Goal: Task Accomplishment & Management: Use online tool/utility

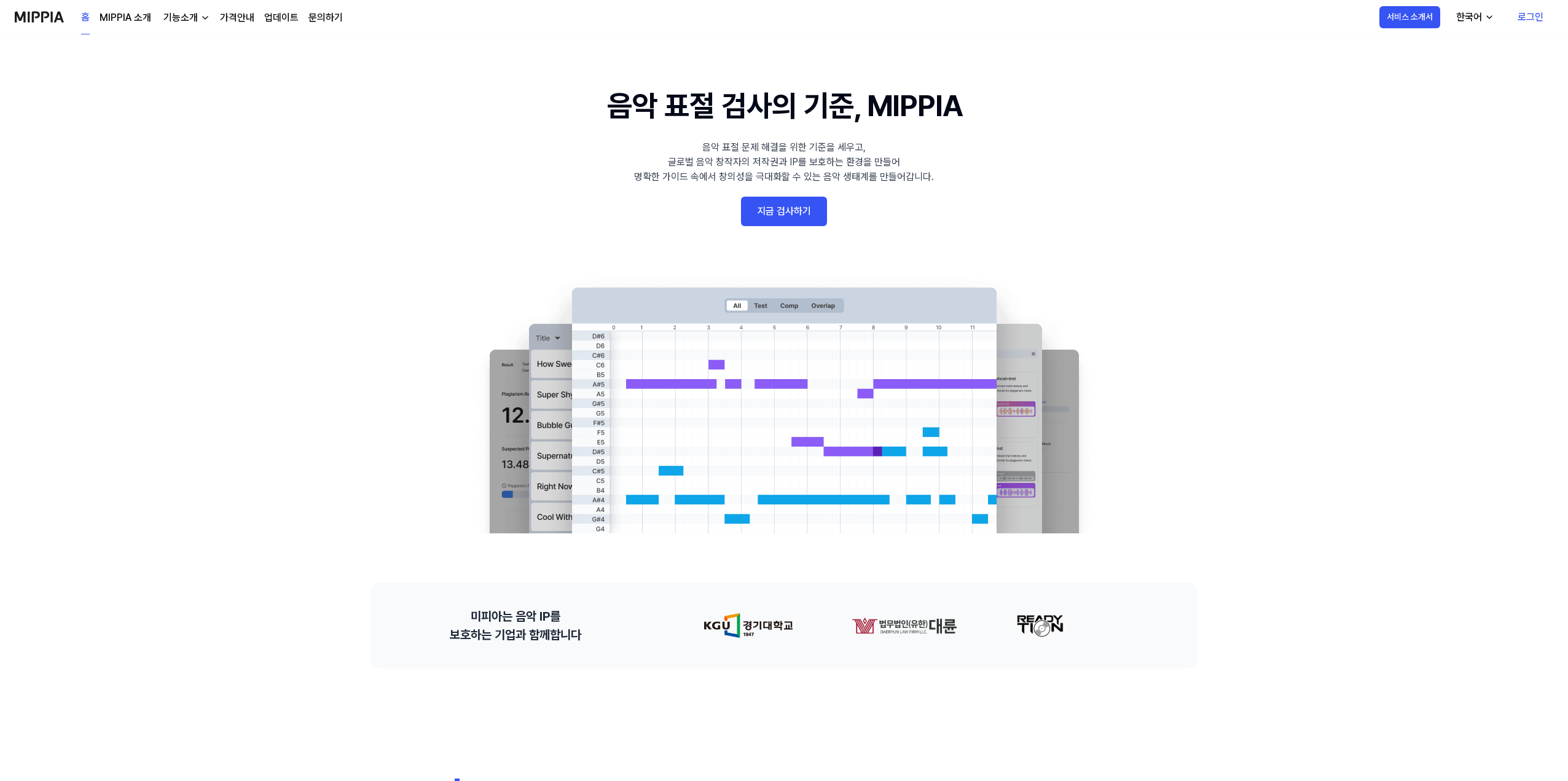
click at [773, 202] on link "지금 검사하기" at bounding box center [784, 211] width 86 height 29
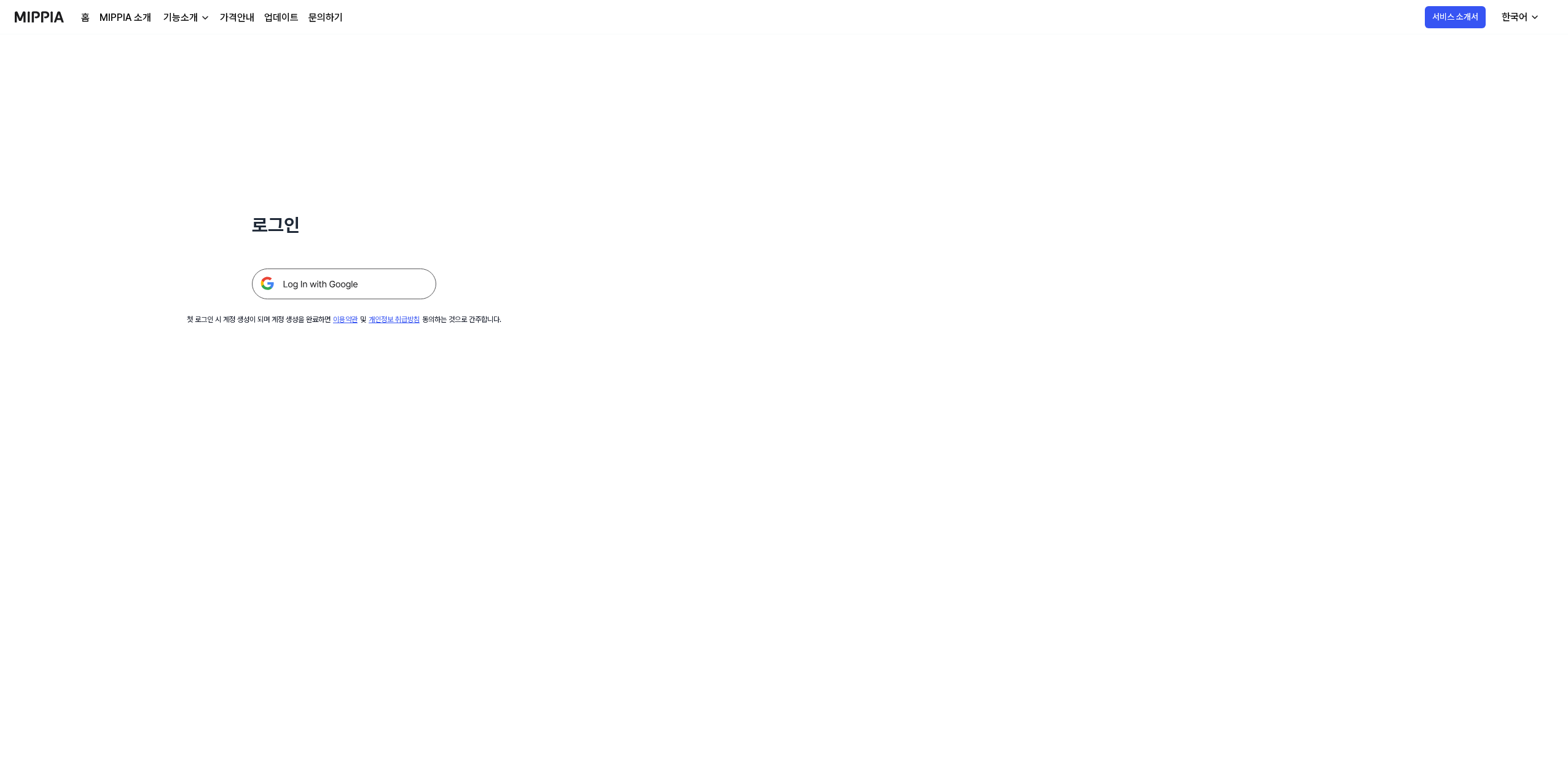
click at [353, 292] on img at bounding box center [343, 284] width 184 height 30
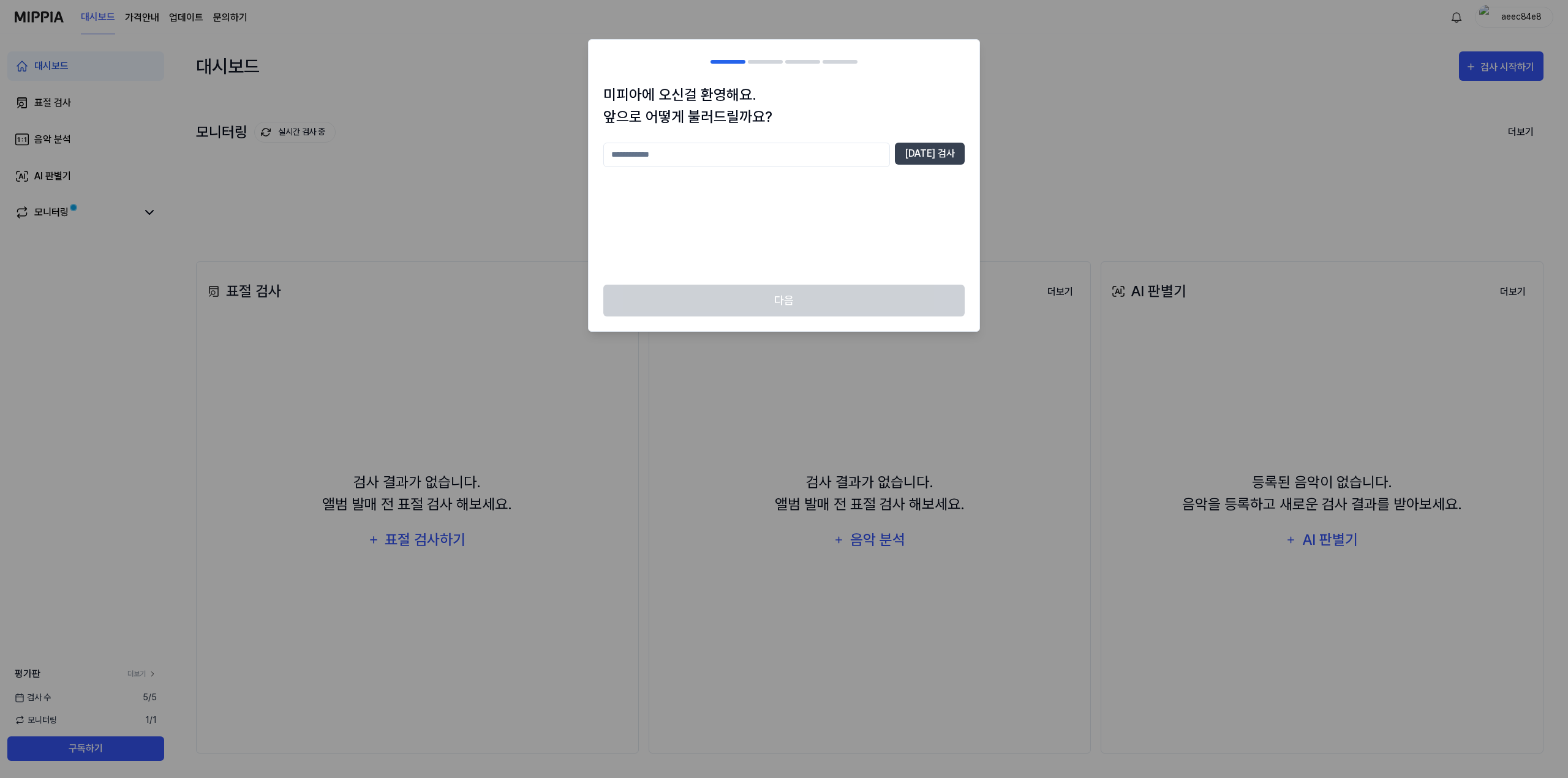
click at [714, 152] on input "text" at bounding box center [746, 154] width 286 height 24
type input "*"
type input "**"
click at [948, 152] on button "[DATE] 검사" at bounding box center [930, 153] width 70 height 22
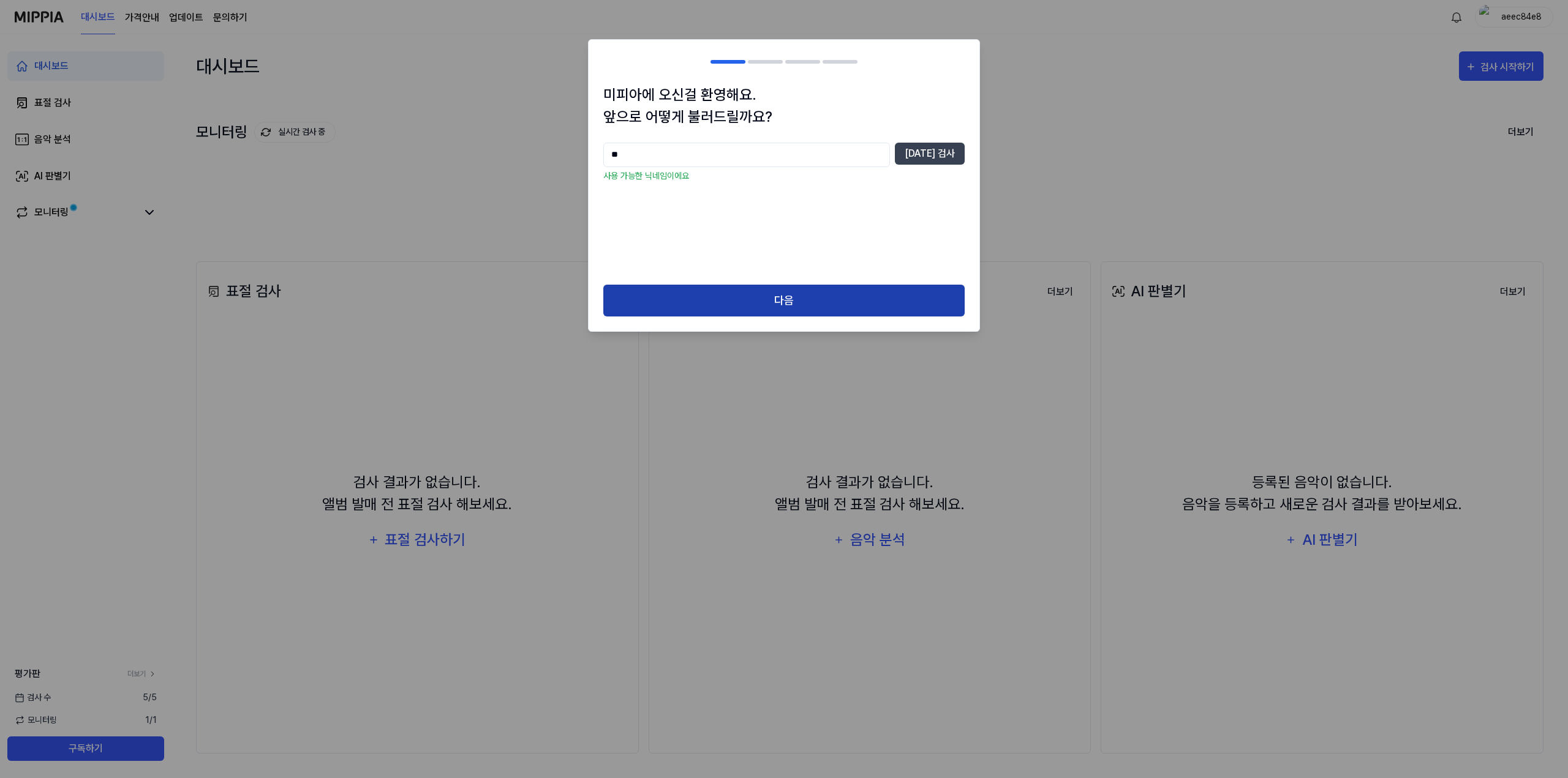
click at [797, 299] on button "다음" at bounding box center [783, 300] width 361 height 32
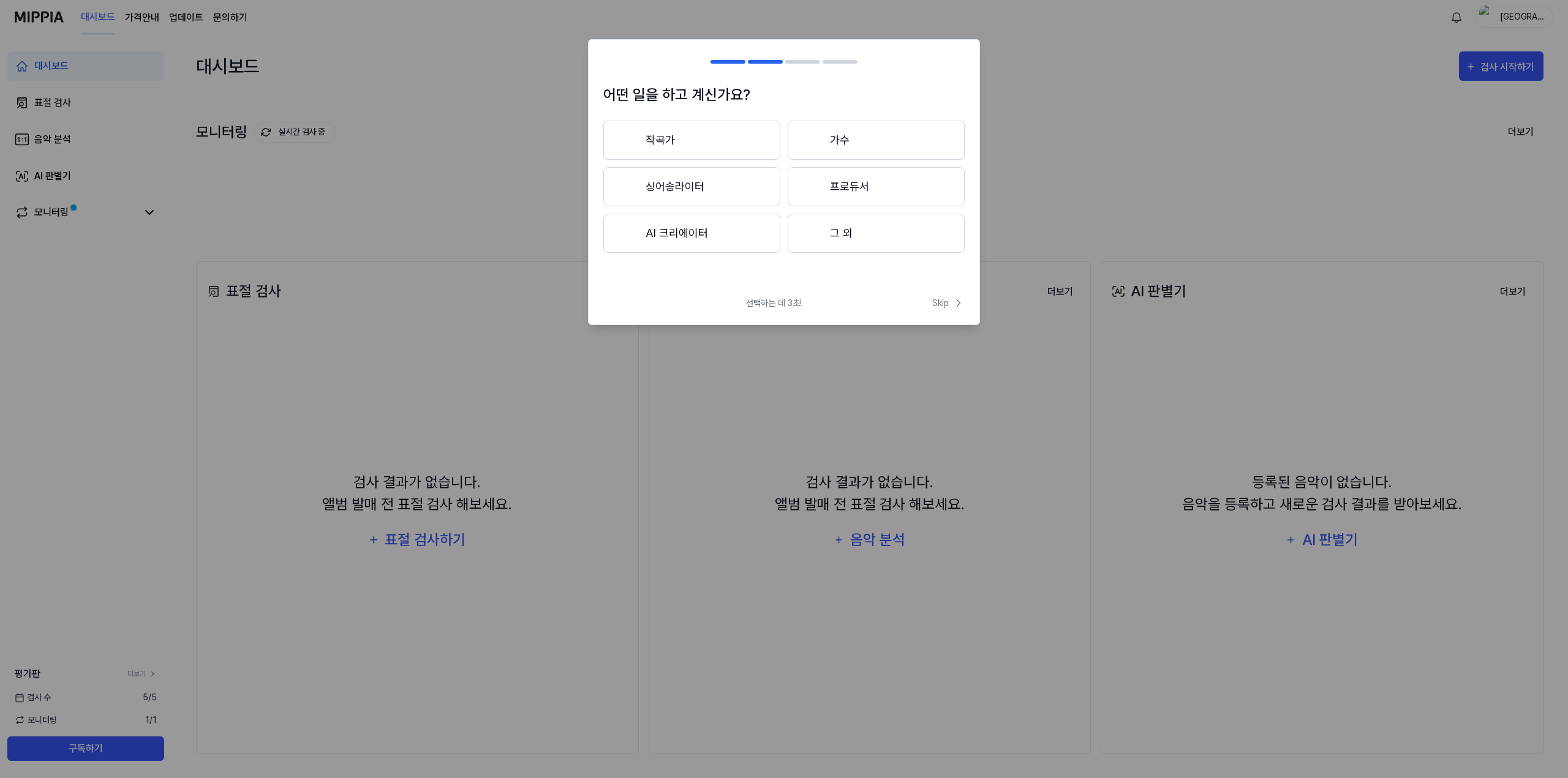
click at [709, 235] on button "AI 크리에이터" at bounding box center [692, 234] width 177 height 40
click at [718, 191] on button "3년 이하" at bounding box center [692, 186] width 177 height 40
click at [735, 139] on button "대중가요" at bounding box center [691, 140] width 176 height 40
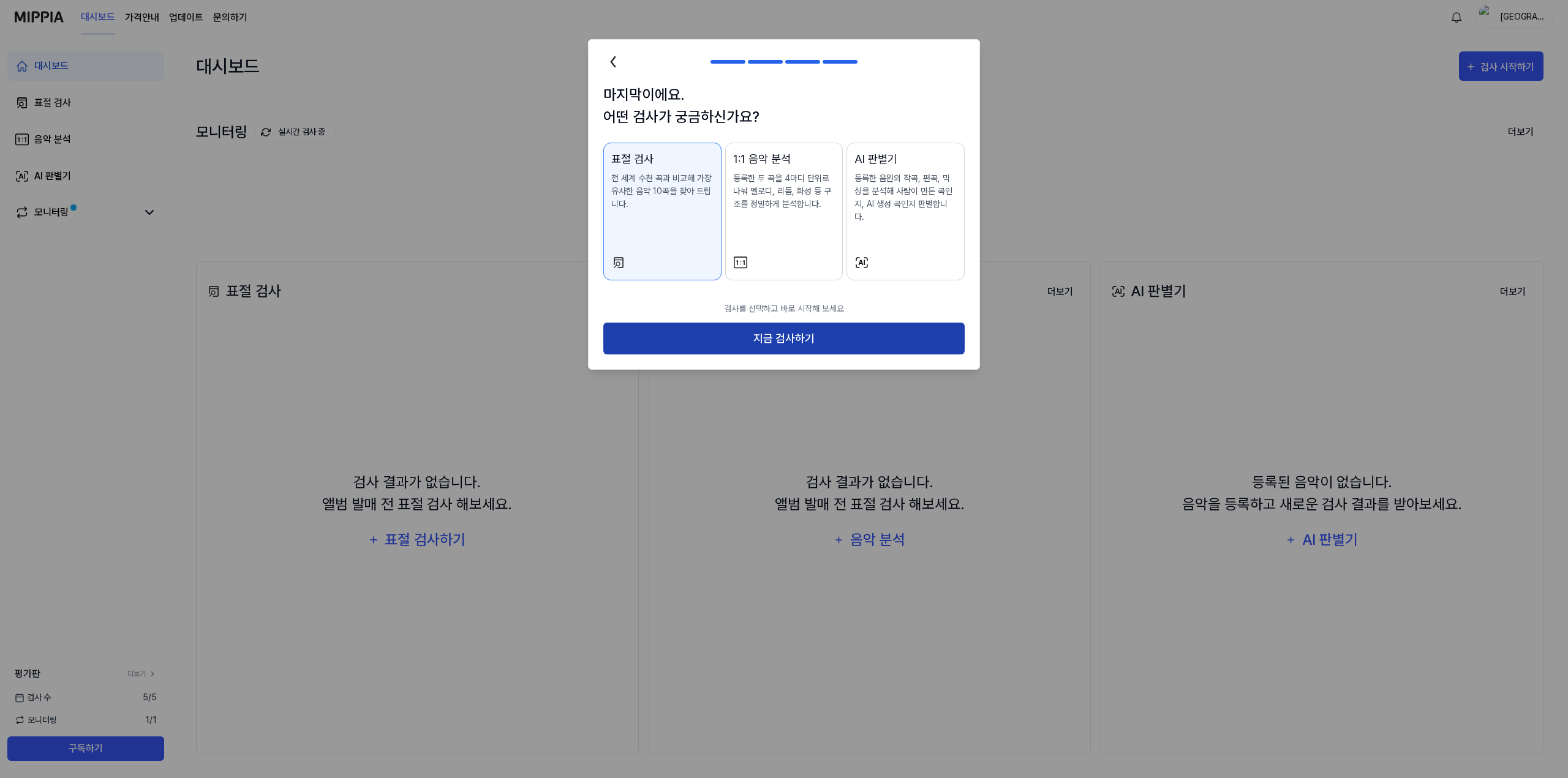
click at [789, 324] on button "지금 검사하기" at bounding box center [783, 339] width 361 height 32
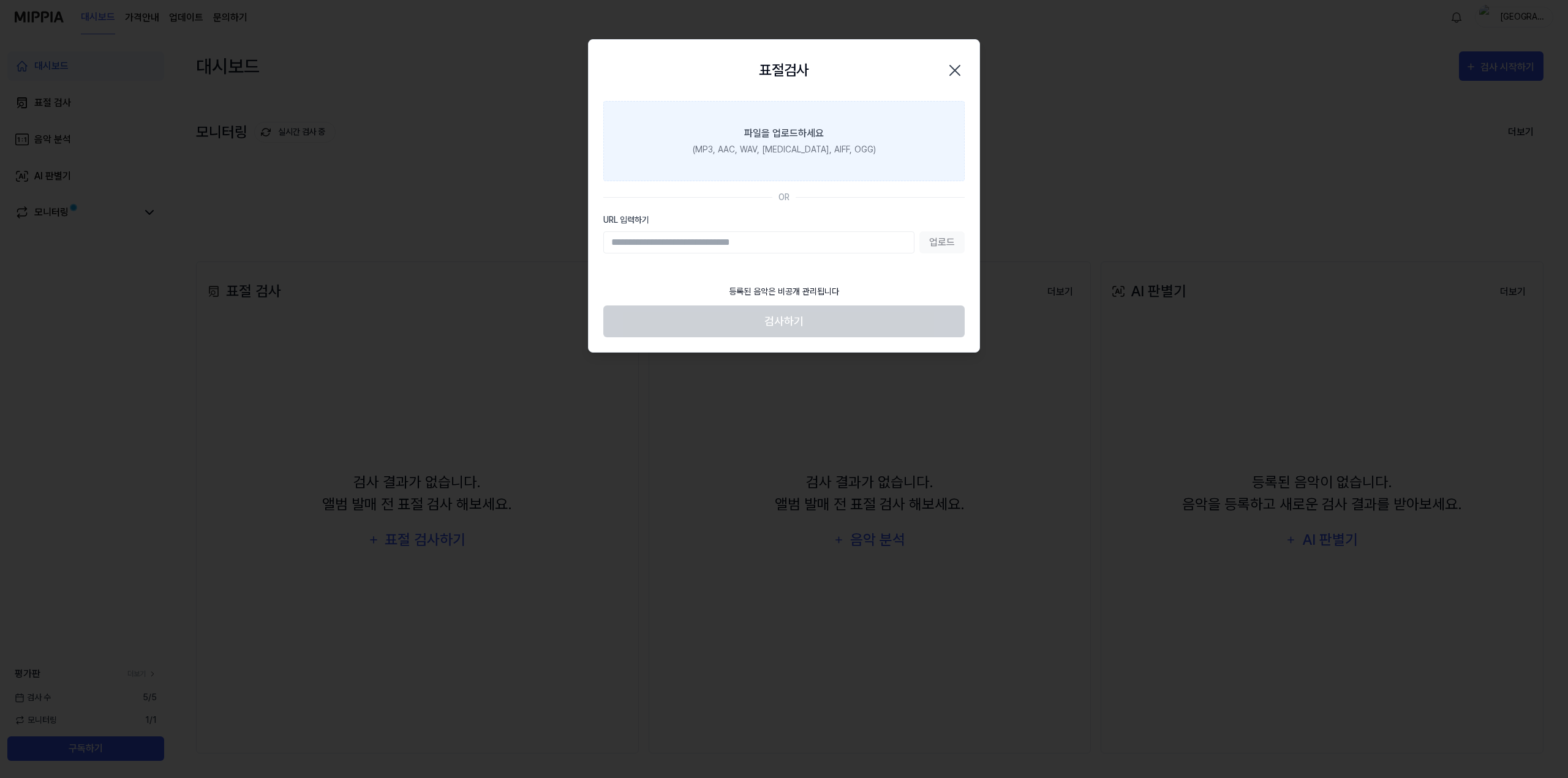
click at [814, 140] on label "파일을 업로드하세요 (MP3, AAC, WAV, [MEDICAL_DATA], AIFF, OGG)" at bounding box center [783, 140] width 361 height 80
click at [0, 0] on input "파일을 업로드하세요 (MP3, AAC, WAV, [MEDICAL_DATA], AIFF, OGG)" at bounding box center [0, 0] width 0 height 0
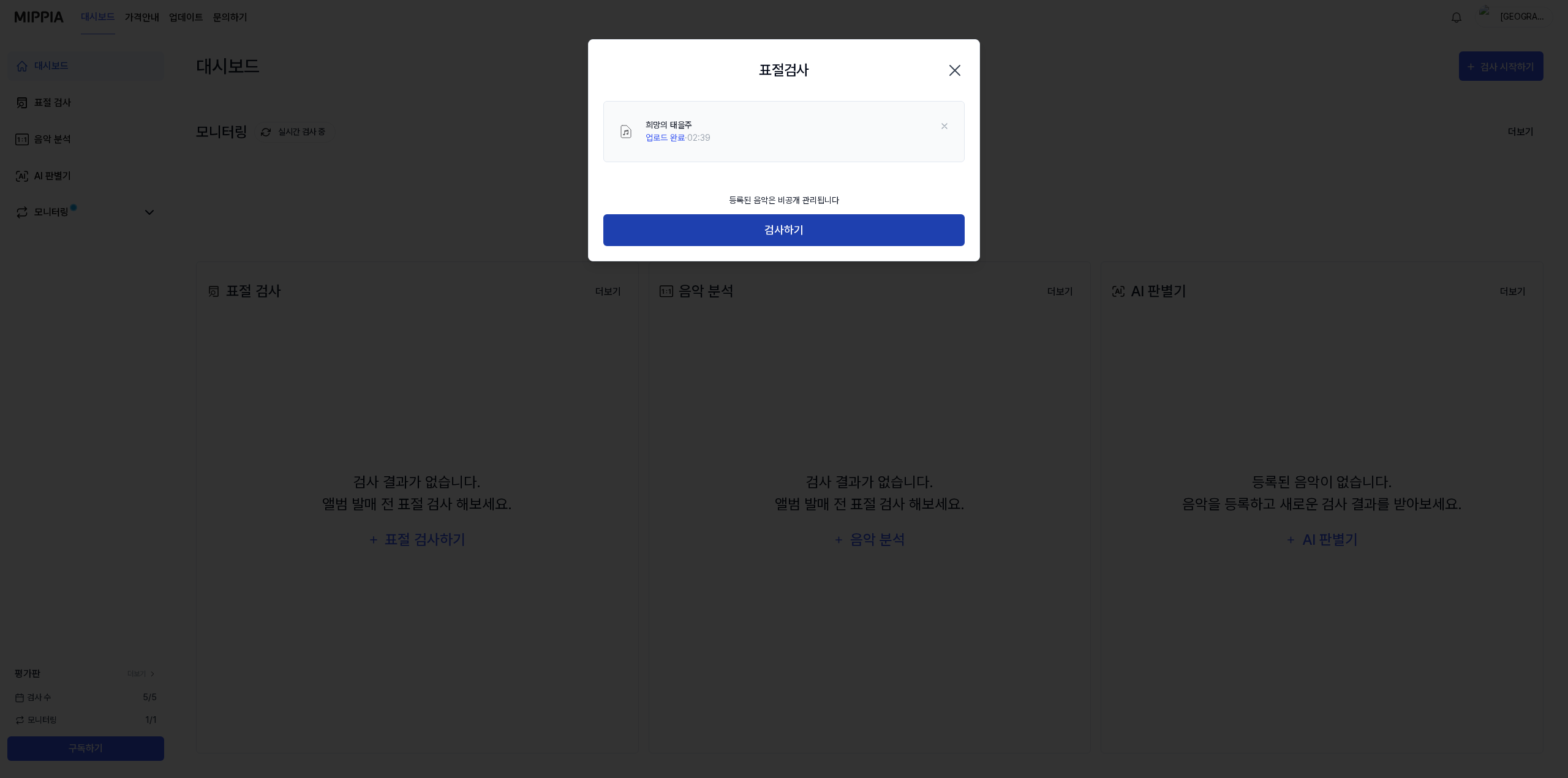
click at [790, 230] on button "검사하기" at bounding box center [783, 230] width 361 height 32
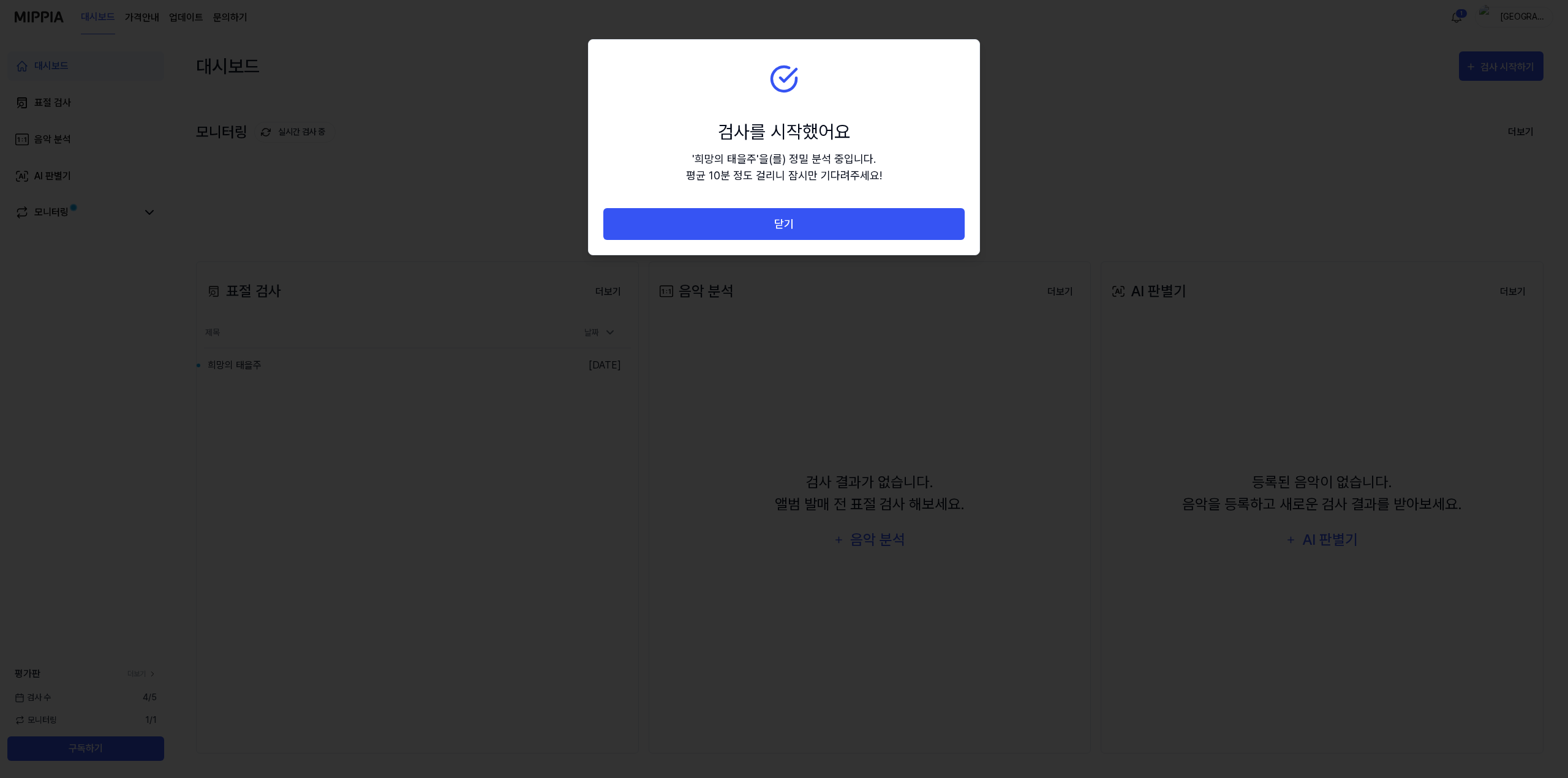
click at [916, 178] on section "검사를 시작했어요 ' 희망의 태을주 ' 을(를) 정밀 분석 중입니다. 평균 10분 정도 걸리니 잠시만 기다려주세요!" at bounding box center [784, 123] width 391 height 169
click at [919, 176] on section "검사를 시작했어요 ' 희망의 태을주 ' 을(를) 정밀 분석 중입니다. 평균 10분 정도 걸리니 잠시만 기다려주세요!" at bounding box center [784, 123] width 391 height 169
click at [939, 105] on section "검사를 시작했어요 ' 희망의 태을주 ' 을(를) 정밀 분석 중입니다. 평균 10분 정도 걸리니 잠시만 기다려주세요!" at bounding box center [784, 123] width 391 height 169
click at [1418, 133] on div at bounding box center [784, 389] width 1568 height 778
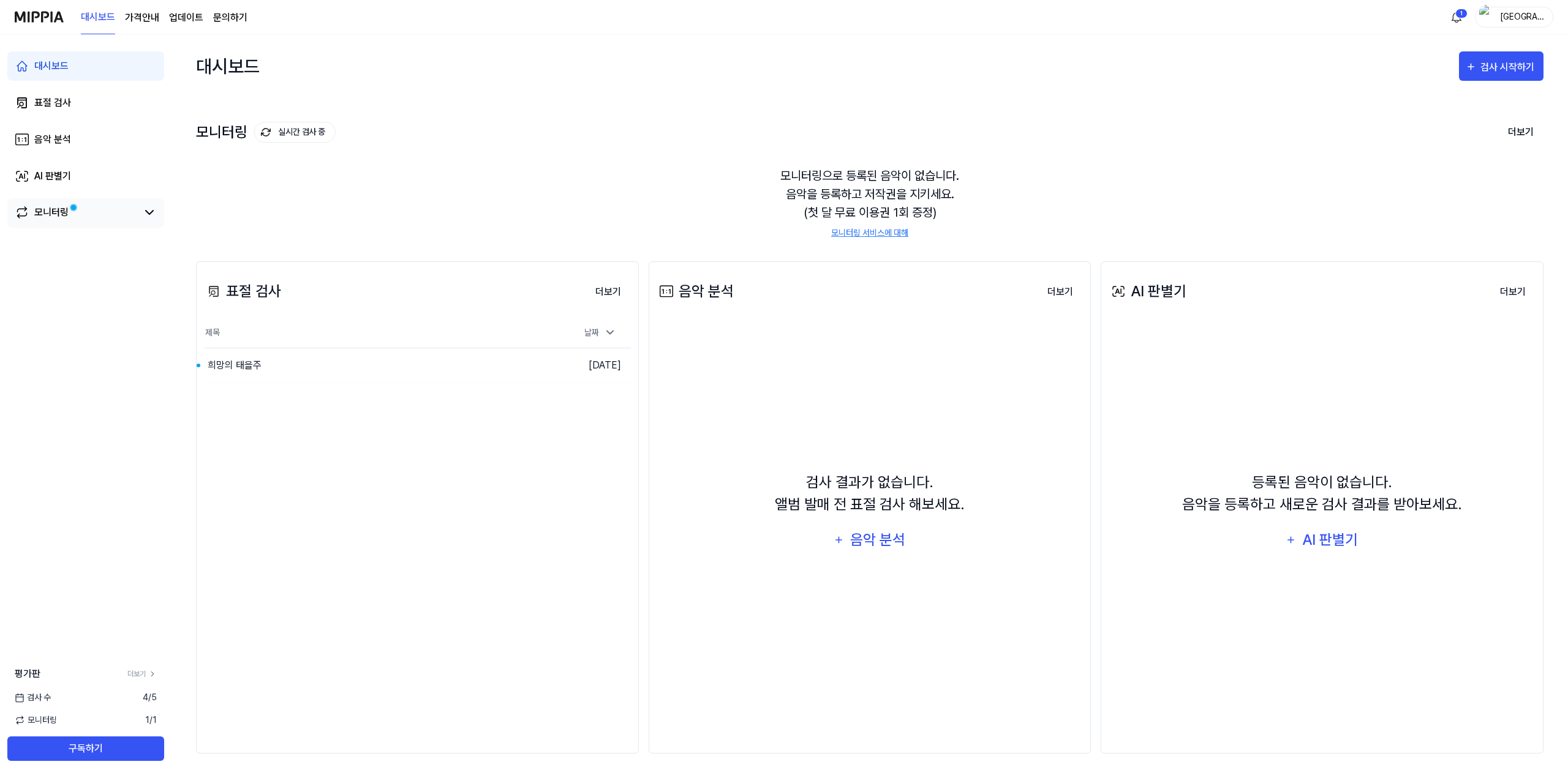
click at [31, 205] on link "모니터링" at bounding box center [76, 213] width 122 height 15
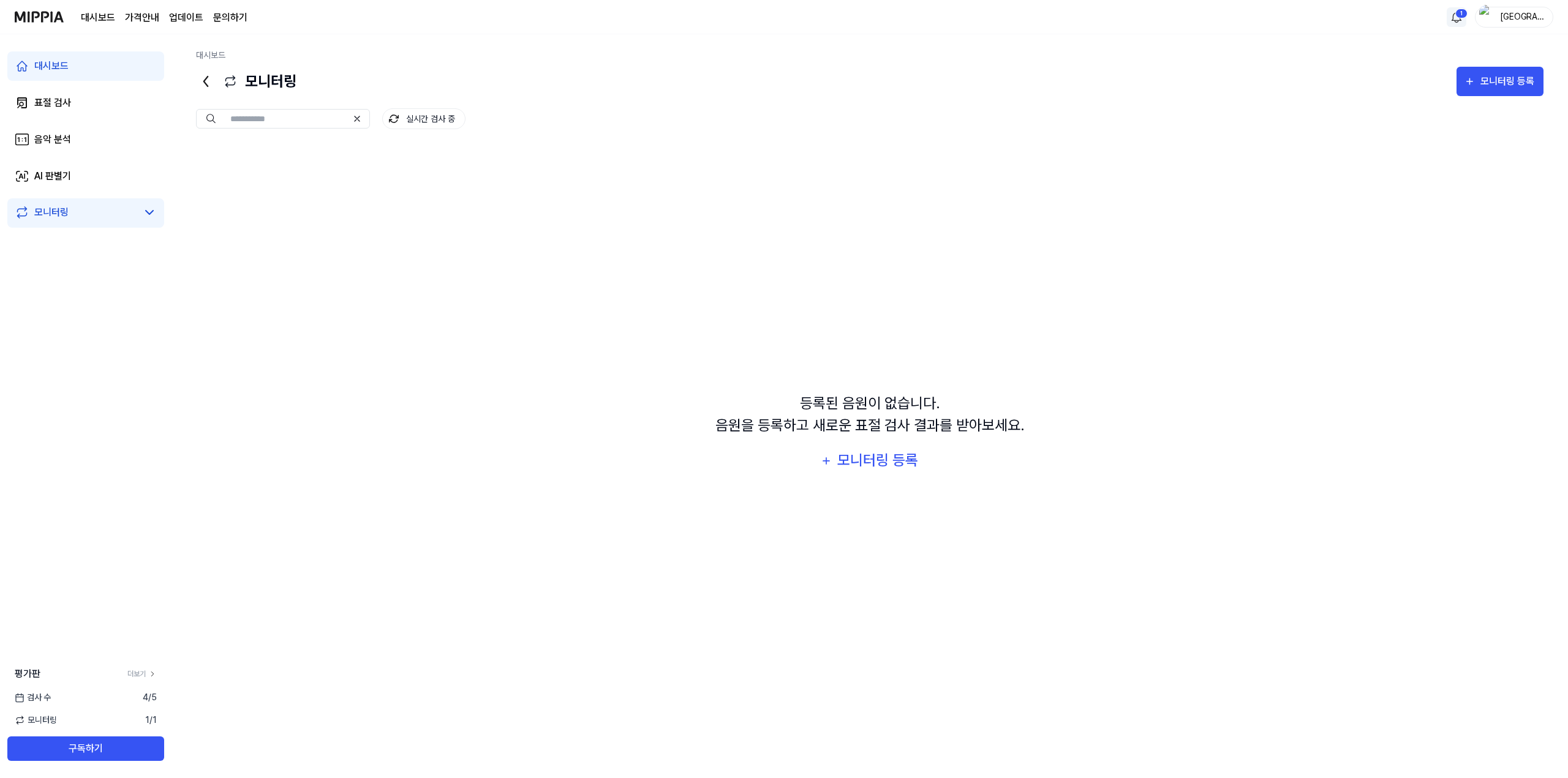
click at [1457, 18] on html "대시보드 가격안내 업데이트 문의하기 1 강천 대시보드 표절 검사 음악 분석 AI 판별기 모니터링 평가판 더보기 검사 [DATE] 모니터링 1 …" at bounding box center [784, 389] width 1568 height 778
click at [1459, 92] on div "완료 [DATE]" at bounding box center [1463, 84] width 160 height 20
click at [50, 103] on html "대시보드 가격안내 업데이트 문의하기 강천 대시보드 표절 검사 음악 분석 AI 판별기 모니터링 평가판 더보기 검사 [DATE] 모니터링 1 / …" at bounding box center [784, 389] width 1568 height 778
click at [50, 103] on div "표절 검사" at bounding box center [52, 103] width 37 height 15
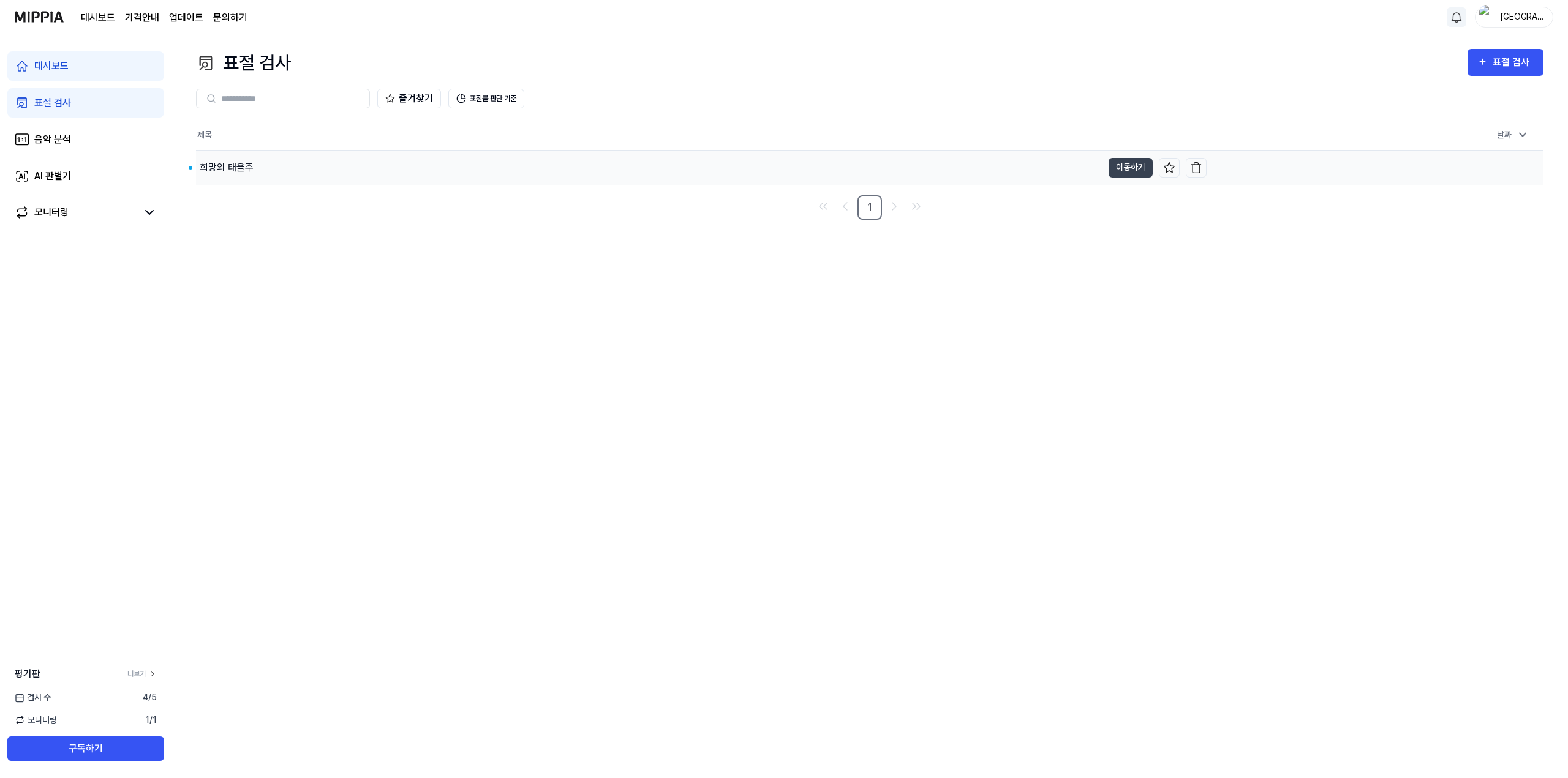
click at [258, 168] on div "희망의 태을주" at bounding box center [649, 168] width 906 height 34
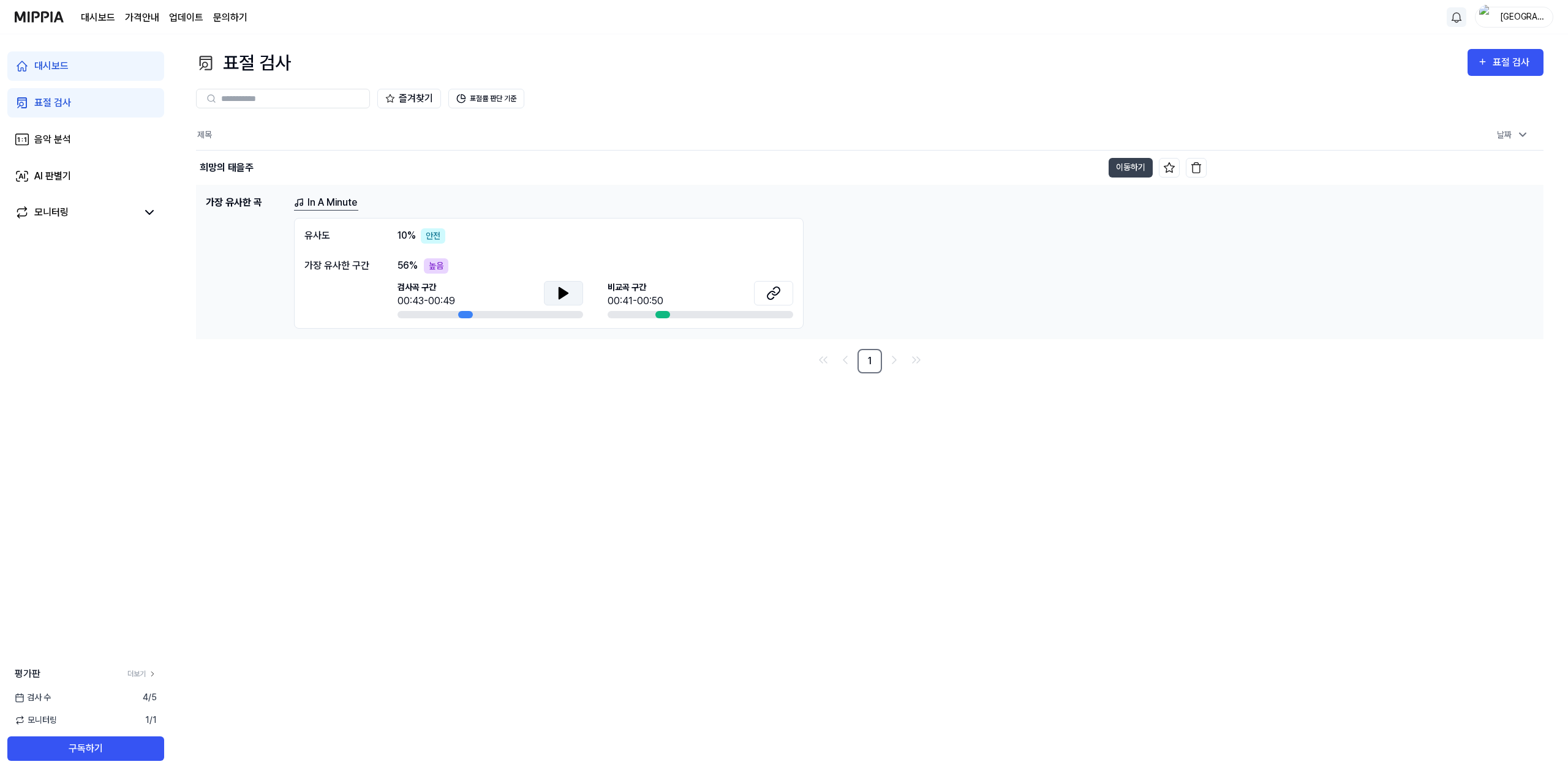
click at [563, 295] on icon at bounding box center [563, 293] width 8 height 11
click at [47, 93] on link "표절 검사" at bounding box center [86, 103] width 156 height 29
click at [1142, 168] on button "이동하기" at bounding box center [1130, 168] width 44 height 20
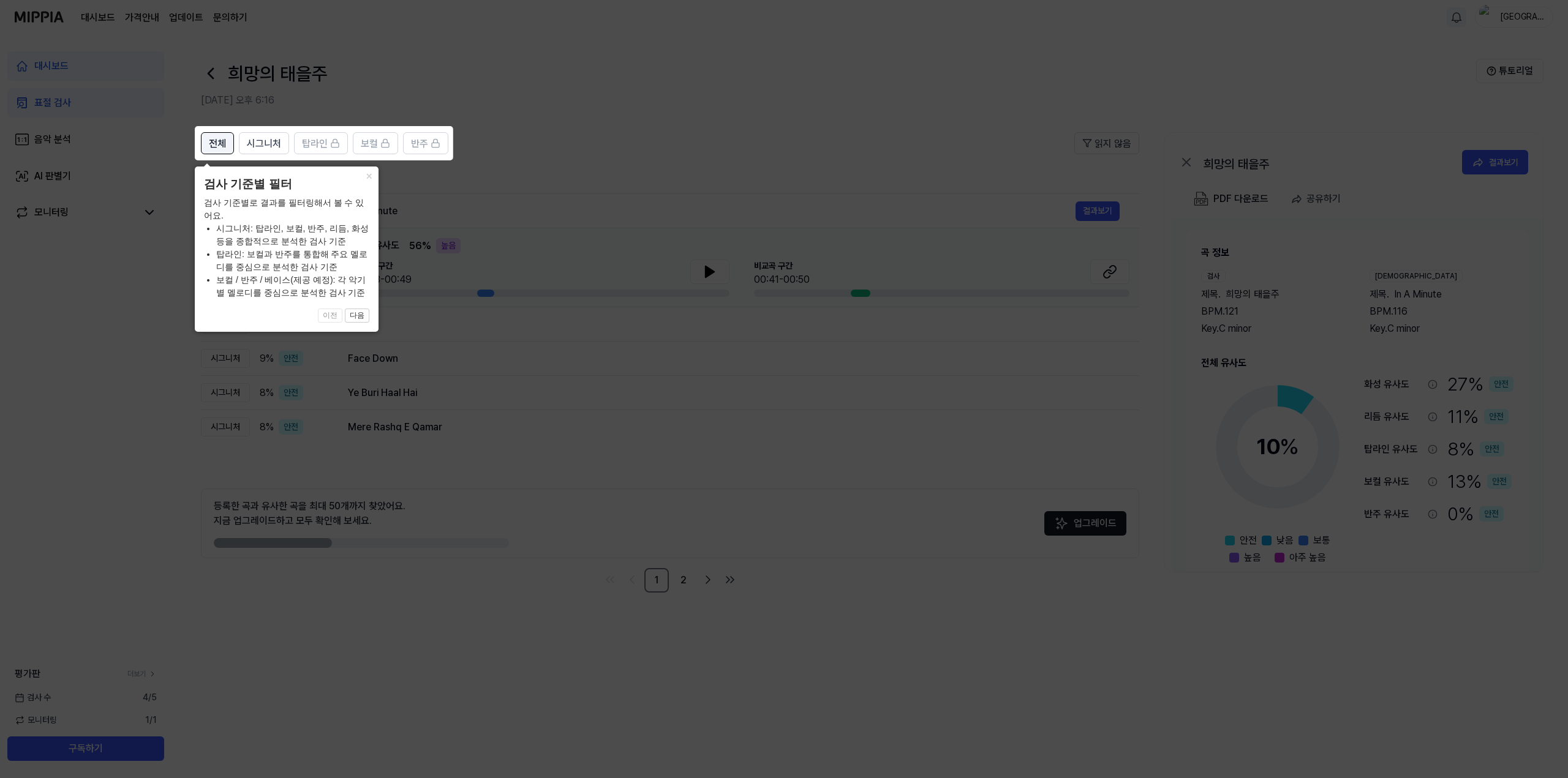
click at [224, 143] on span "전체" at bounding box center [218, 144] width 17 height 15
click at [687, 128] on icon at bounding box center [784, 389] width 1568 height 778
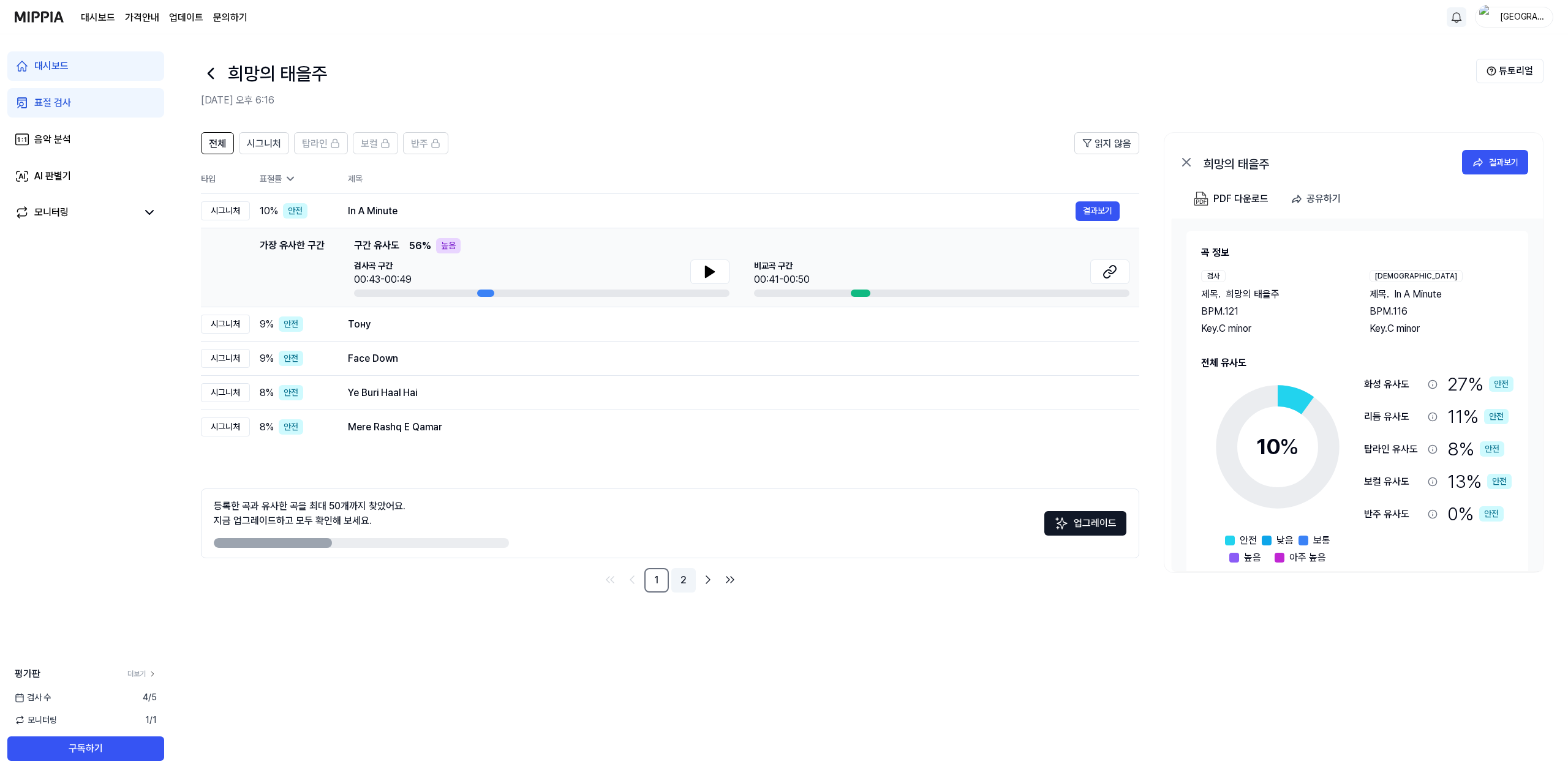
click at [684, 581] on link "2" at bounding box center [683, 580] width 24 height 24
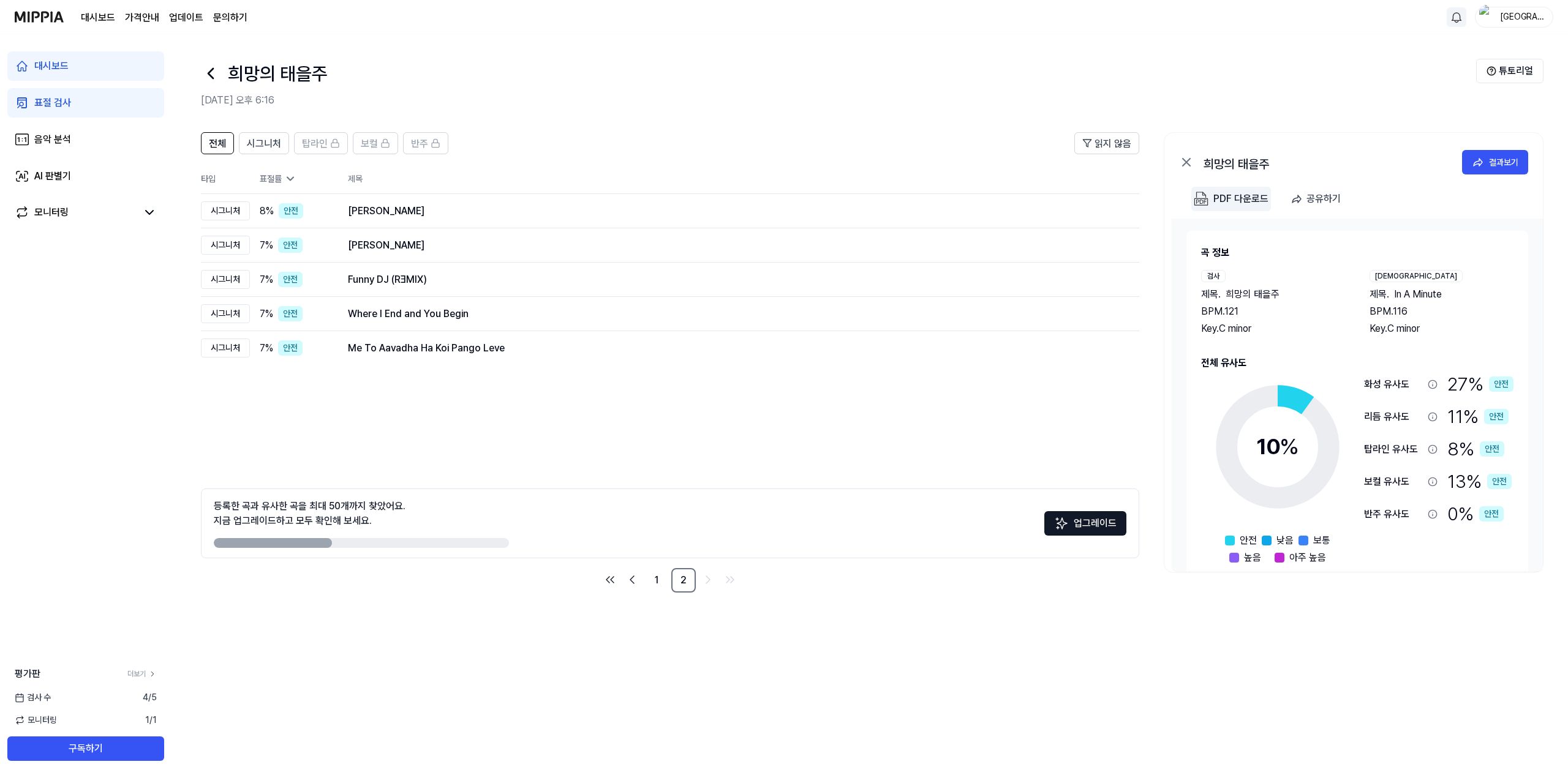
click at [1252, 201] on div "PDF 다운로드" at bounding box center [1241, 199] width 55 height 16
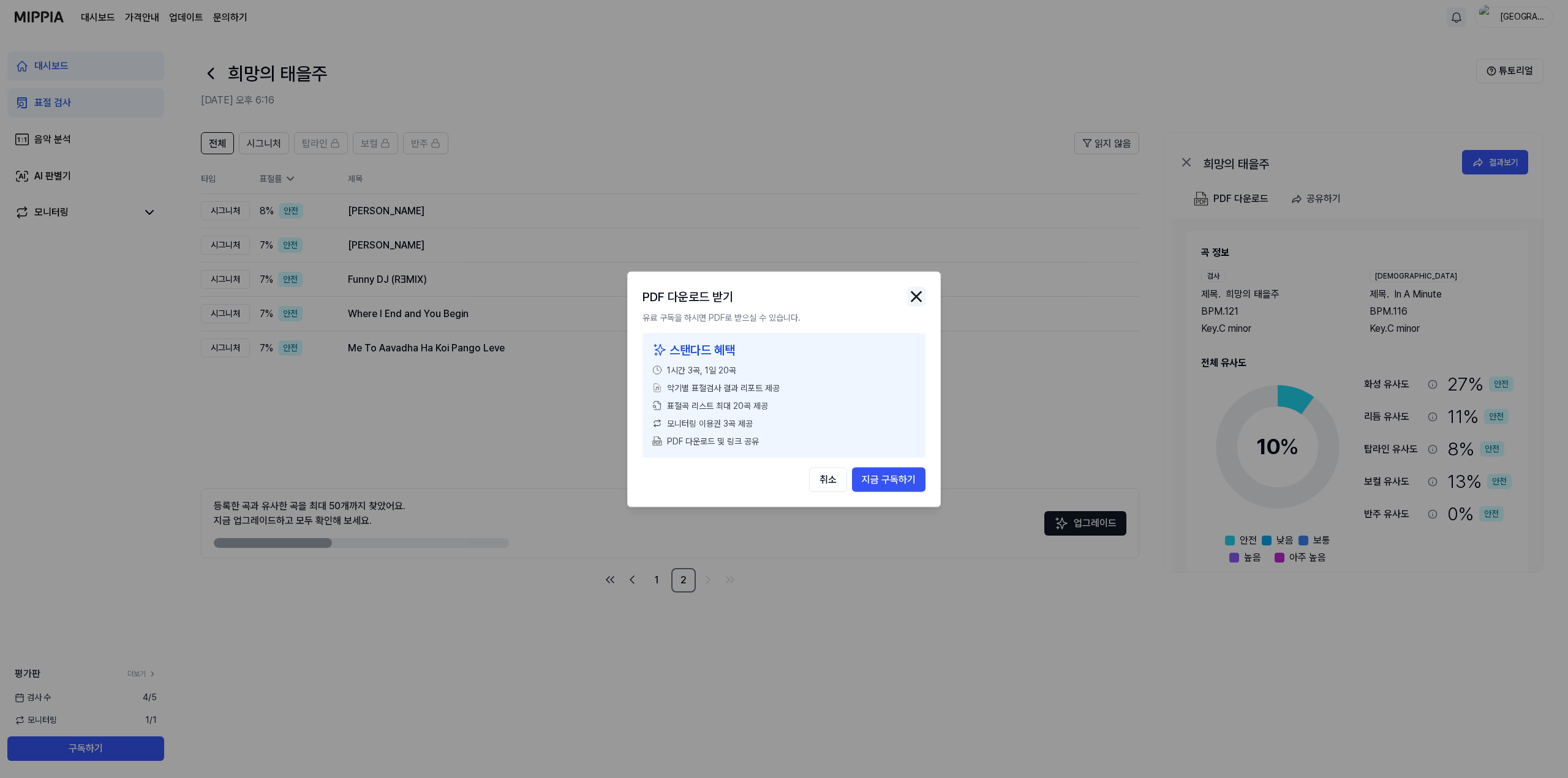
click at [921, 295] on img "button" at bounding box center [916, 296] width 18 height 18
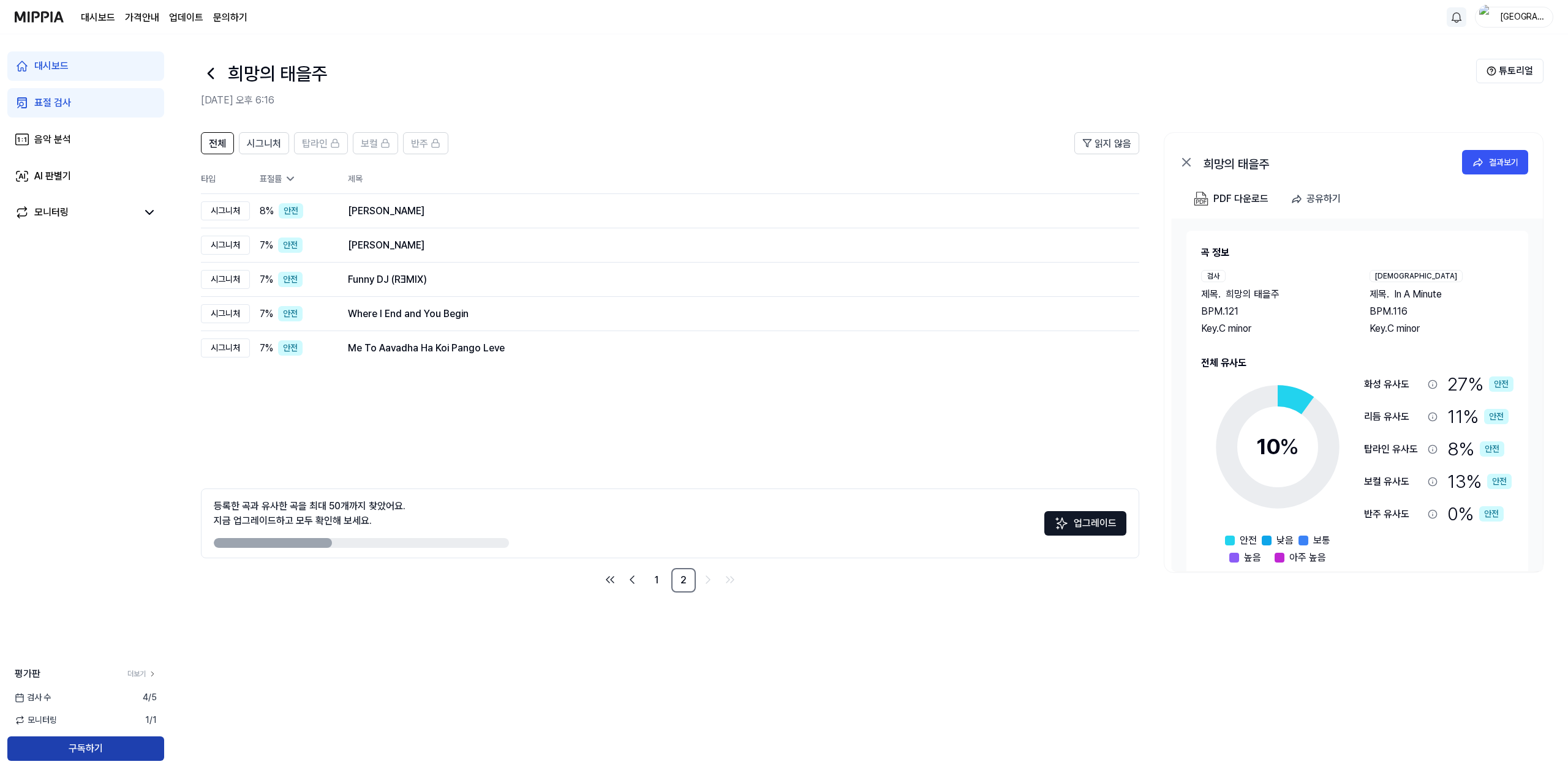
click at [120, 745] on button "구독하기" at bounding box center [86, 749] width 156 height 24
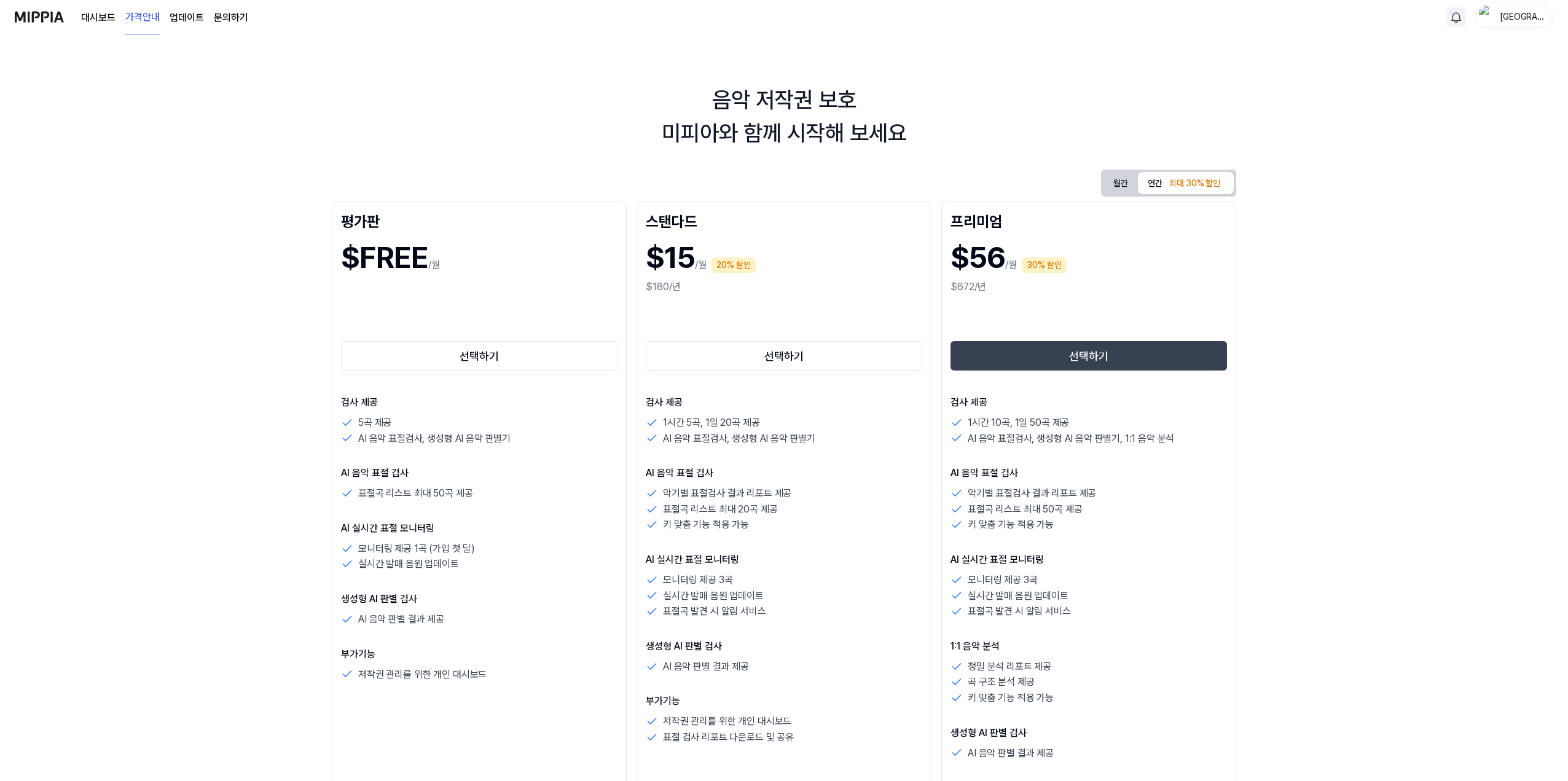
click at [106, 15] on link "대시보드" at bounding box center [98, 18] width 34 height 15
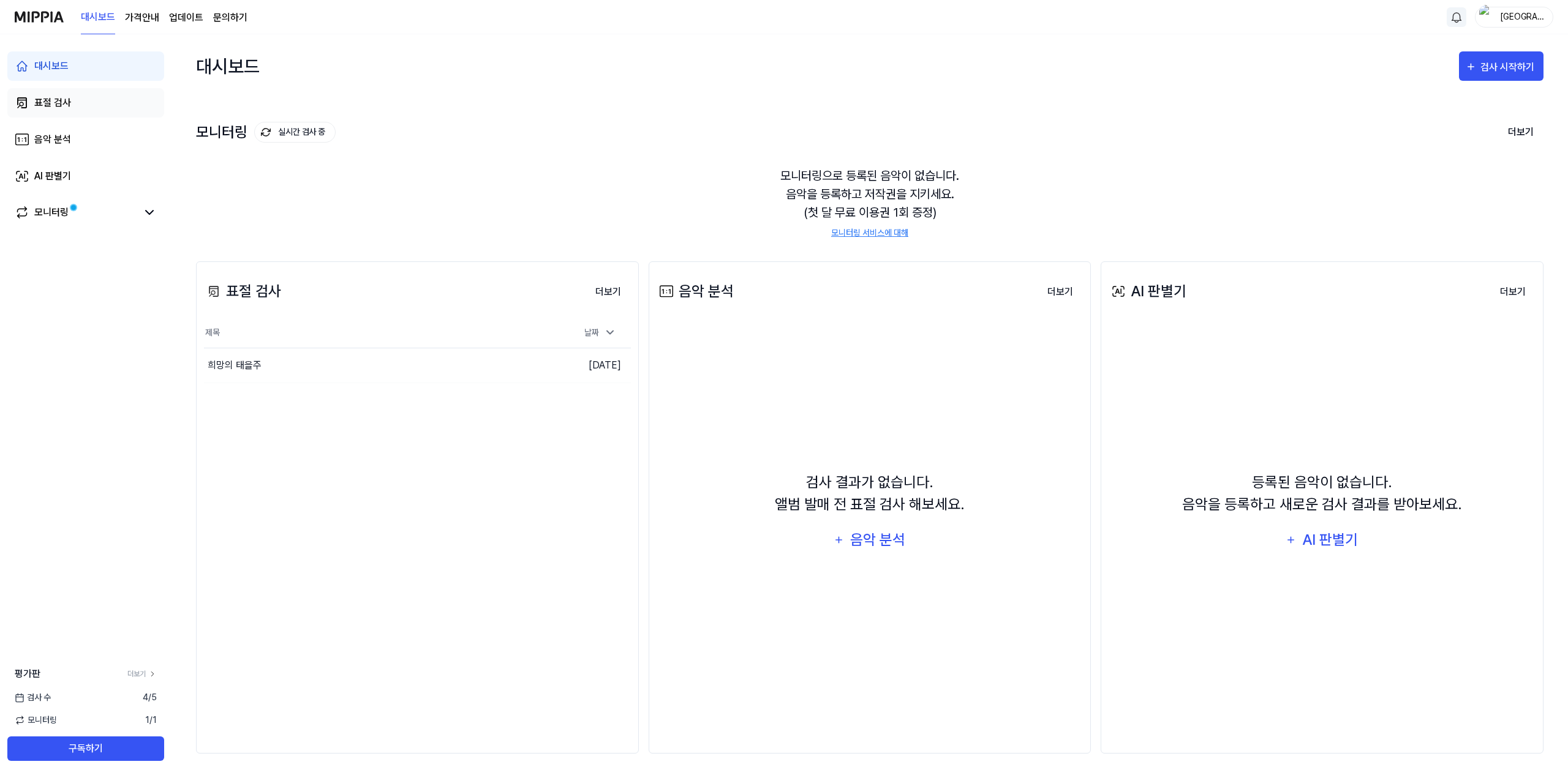
click at [52, 101] on div "표절 검사" at bounding box center [52, 103] width 37 height 15
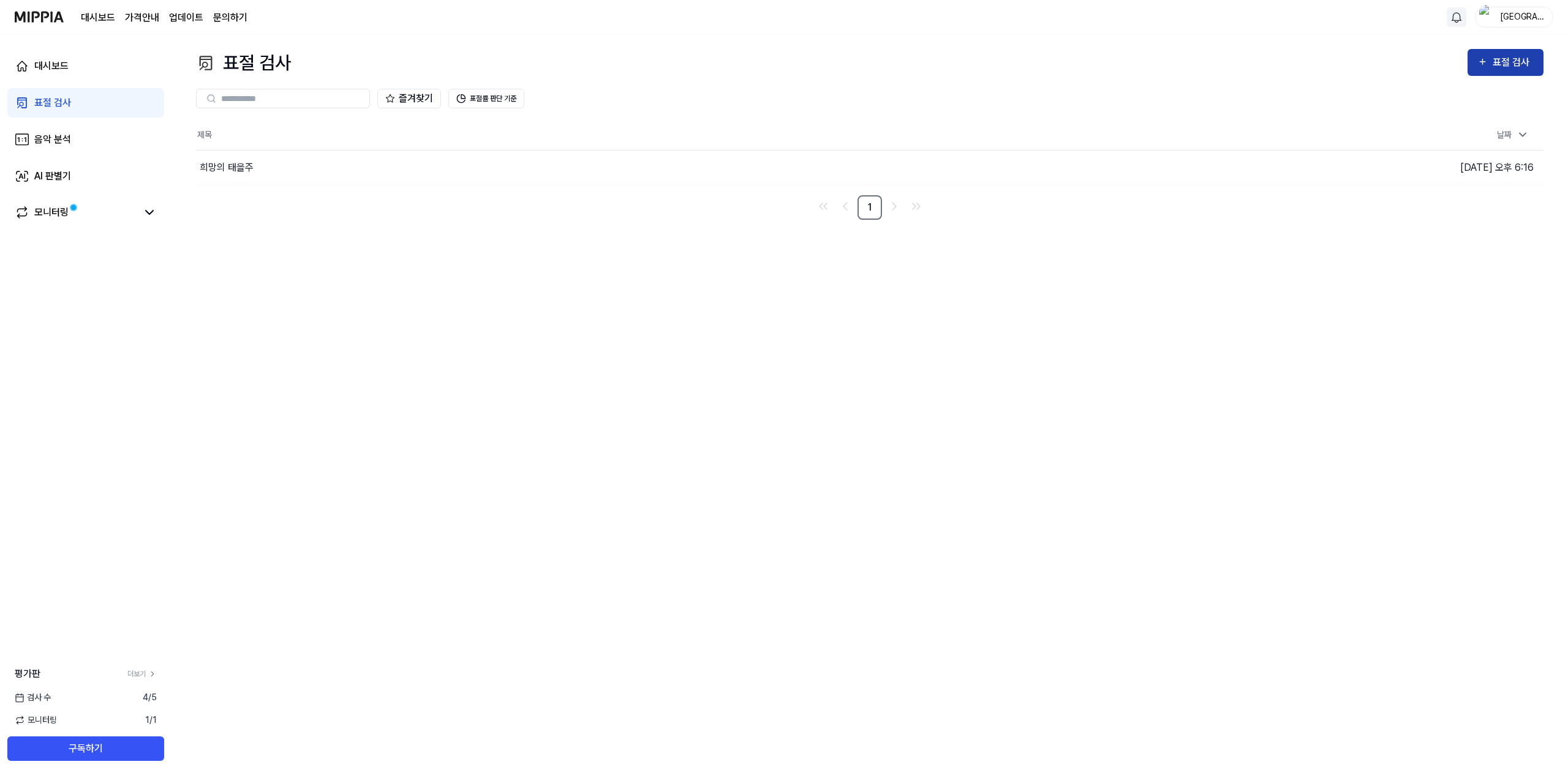
click at [1511, 54] on button "표절 검사" at bounding box center [1505, 62] width 76 height 27
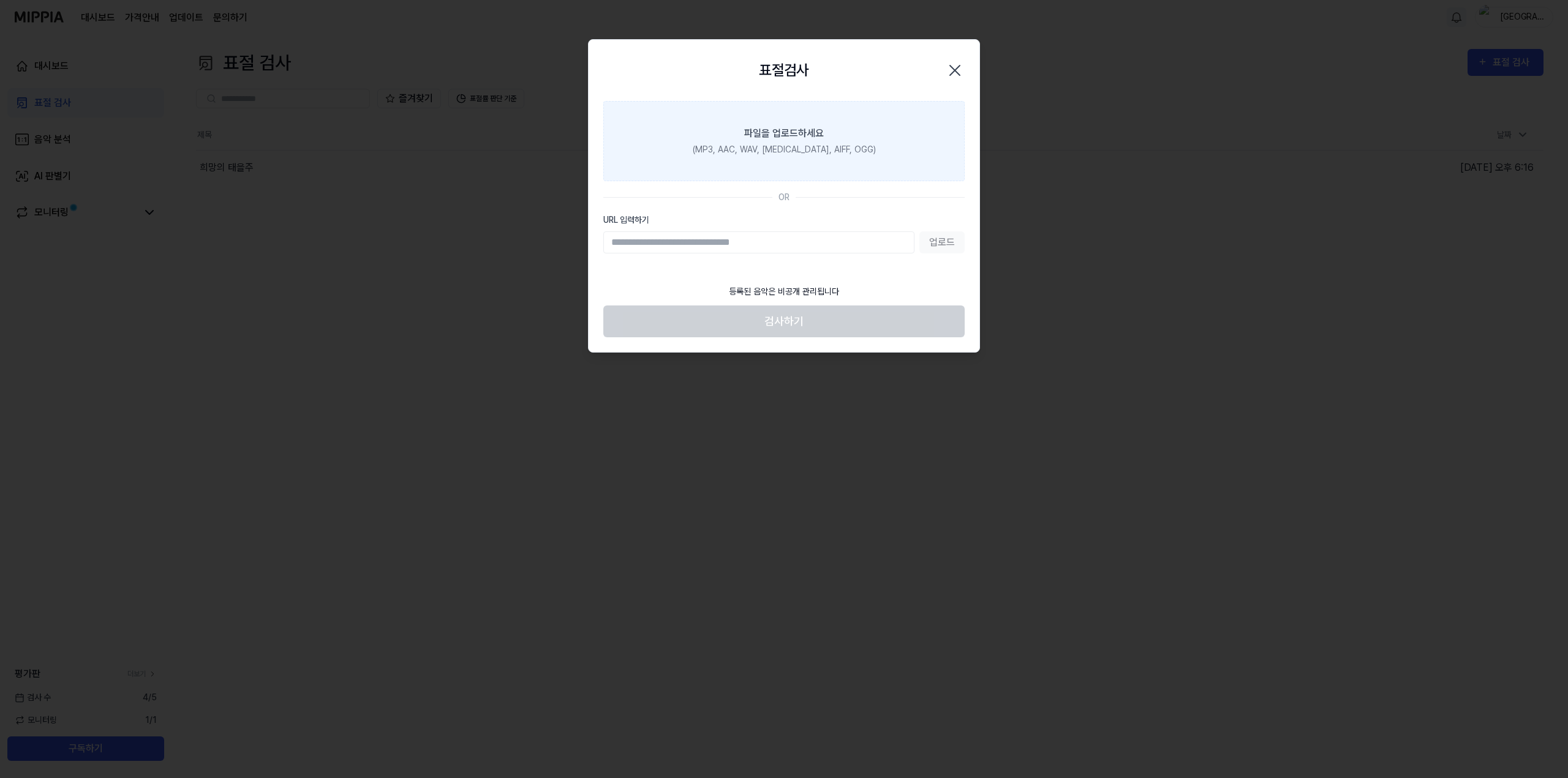
click at [771, 134] on div "파일을 업로드하세요" at bounding box center [784, 134] width 79 height 15
click at [0, 0] on input "파일을 업로드하세요 (MP3, AAC, WAV, [MEDICAL_DATA], AIFF, OGG)" at bounding box center [0, 0] width 0 height 0
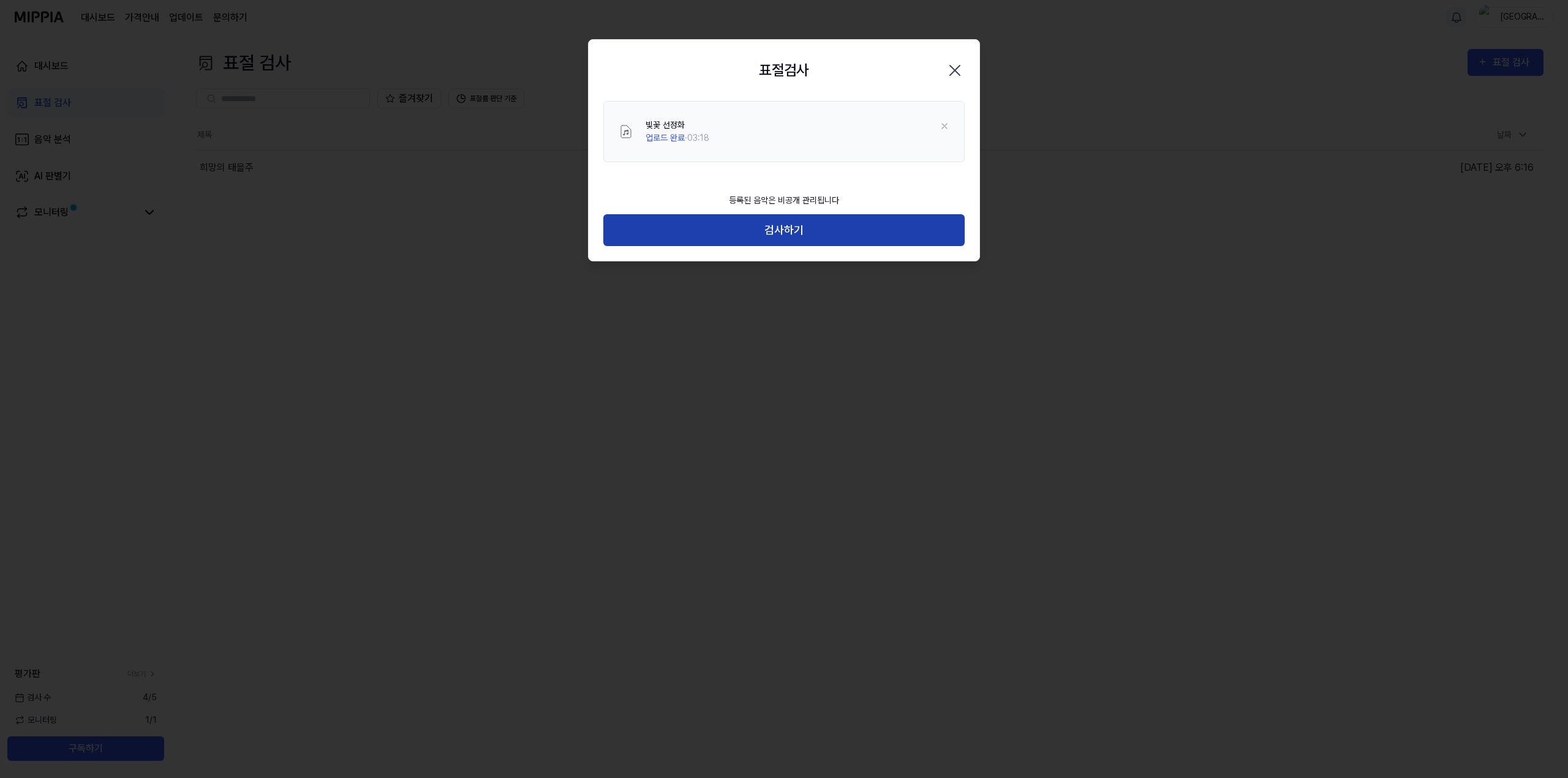
click at [799, 226] on button "검사하기" at bounding box center [783, 230] width 361 height 32
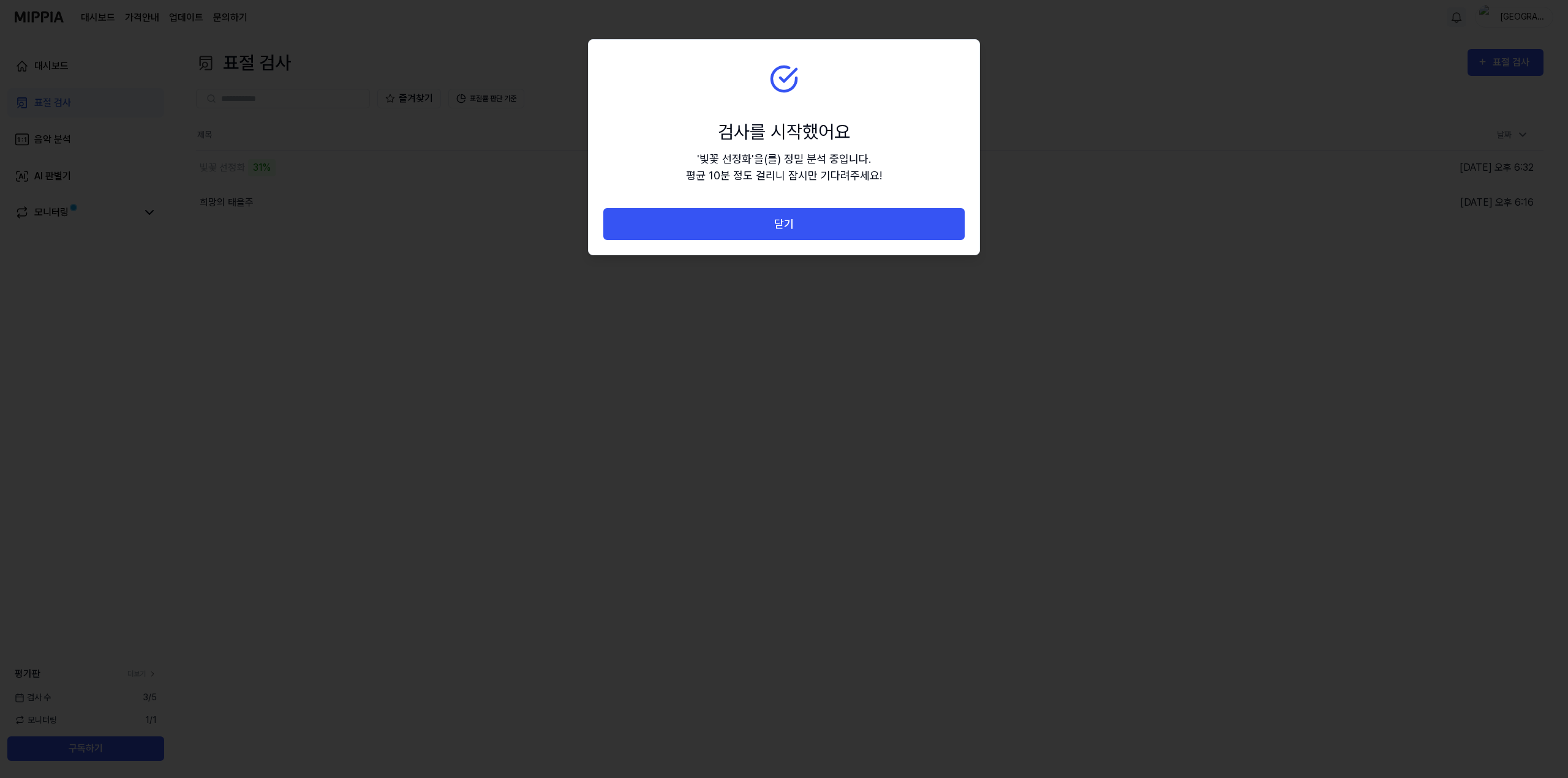
drag, startPoint x: 890, startPoint y: 174, endPoint x: 873, endPoint y: 172, distance: 17.1
click at [891, 175] on section "검사를 시작했어요 ' 빛꽃 선정화 ' 을(를) 정밀 분석 중입니다. 평균 10분 정도 걸리니 잠시만 기다려주세요!" at bounding box center [784, 123] width 391 height 169
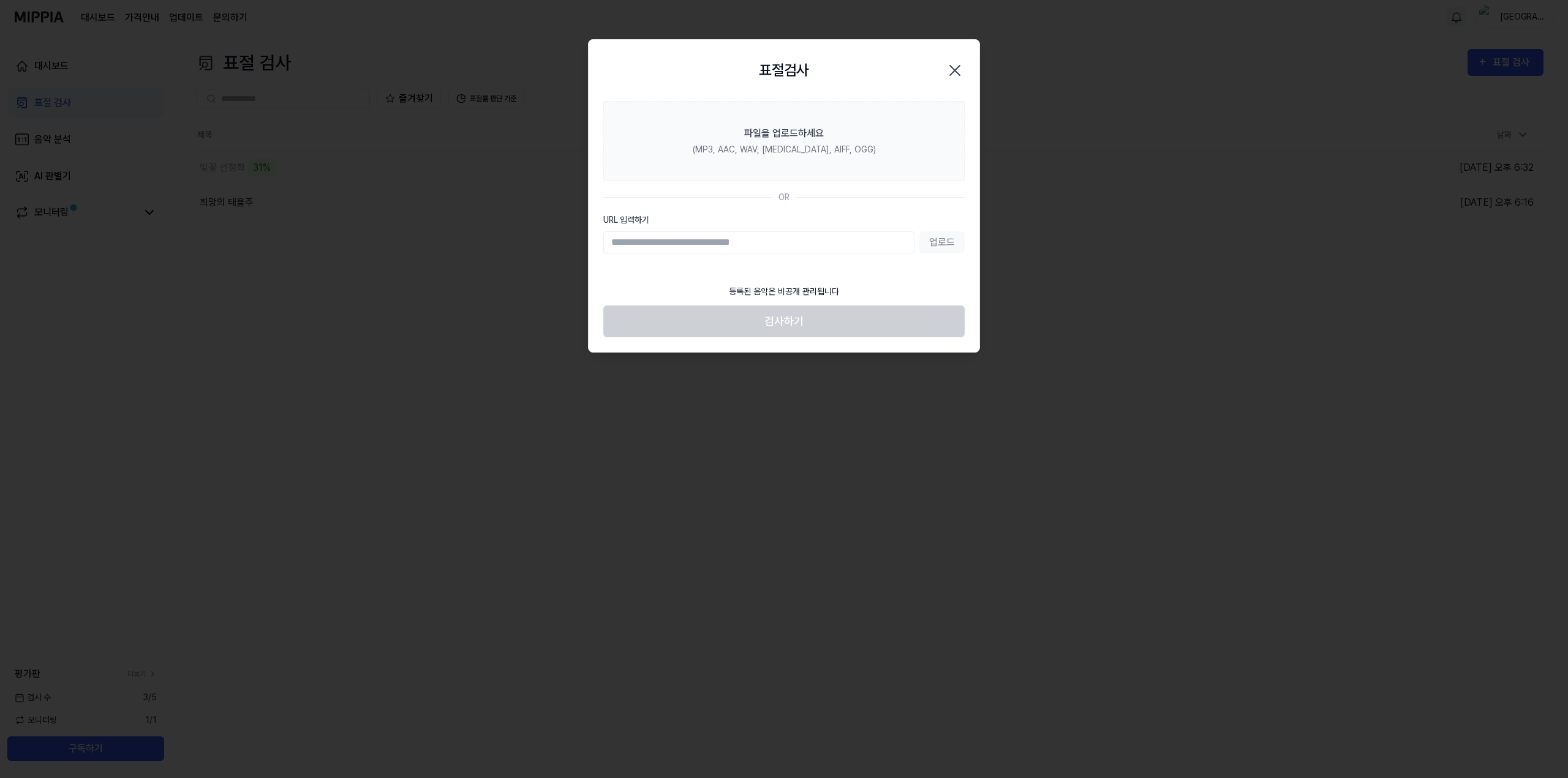
click at [283, 252] on div at bounding box center [784, 389] width 1568 height 778
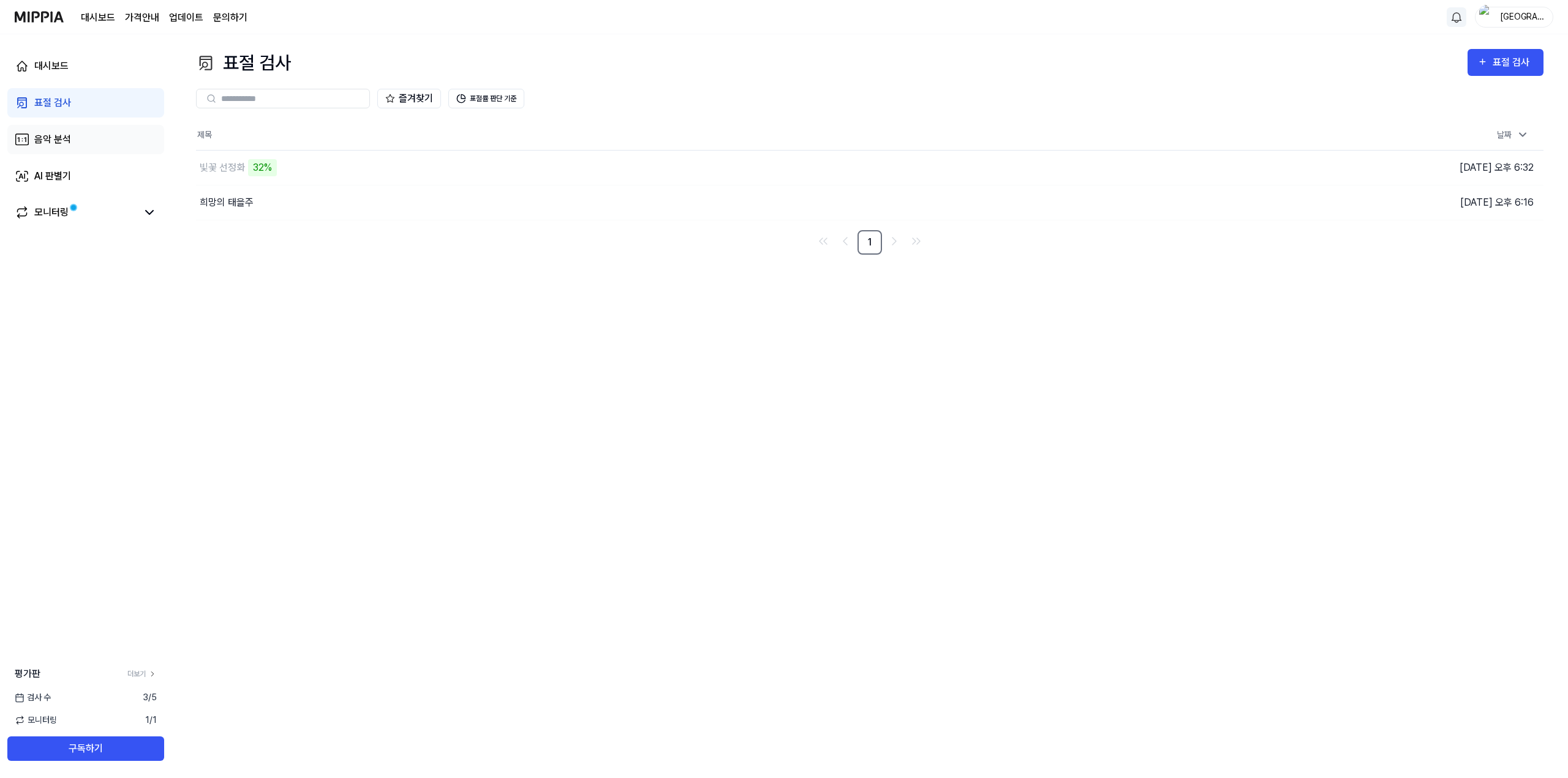
click at [55, 144] on div "음악 분석" at bounding box center [52, 139] width 37 height 15
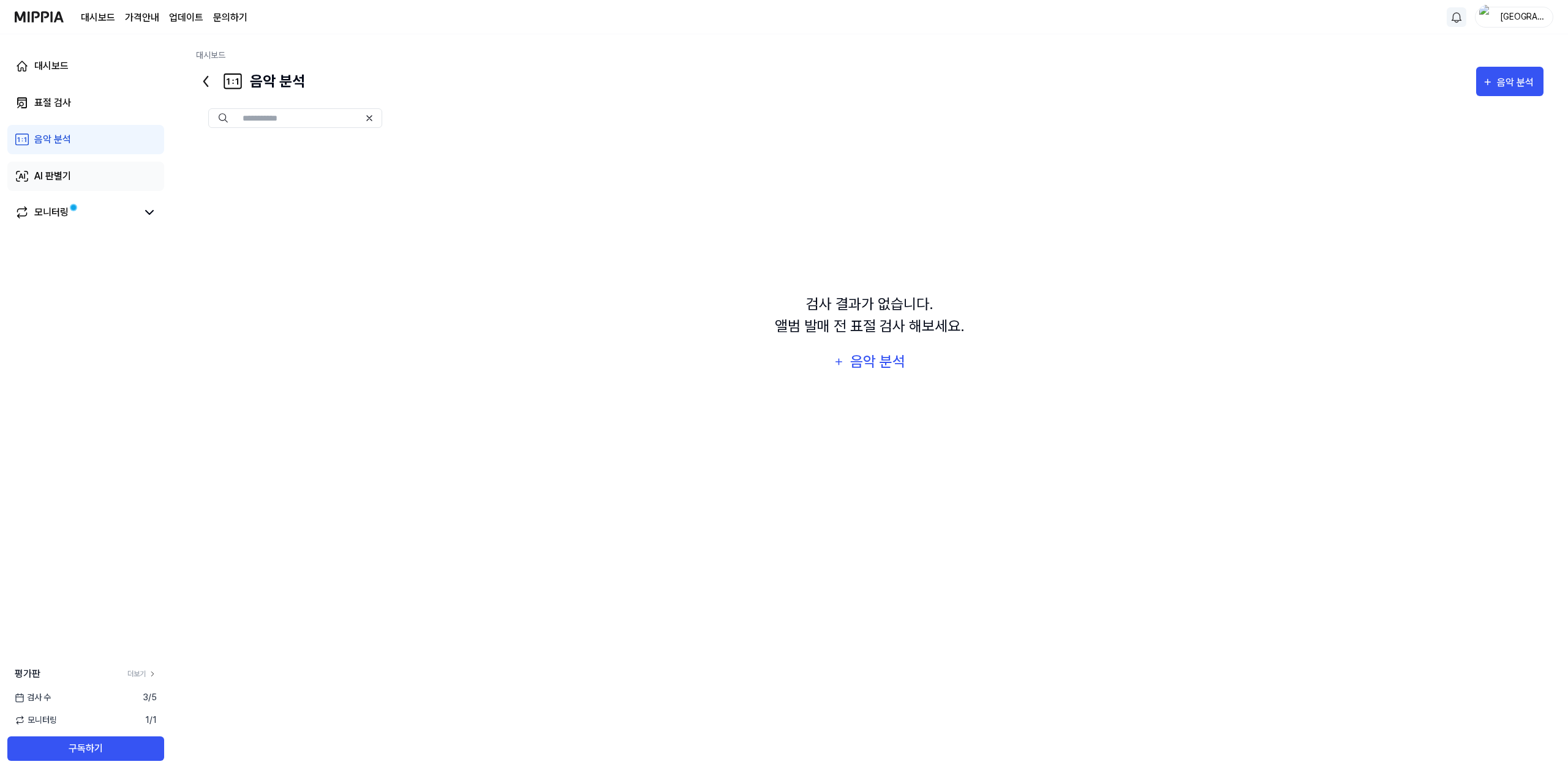
click at [57, 165] on link "AI 판별기" at bounding box center [86, 176] width 156 height 29
click at [56, 219] on div "모니터링" at bounding box center [51, 213] width 34 height 15
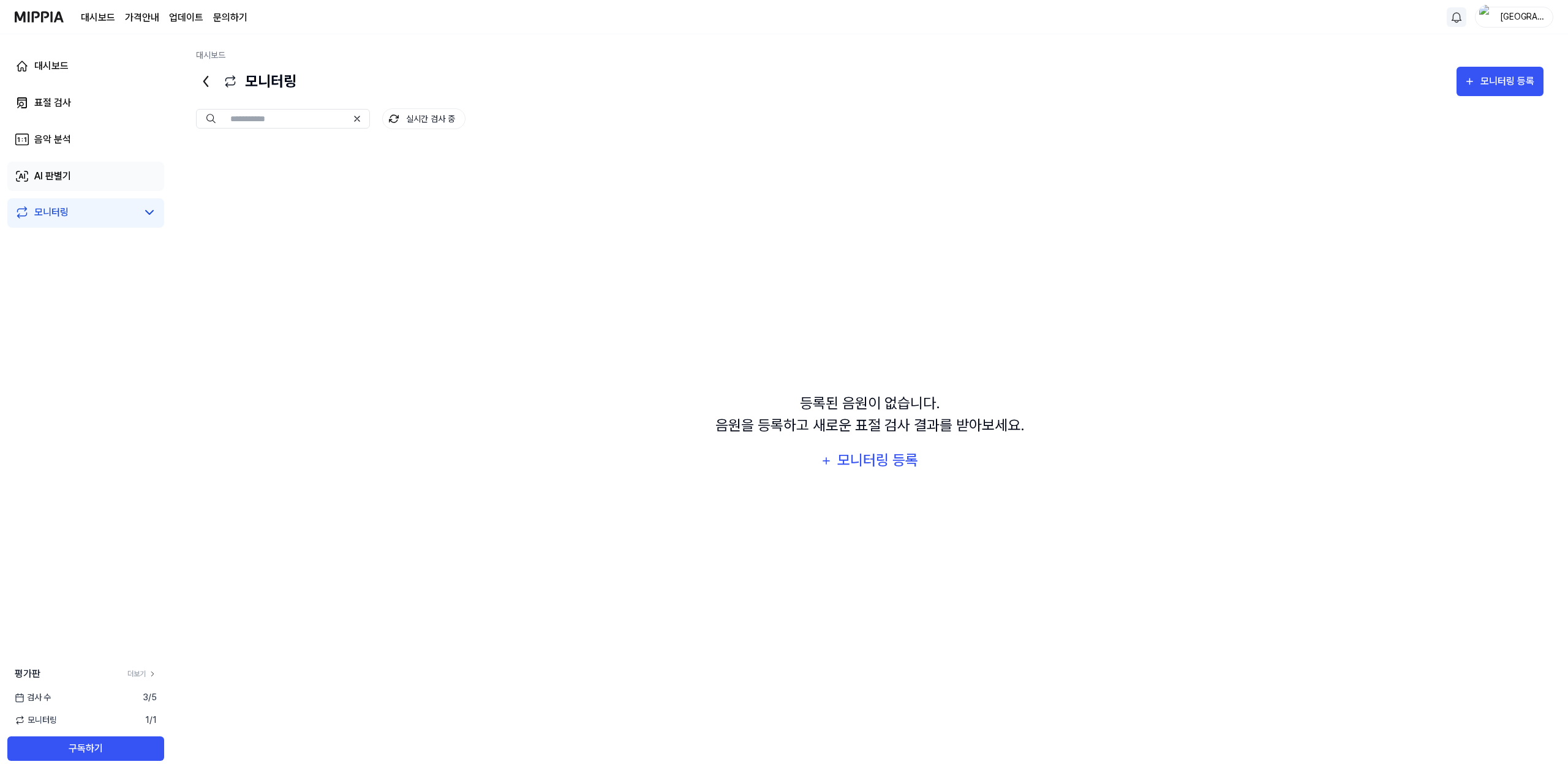
click at [73, 183] on link "AI 판별기" at bounding box center [86, 176] width 156 height 29
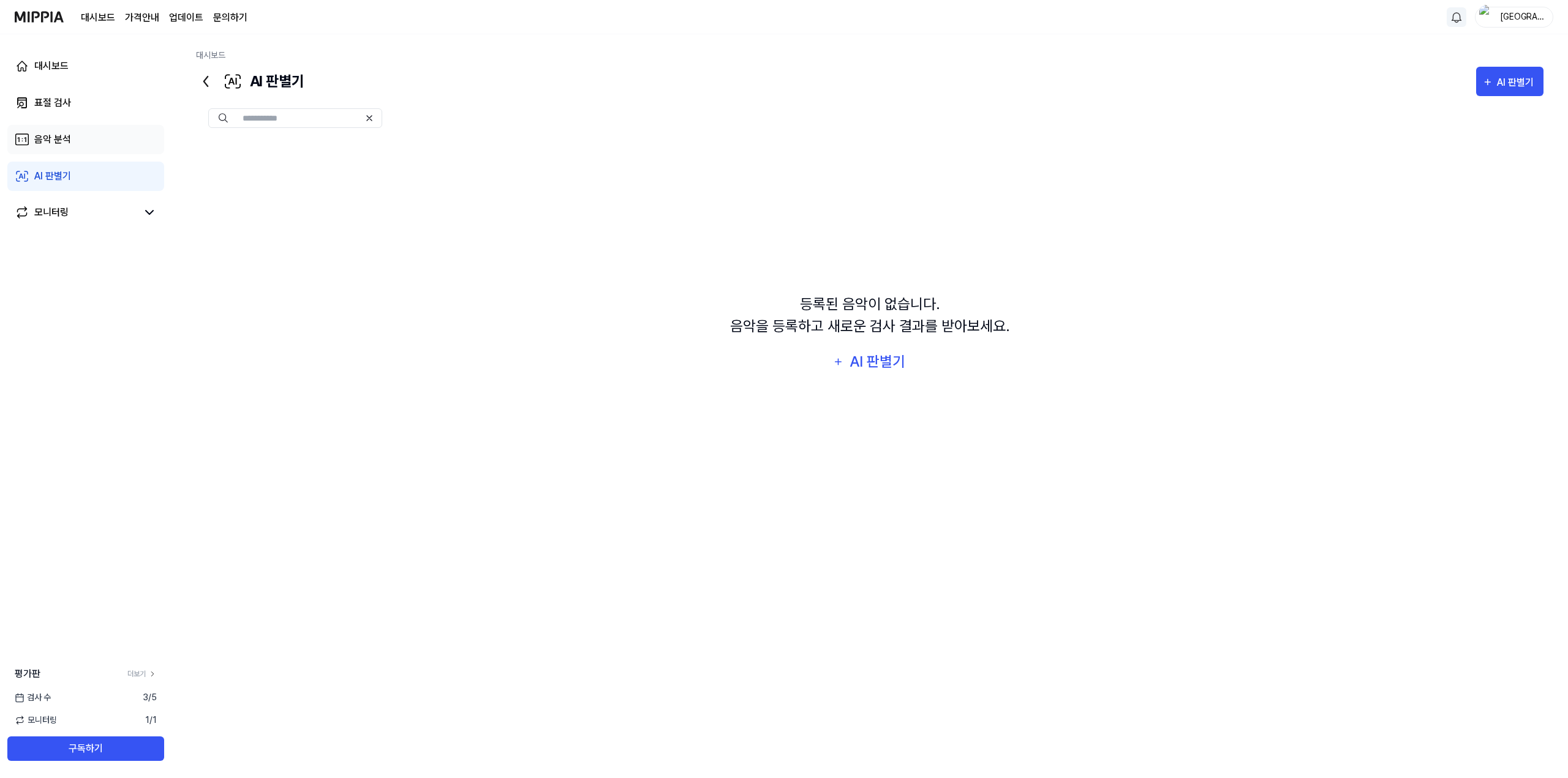
click at [63, 144] on div "음악 분석" at bounding box center [52, 139] width 37 height 15
click at [61, 113] on link "표절 검사" at bounding box center [86, 103] width 156 height 29
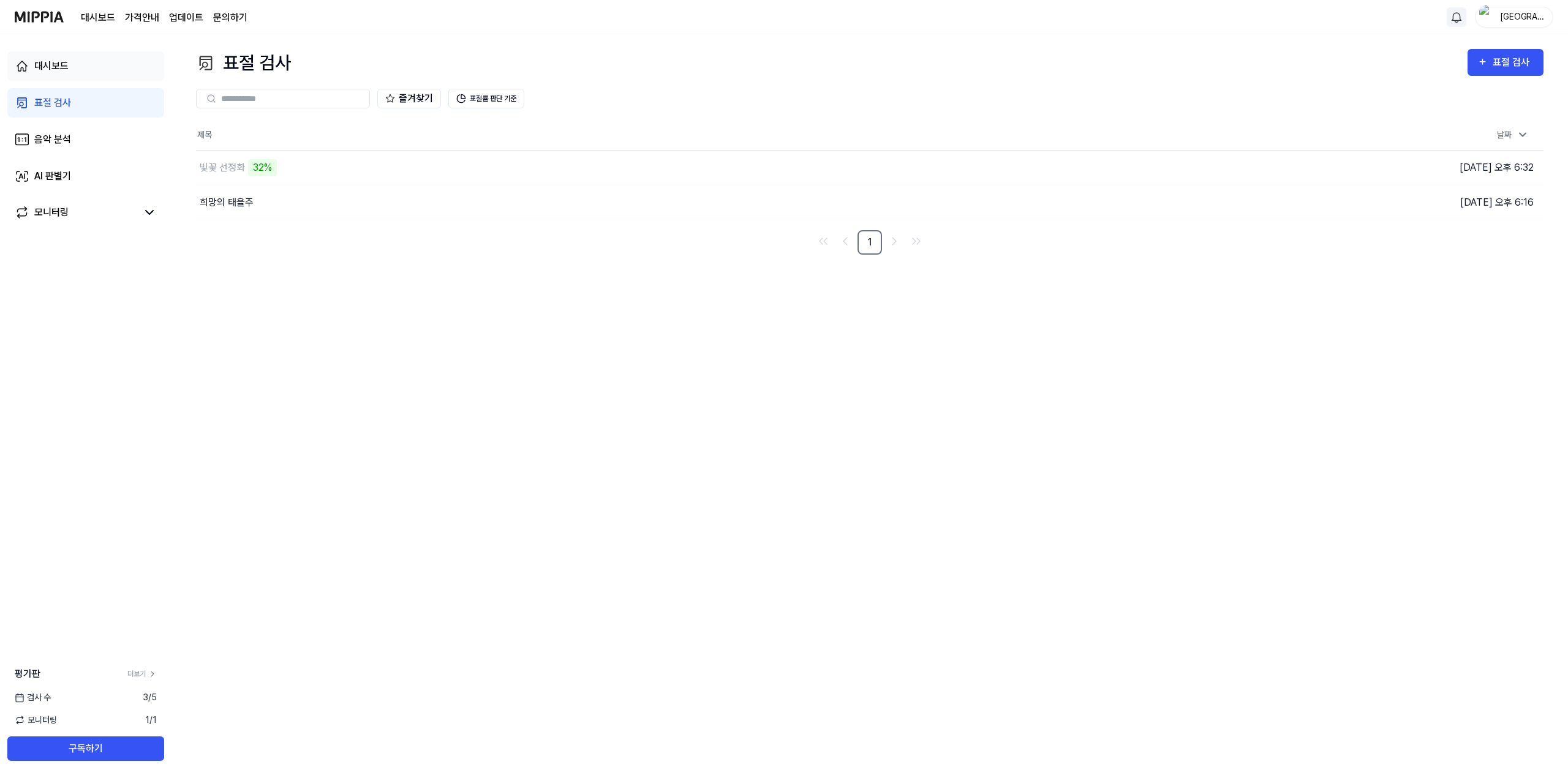
click at [59, 73] on div "대시보드" at bounding box center [51, 66] width 34 height 15
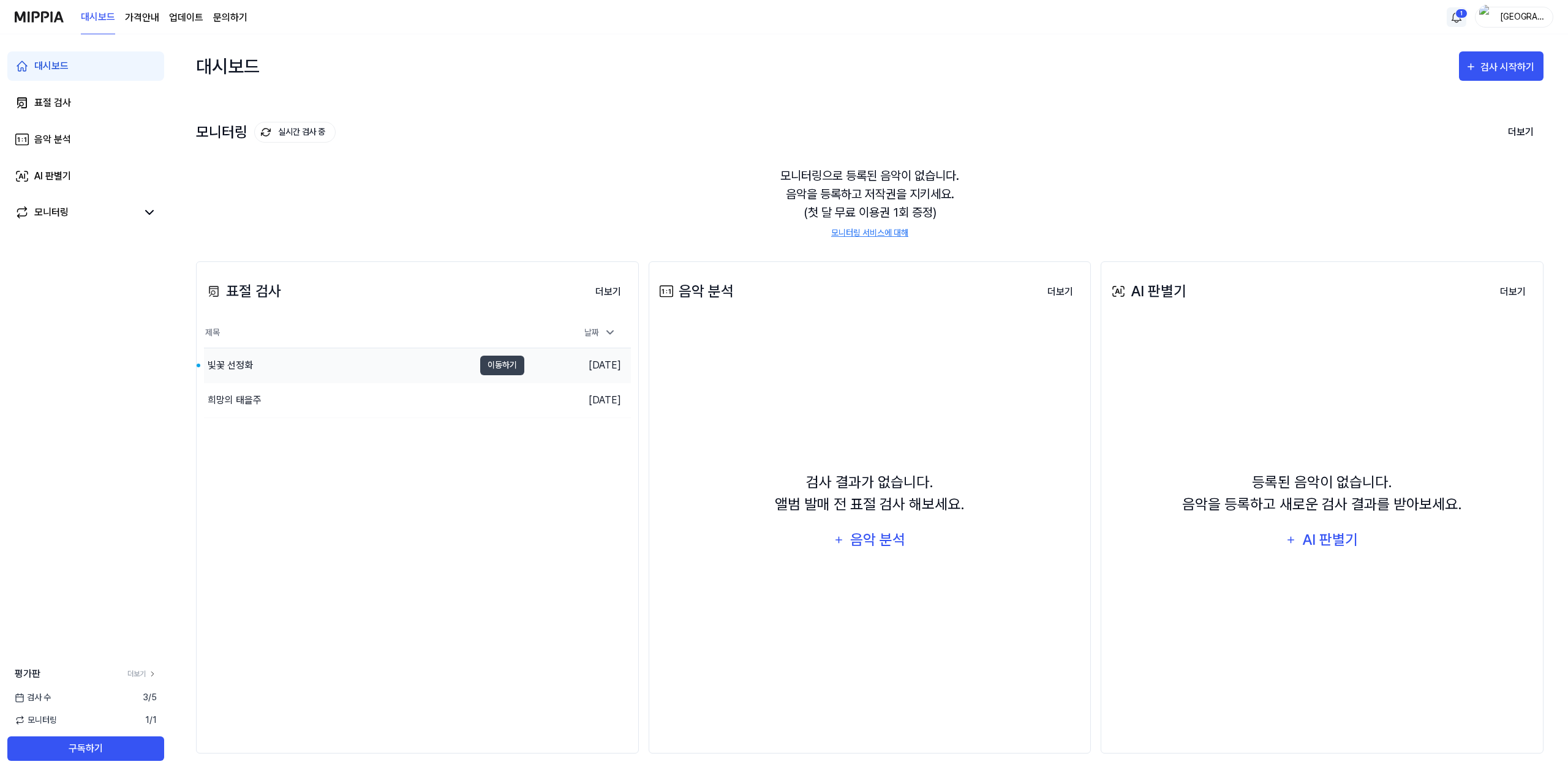
click at [238, 364] on div "빛꽃 선정화" at bounding box center [230, 365] width 45 height 15
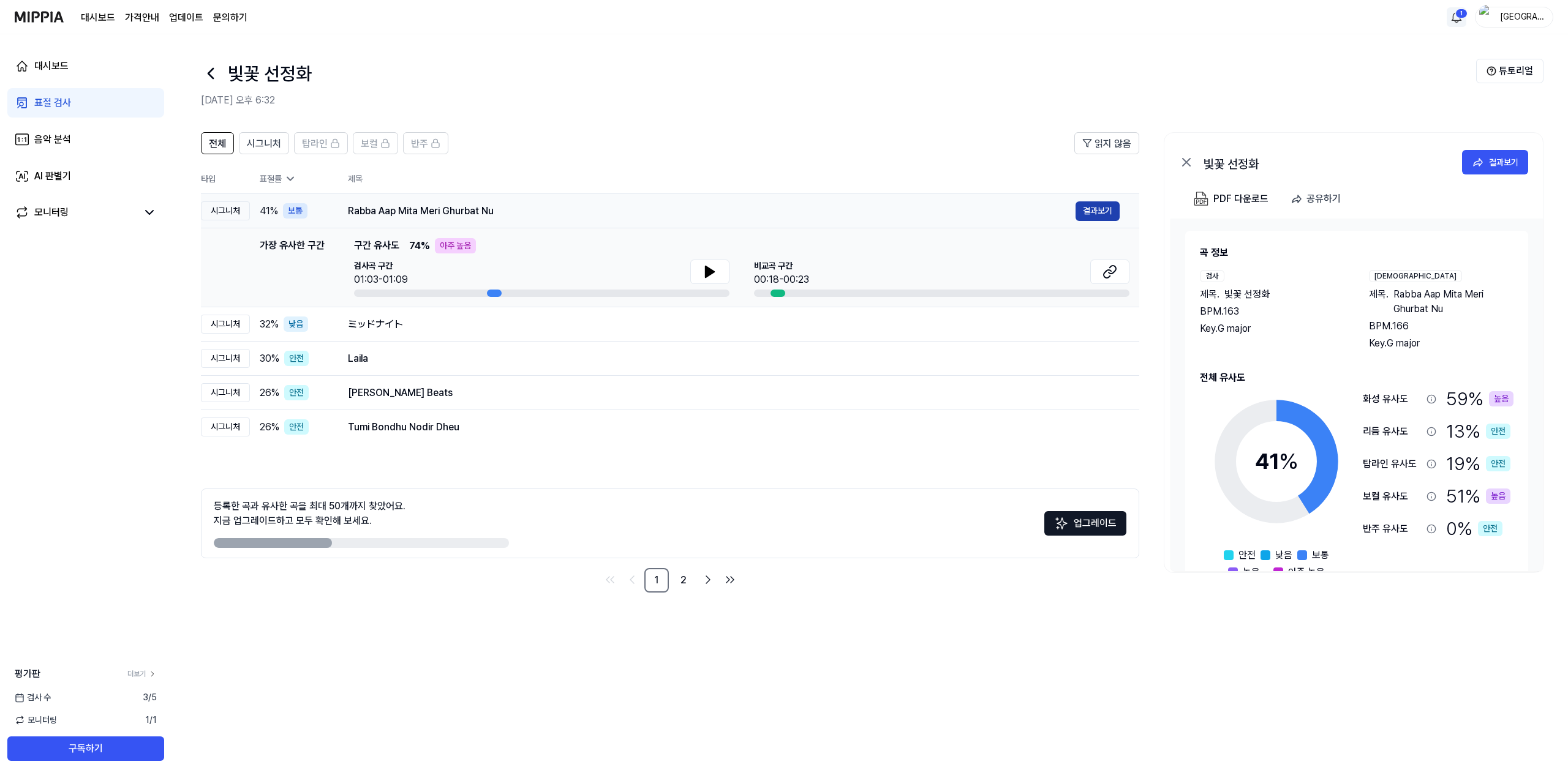
click at [1099, 213] on button "결과보기" at bounding box center [1097, 211] width 44 height 20
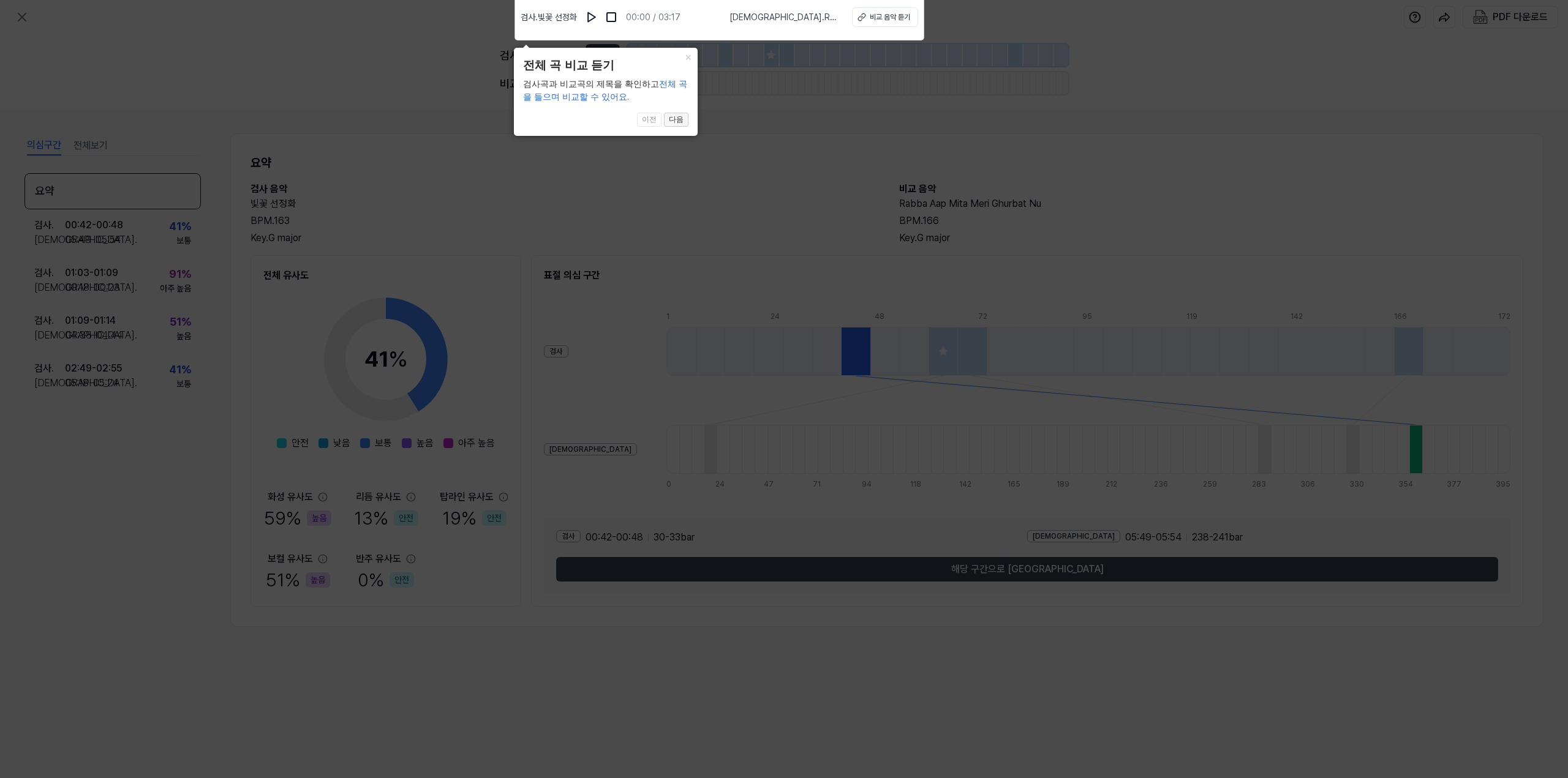
click at [679, 119] on button "다음" at bounding box center [677, 121] width 24 height 15
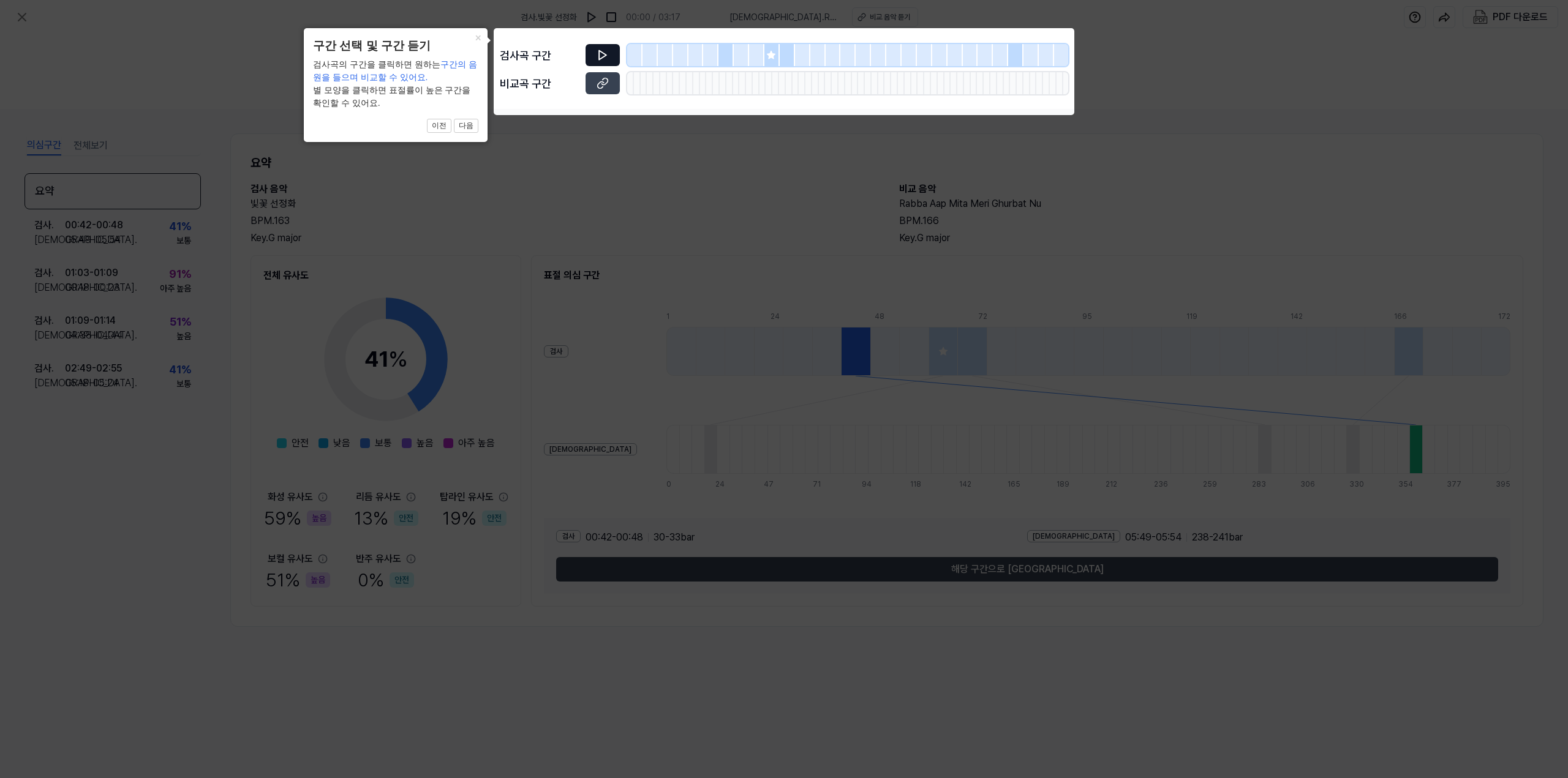
click at [608, 52] on icon at bounding box center [602, 55] width 12 height 12
click at [599, 55] on icon at bounding box center [603, 56] width 8 height 9
click at [596, 86] on icon at bounding box center [602, 83] width 12 height 12
click at [478, 40] on button "×" at bounding box center [478, 37] width 20 height 17
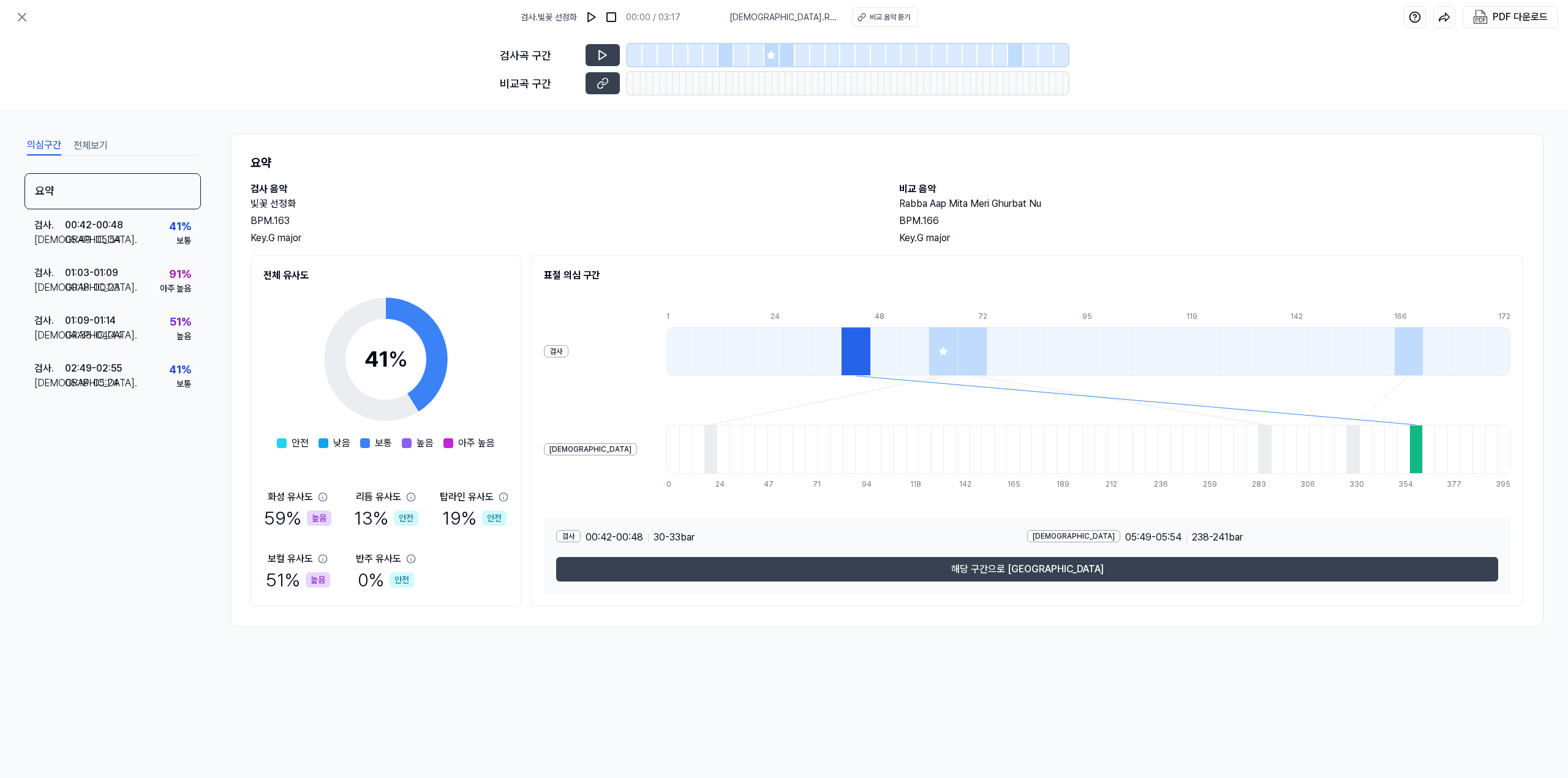
click at [841, 366] on div at bounding box center [855, 351] width 29 height 49
click at [97, 144] on button "전체보기" at bounding box center [90, 145] width 34 height 20
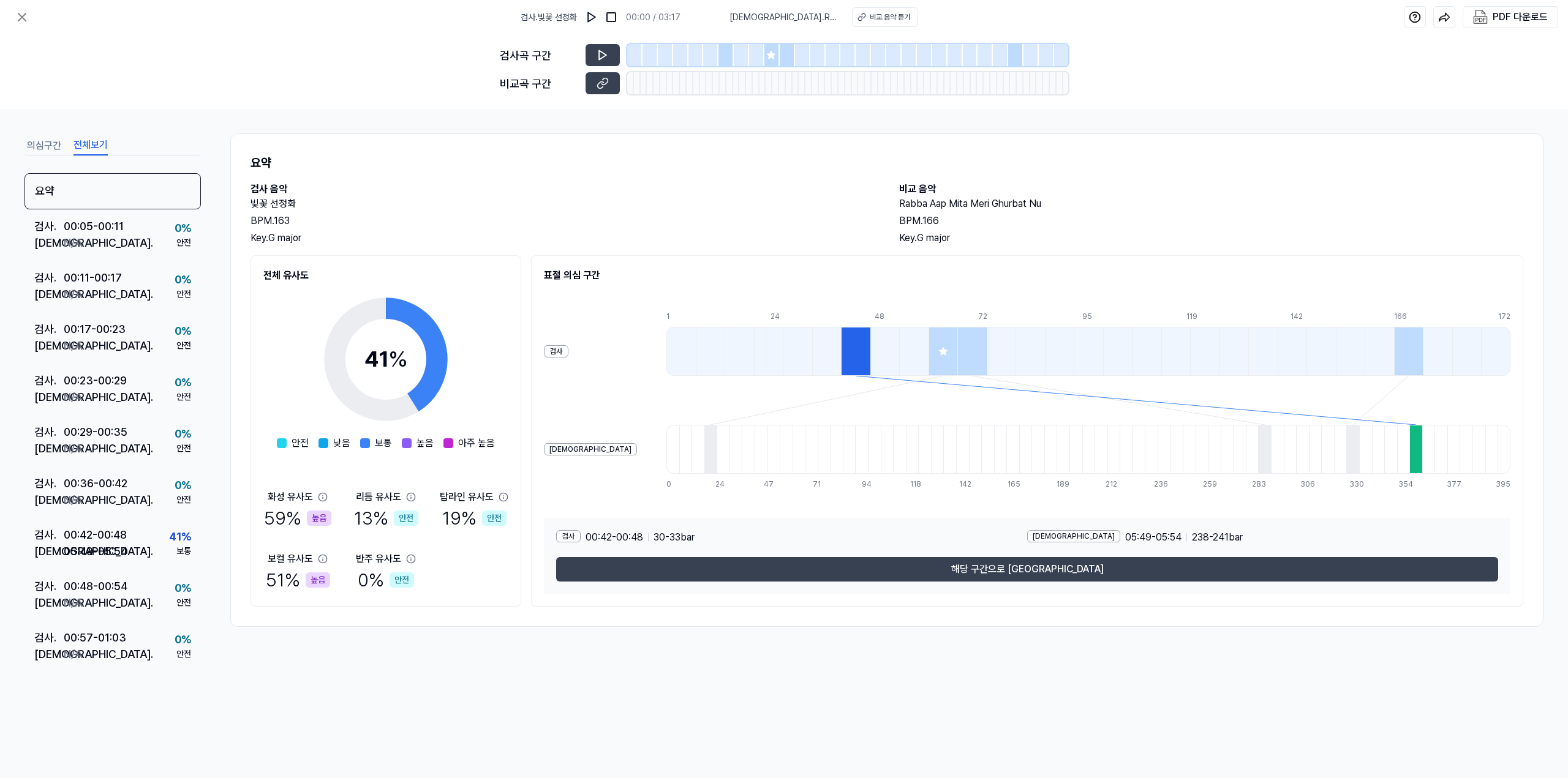
click at [54, 148] on button "의심구간" at bounding box center [44, 145] width 34 height 20
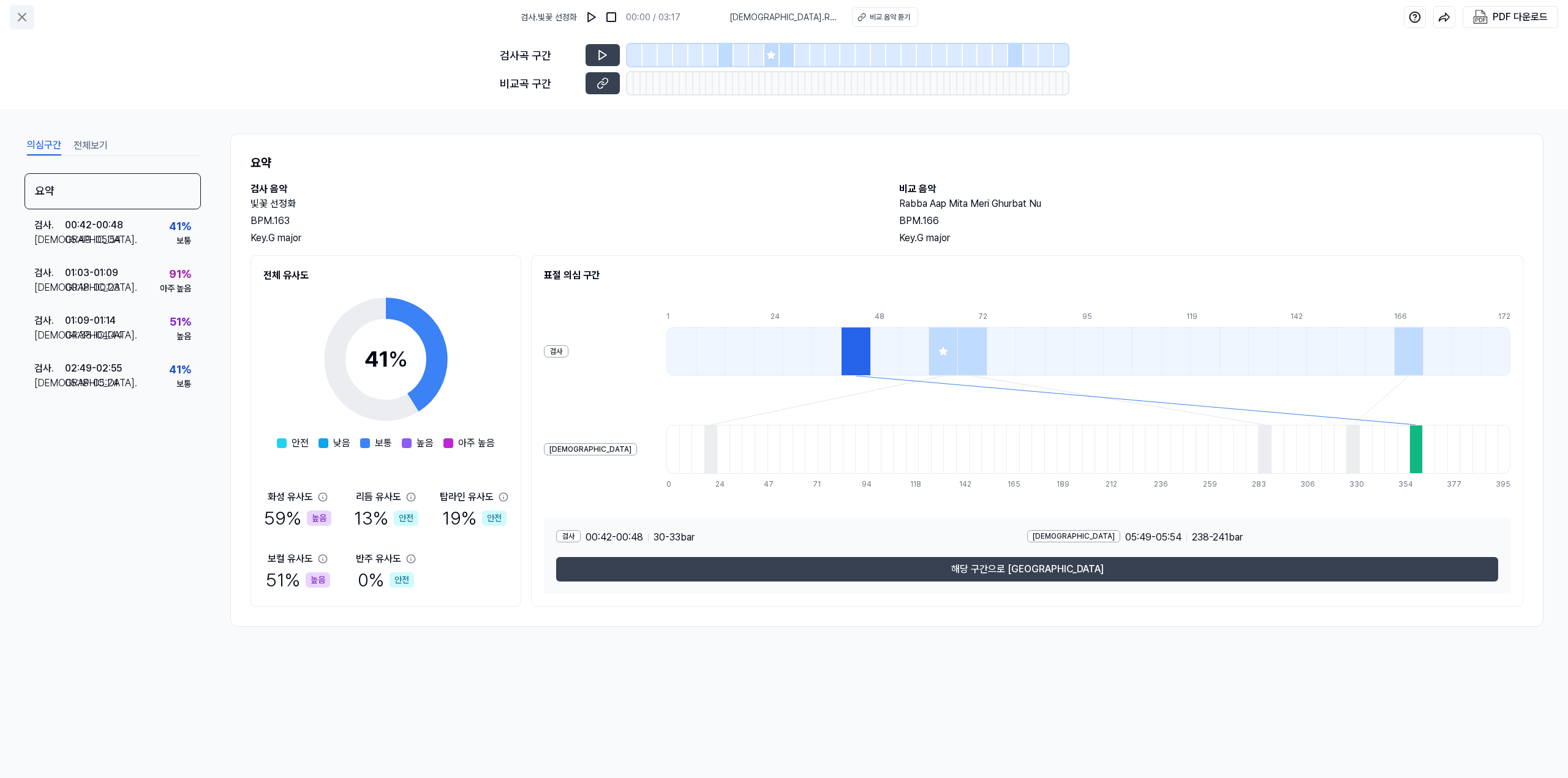
click at [30, 17] on button at bounding box center [22, 17] width 24 height 24
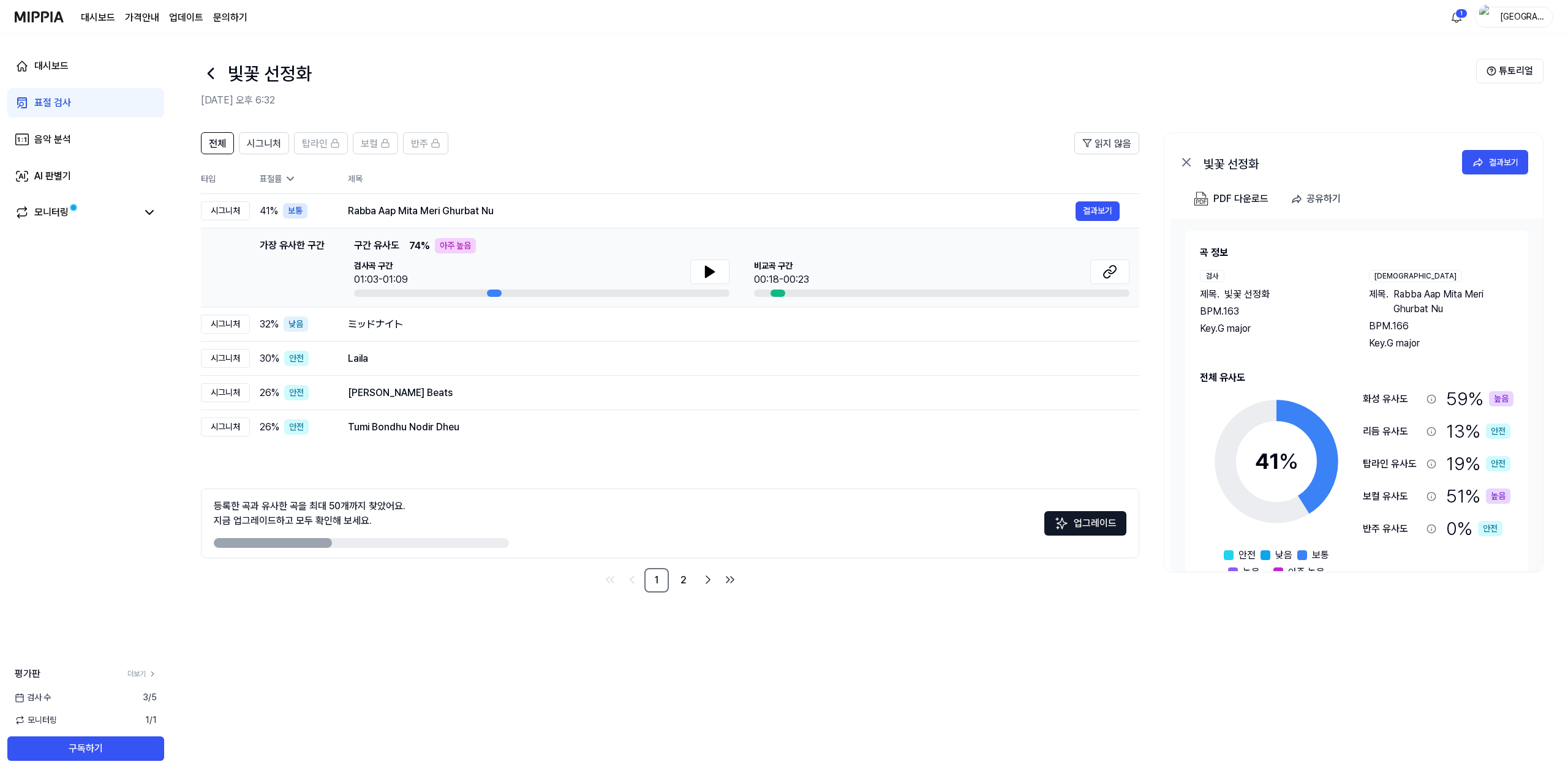
click at [493, 291] on div at bounding box center [495, 293] width 15 height 8
click at [706, 268] on icon at bounding box center [710, 272] width 8 height 11
click at [722, 265] on button at bounding box center [710, 272] width 40 height 24
click at [775, 290] on div at bounding box center [778, 293] width 15 height 8
click at [778, 267] on span "비교곡 구간" at bounding box center [781, 267] width 55 height 13
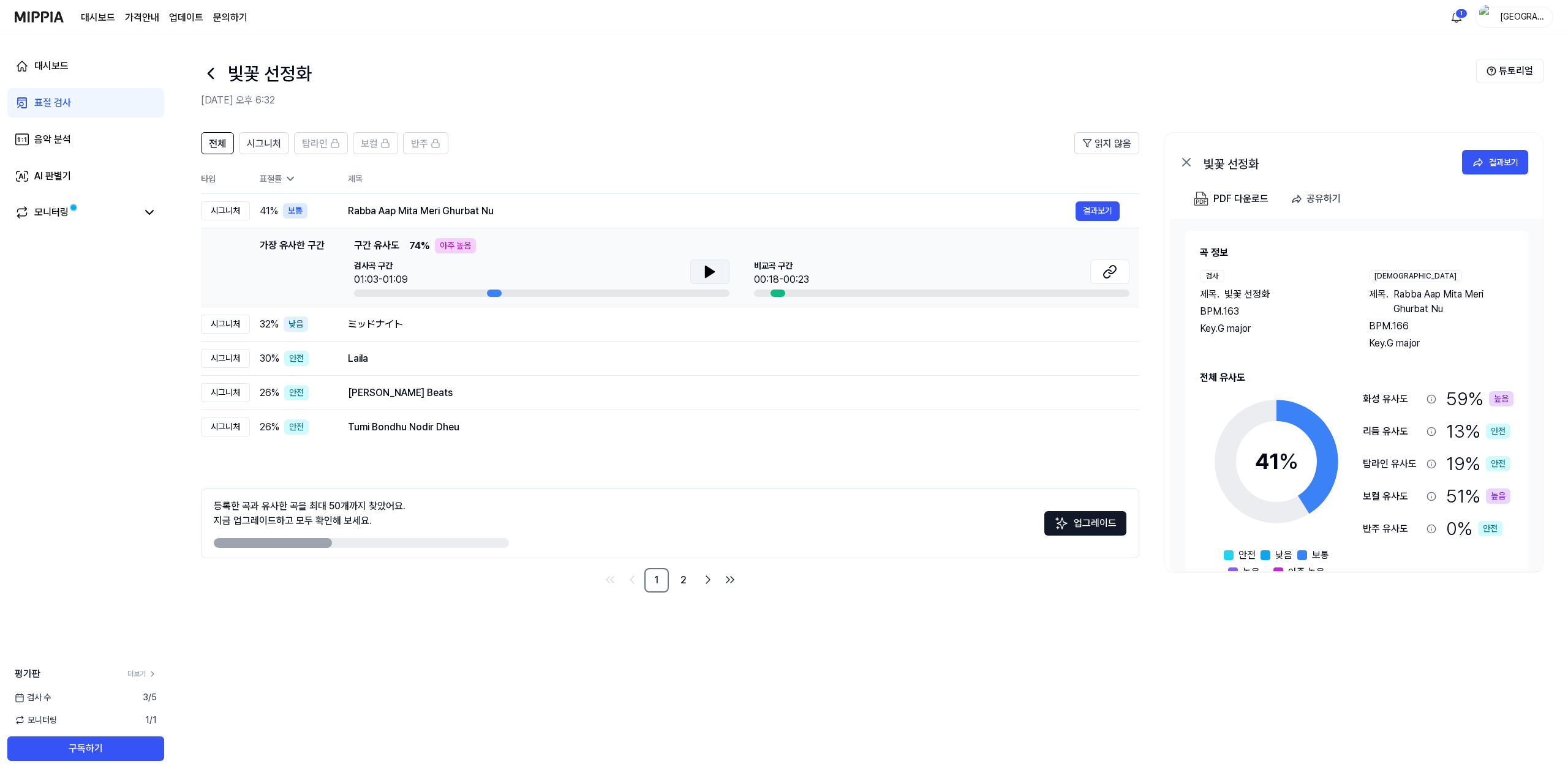
click at [726, 270] on button at bounding box center [710, 272] width 40 height 24
click at [1119, 267] on button at bounding box center [1110, 272] width 40 height 24
click at [1089, 210] on button "결과보기" at bounding box center [1097, 211] width 44 height 20
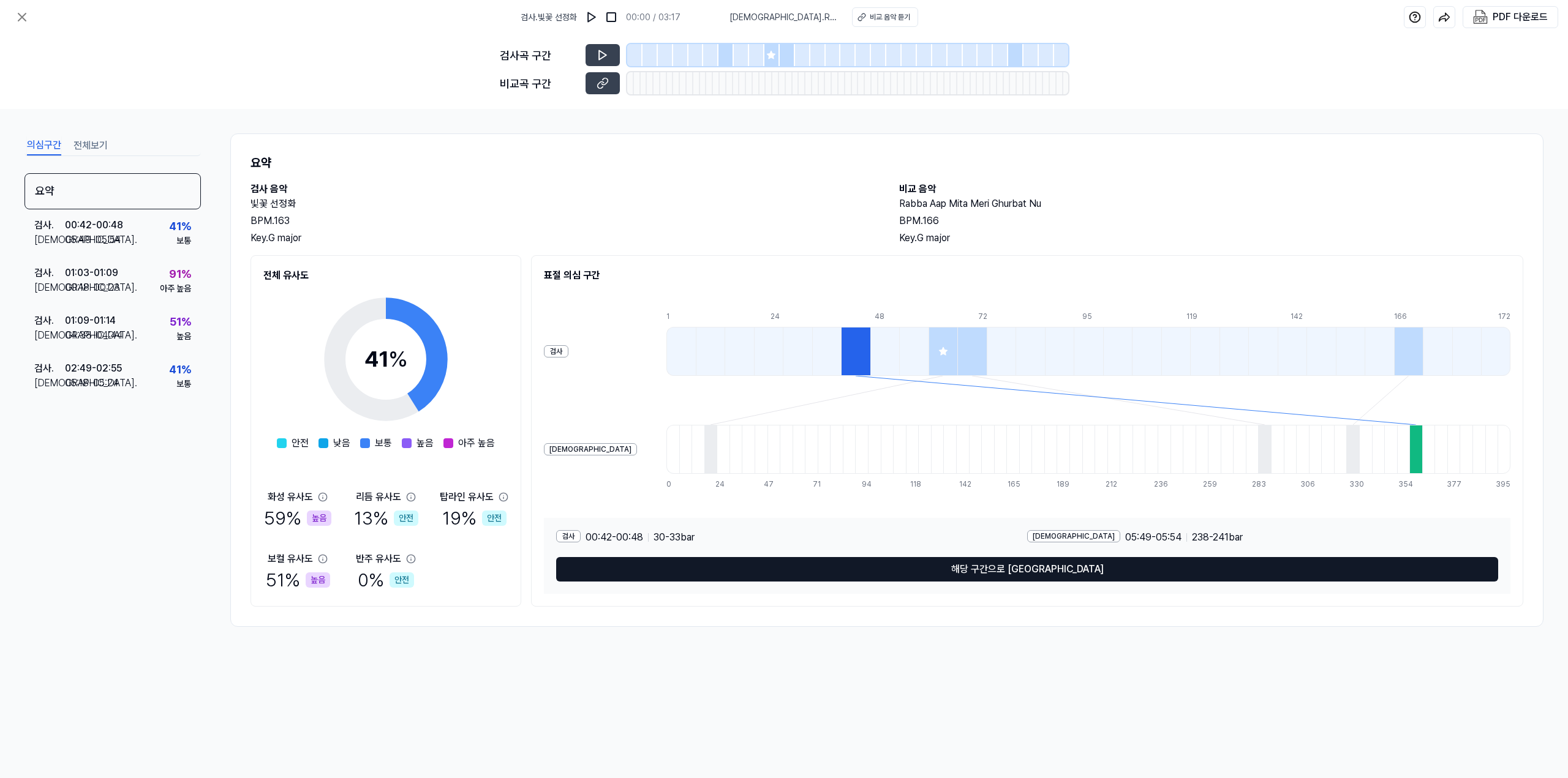
click at [1035, 569] on button "해당 구간으로 [GEOGRAPHIC_DATA]" at bounding box center [1027, 569] width 942 height 24
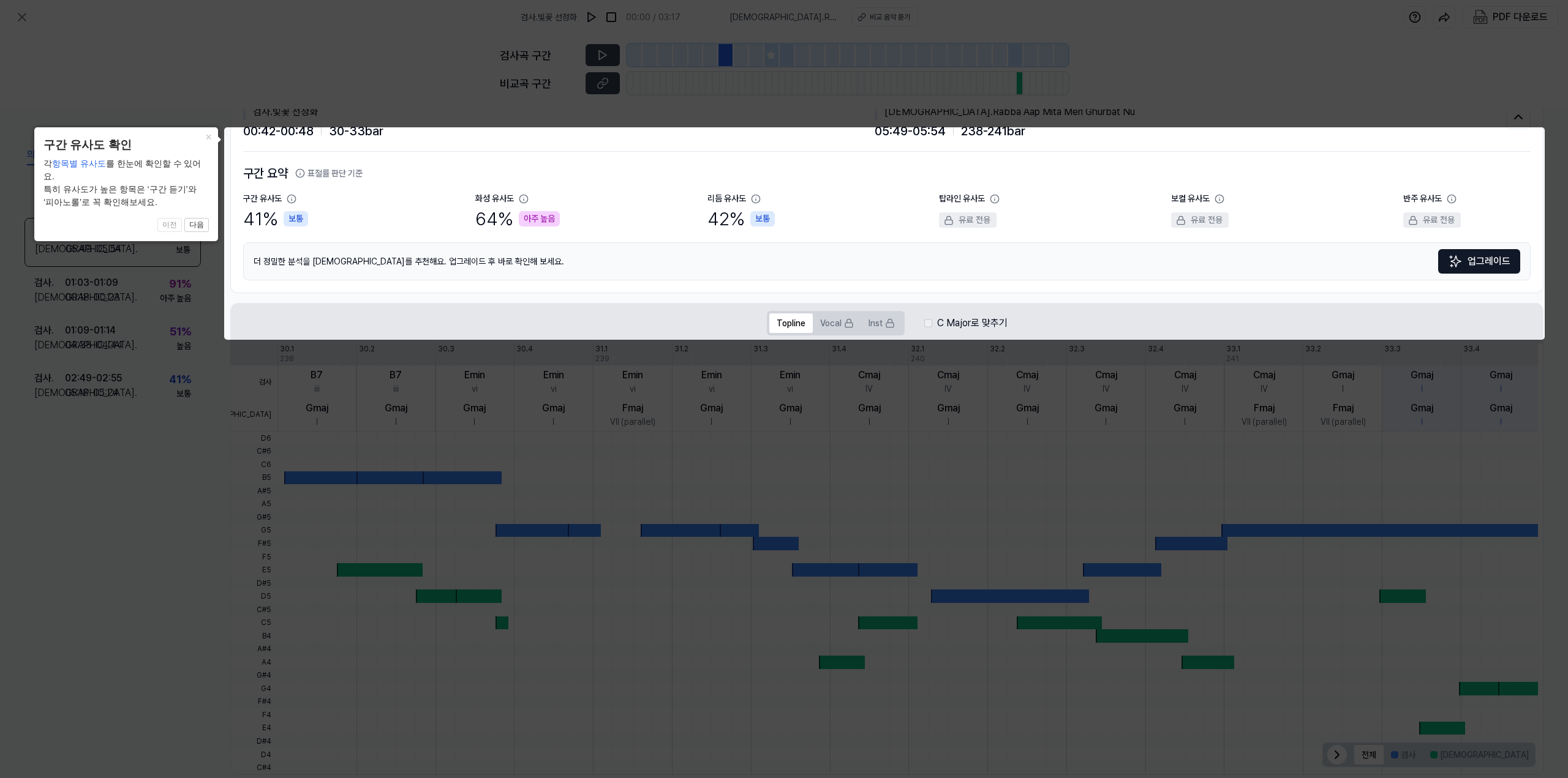
scroll to position [62, 0]
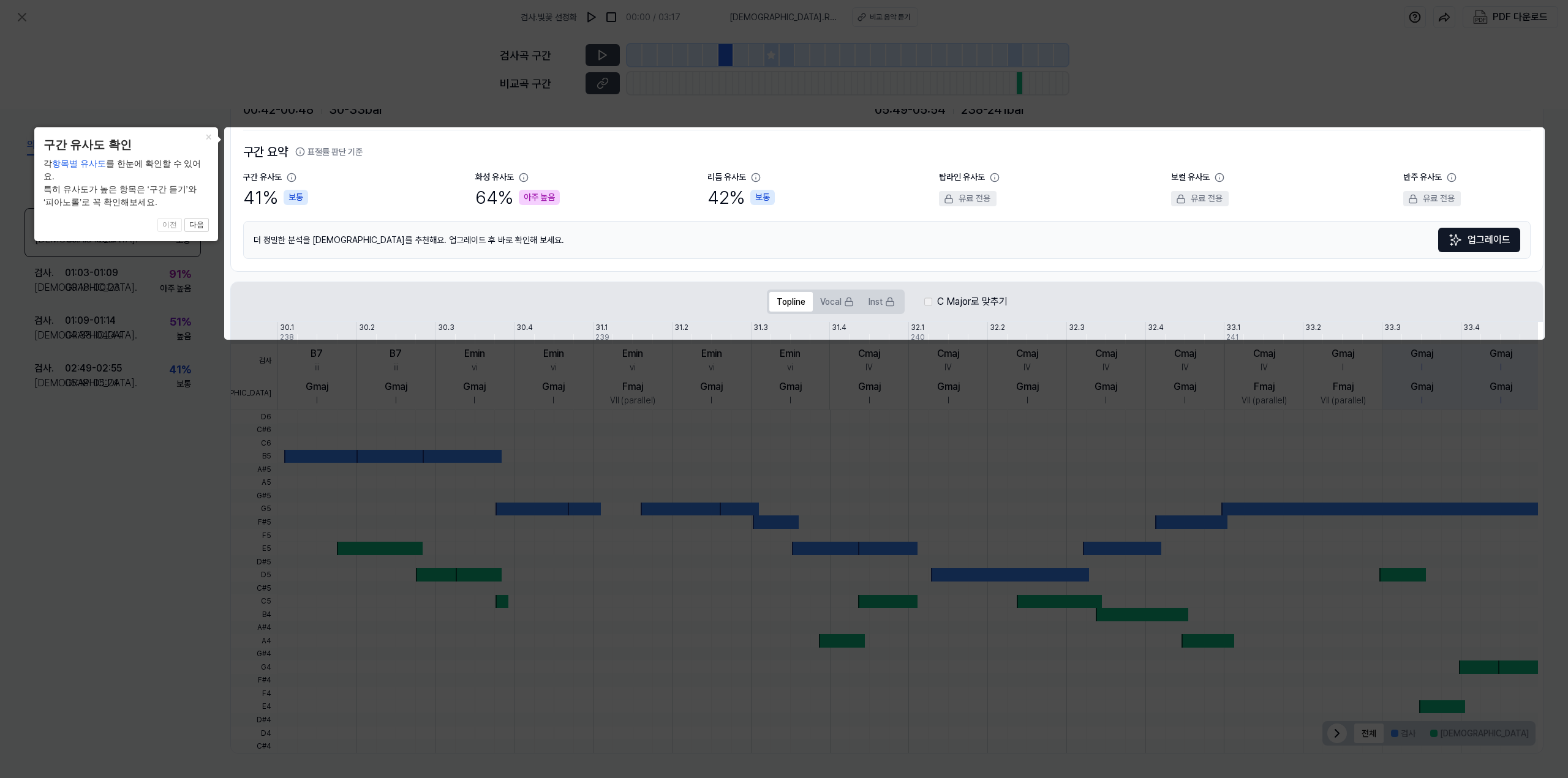
click at [1250, 113] on icon at bounding box center [784, 389] width 1568 height 778
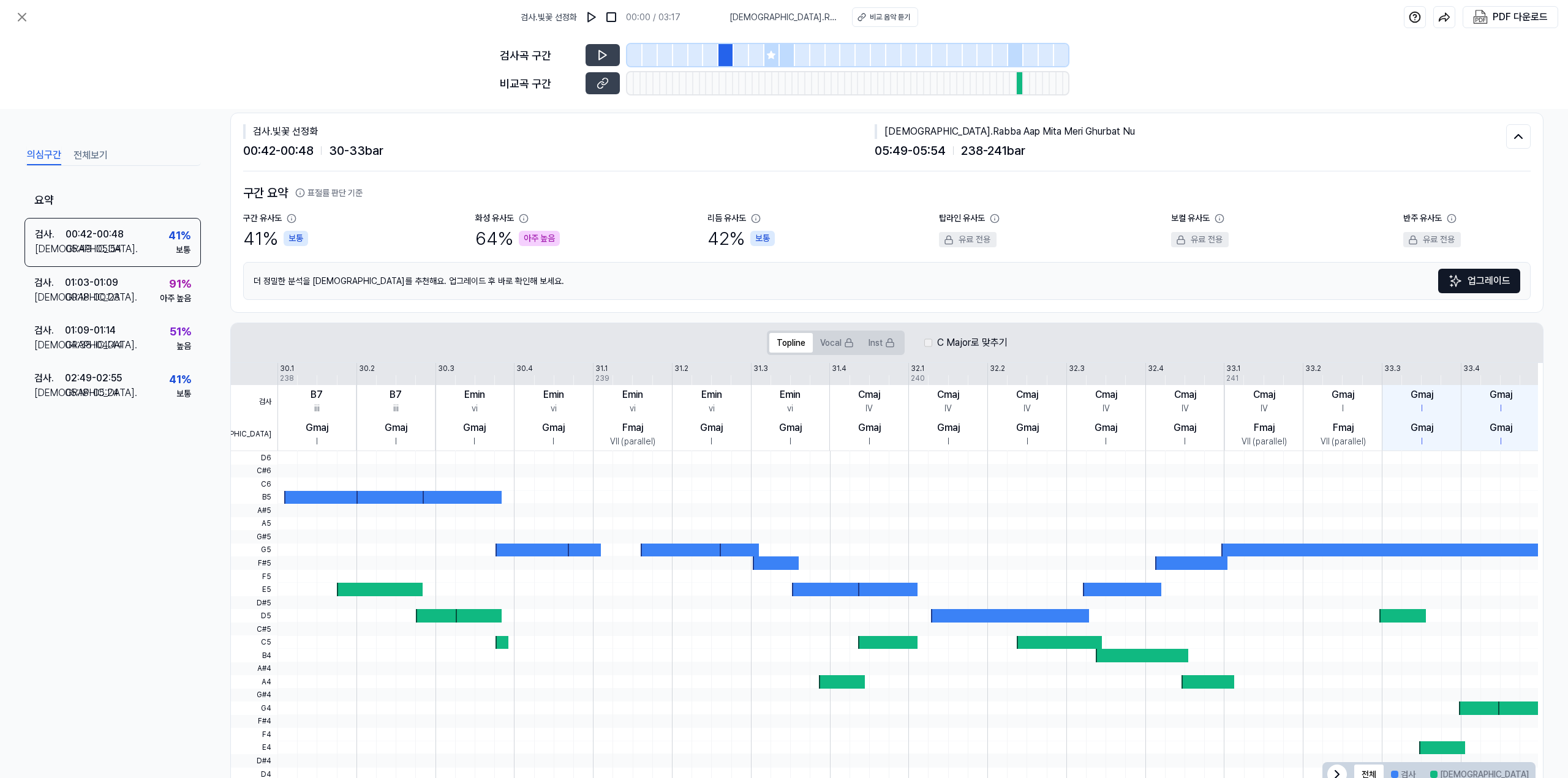
scroll to position [0, 0]
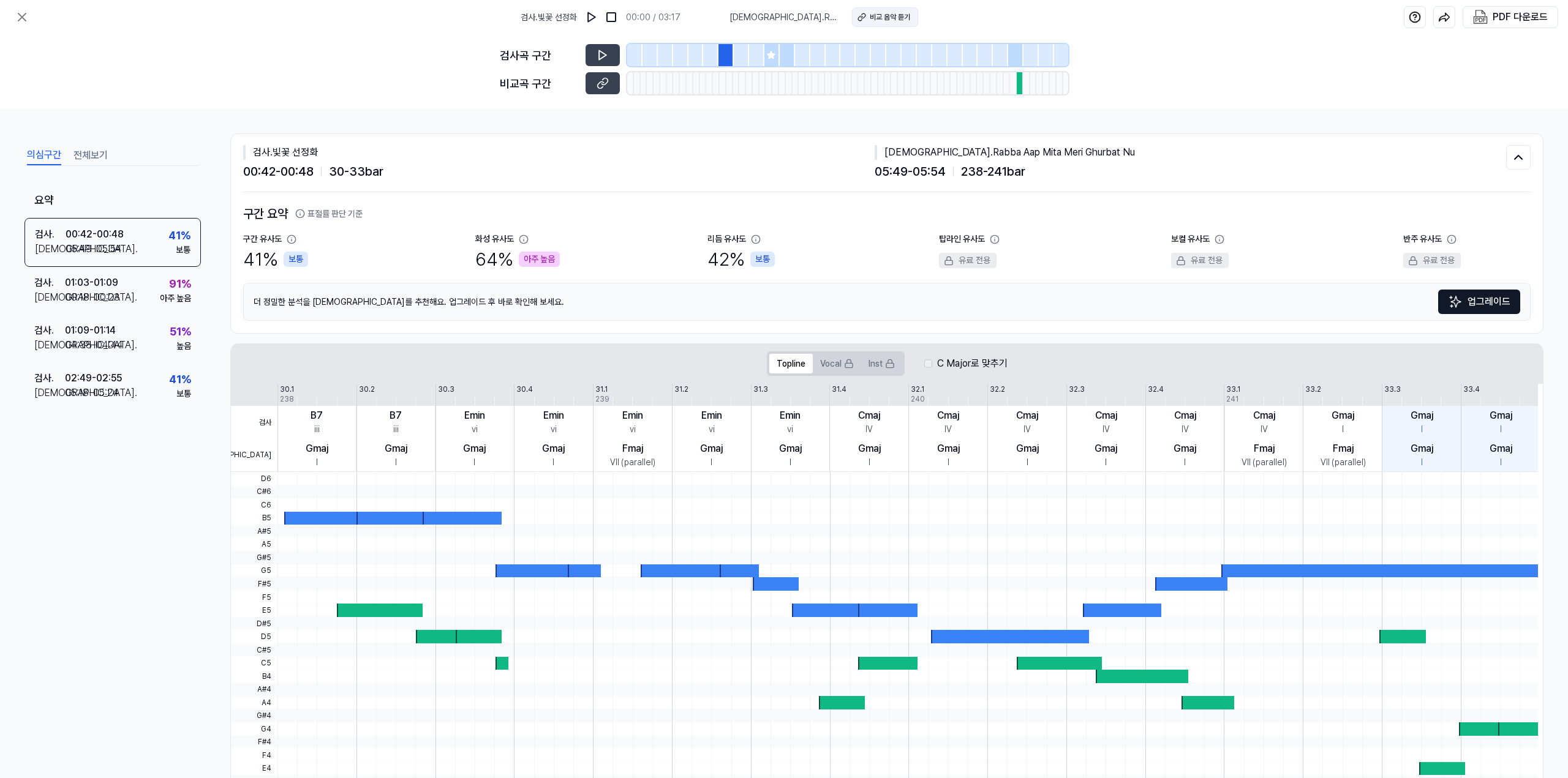
click at [897, 20] on div "비교 음악 듣기" at bounding box center [890, 17] width 41 height 11
click at [87, 154] on button "전체보기" at bounding box center [90, 155] width 34 height 20
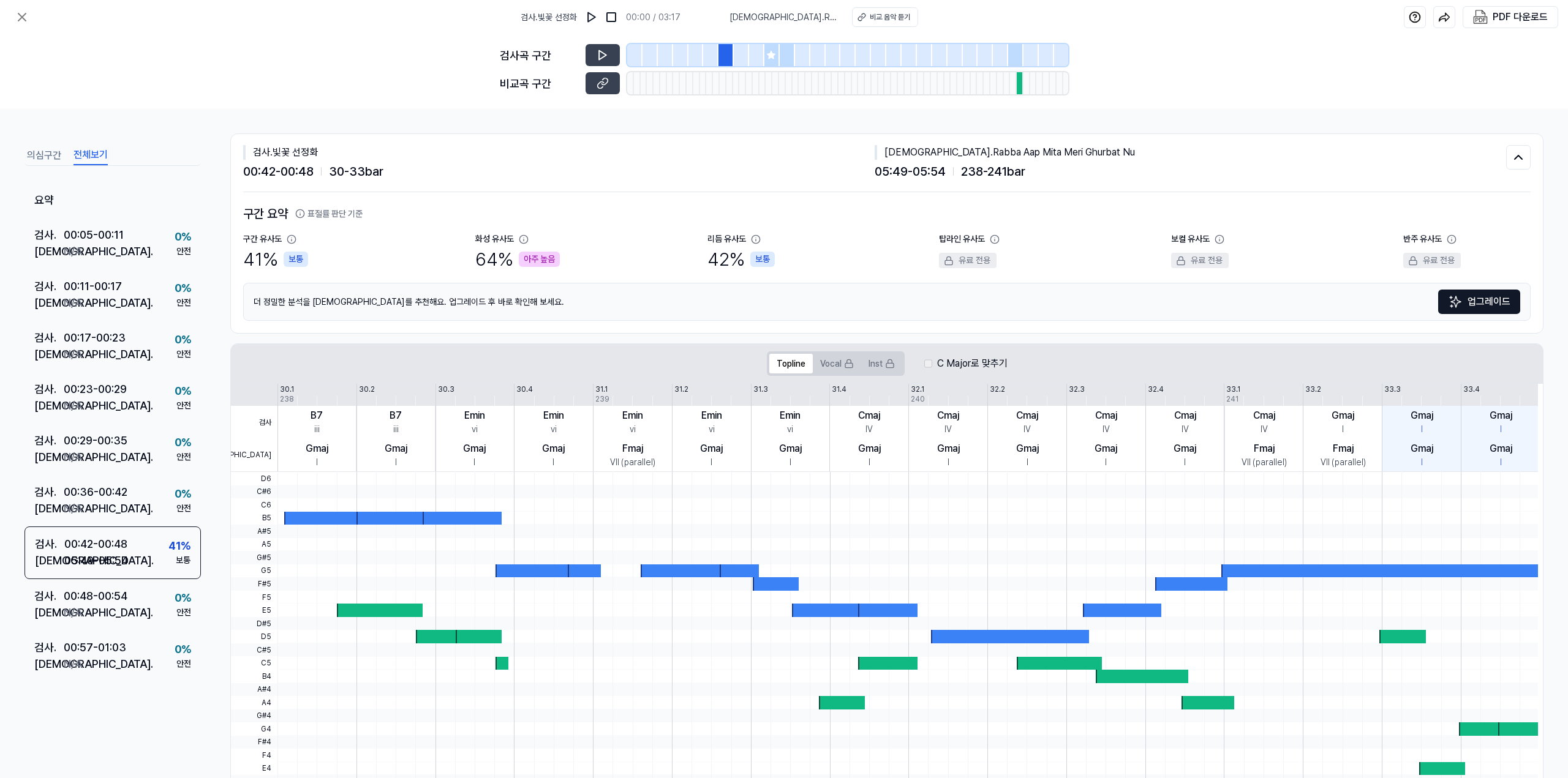
click at [87, 154] on button "전체보기" at bounding box center [90, 155] width 34 height 20
click at [30, 16] on button at bounding box center [22, 17] width 24 height 24
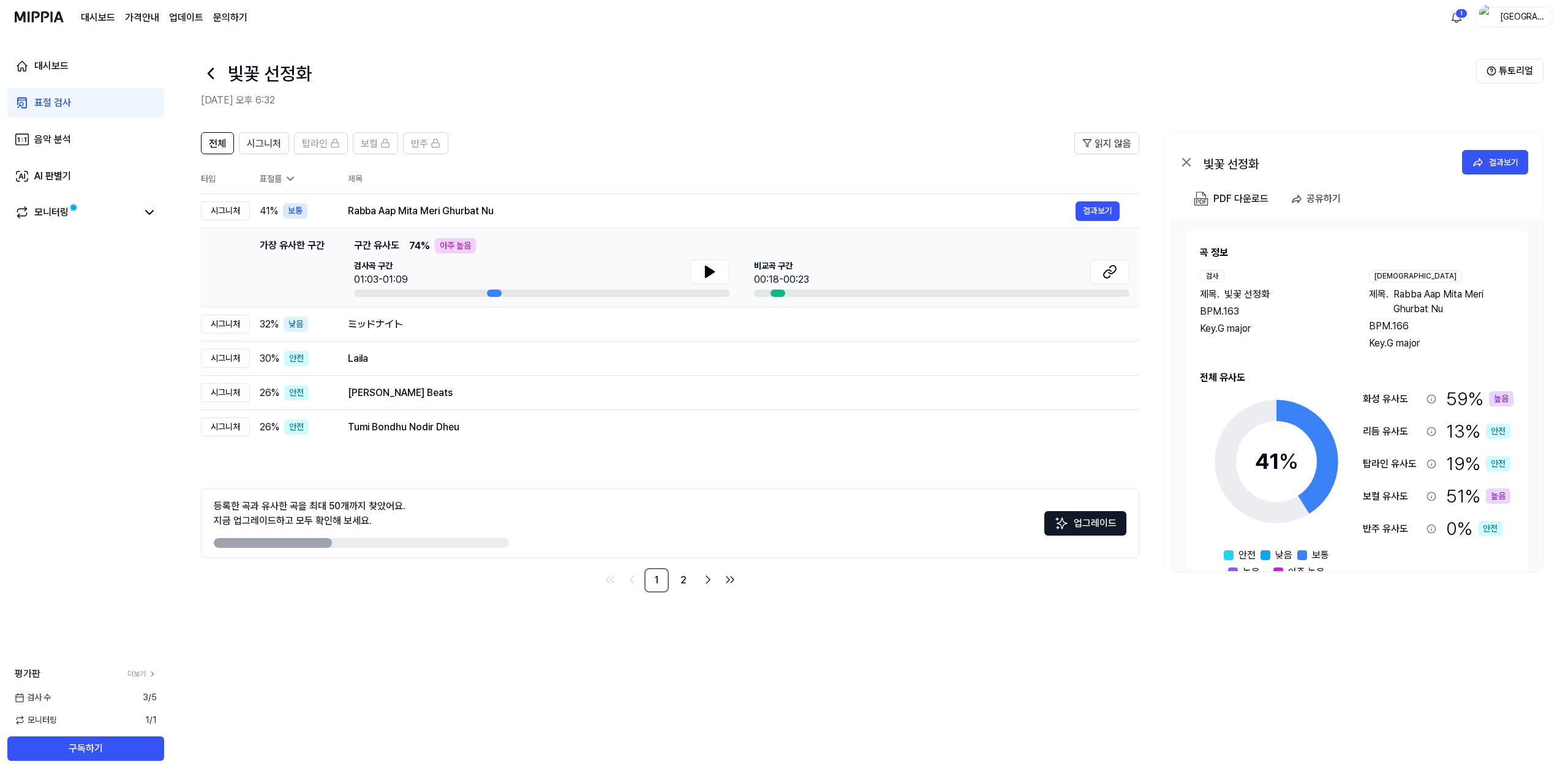
click at [137, 19] on page\) "가격안내" at bounding box center [142, 18] width 34 height 15
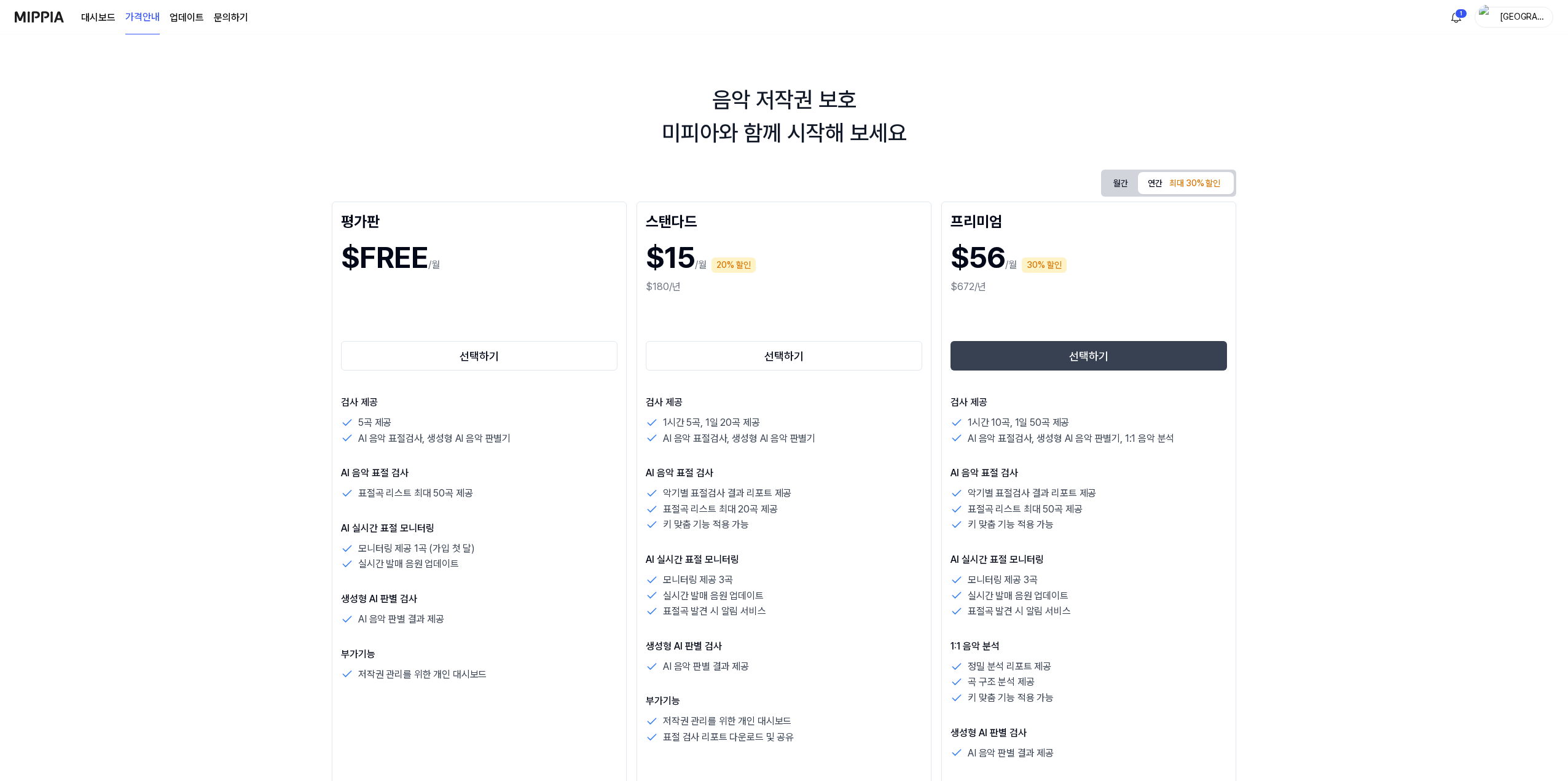
click at [215, 18] on link "문의하기" at bounding box center [231, 18] width 34 height 15
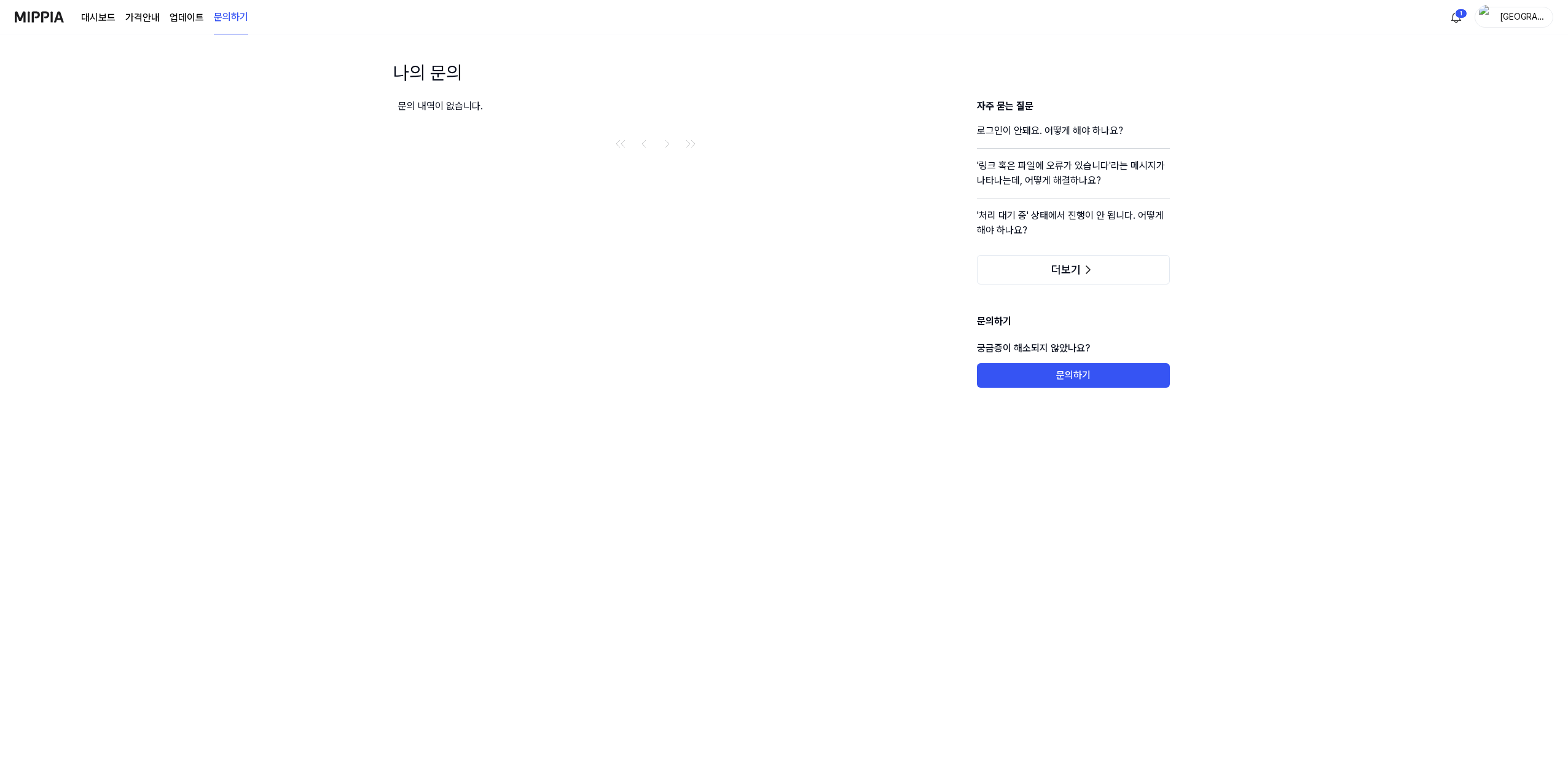
click at [104, 22] on link "대시보드" at bounding box center [98, 18] width 34 height 15
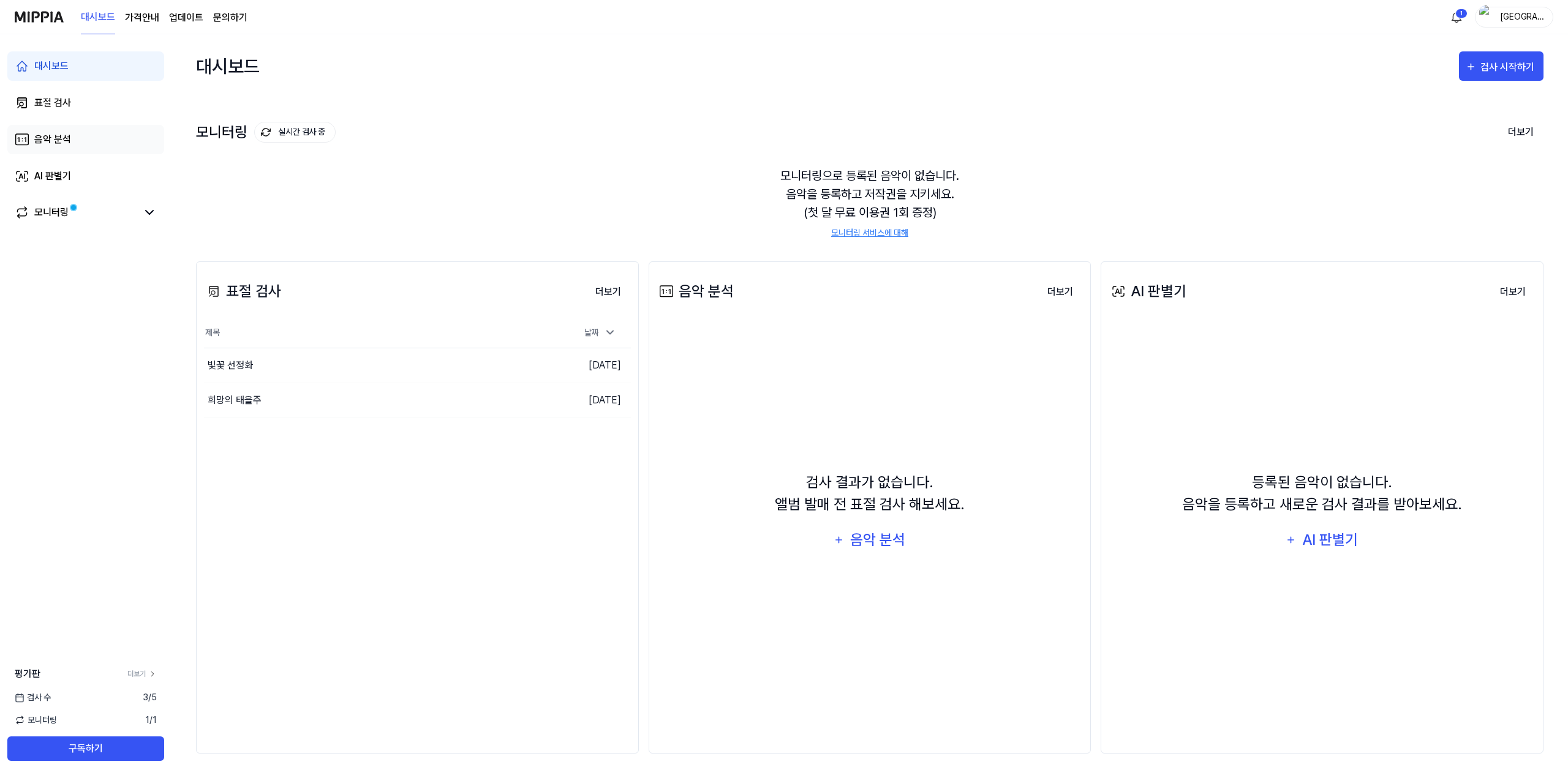
click at [54, 134] on div "음악 분석" at bounding box center [52, 139] width 37 height 15
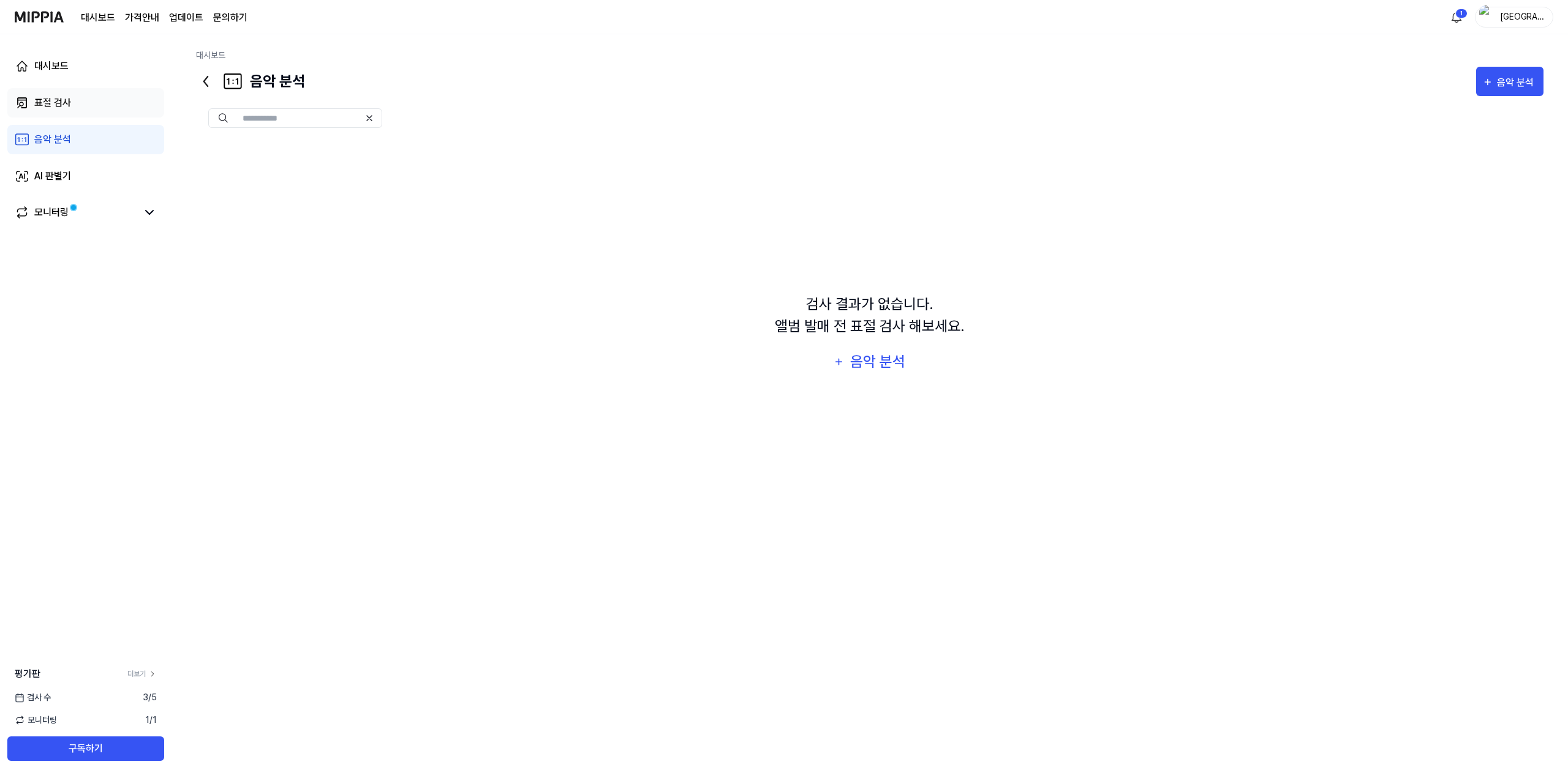
click at [75, 105] on link "표절 검사" at bounding box center [86, 103] width 156 height 29
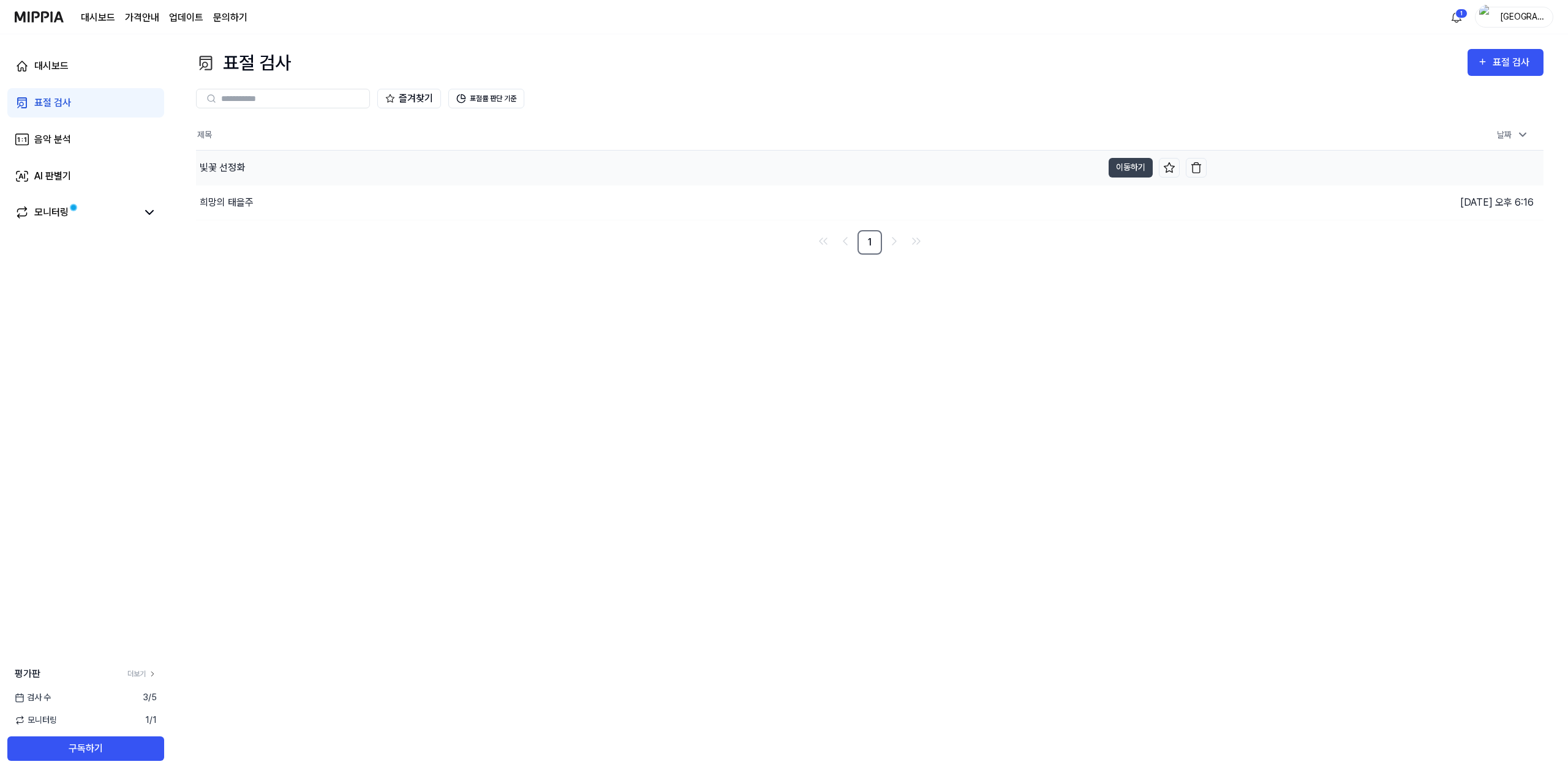
click at [241, 165] on div "빛꽃 선정화" at bounding box center [222, 168] width 45 height 15
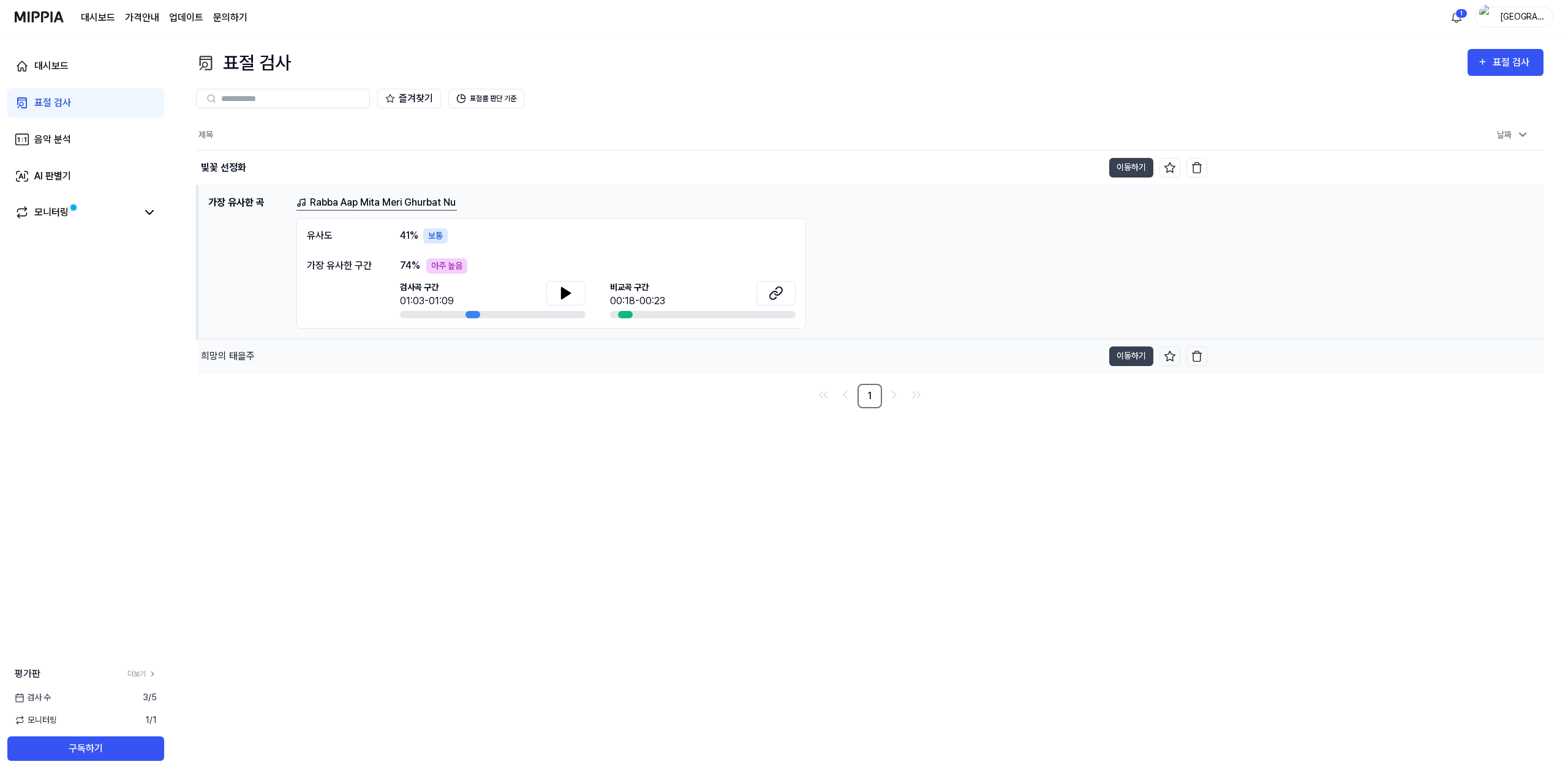
click at [238, 354] on div "희망의 태을주" at bounding box center [227, 356] width 54 height 15
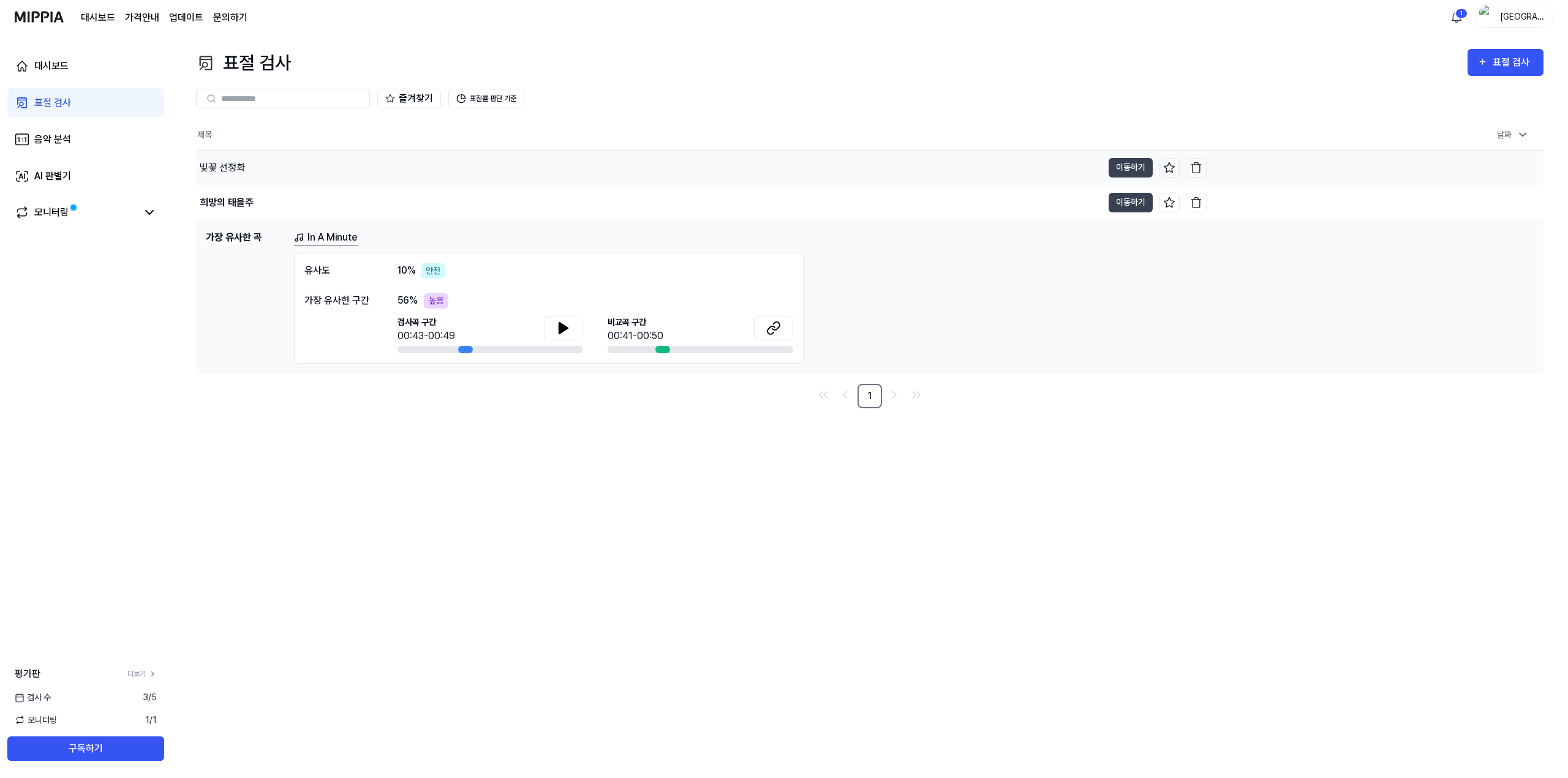
click at [246, 167] on div "빛꽃 선정화" at bounding box center [649, 168] width 906 height 34
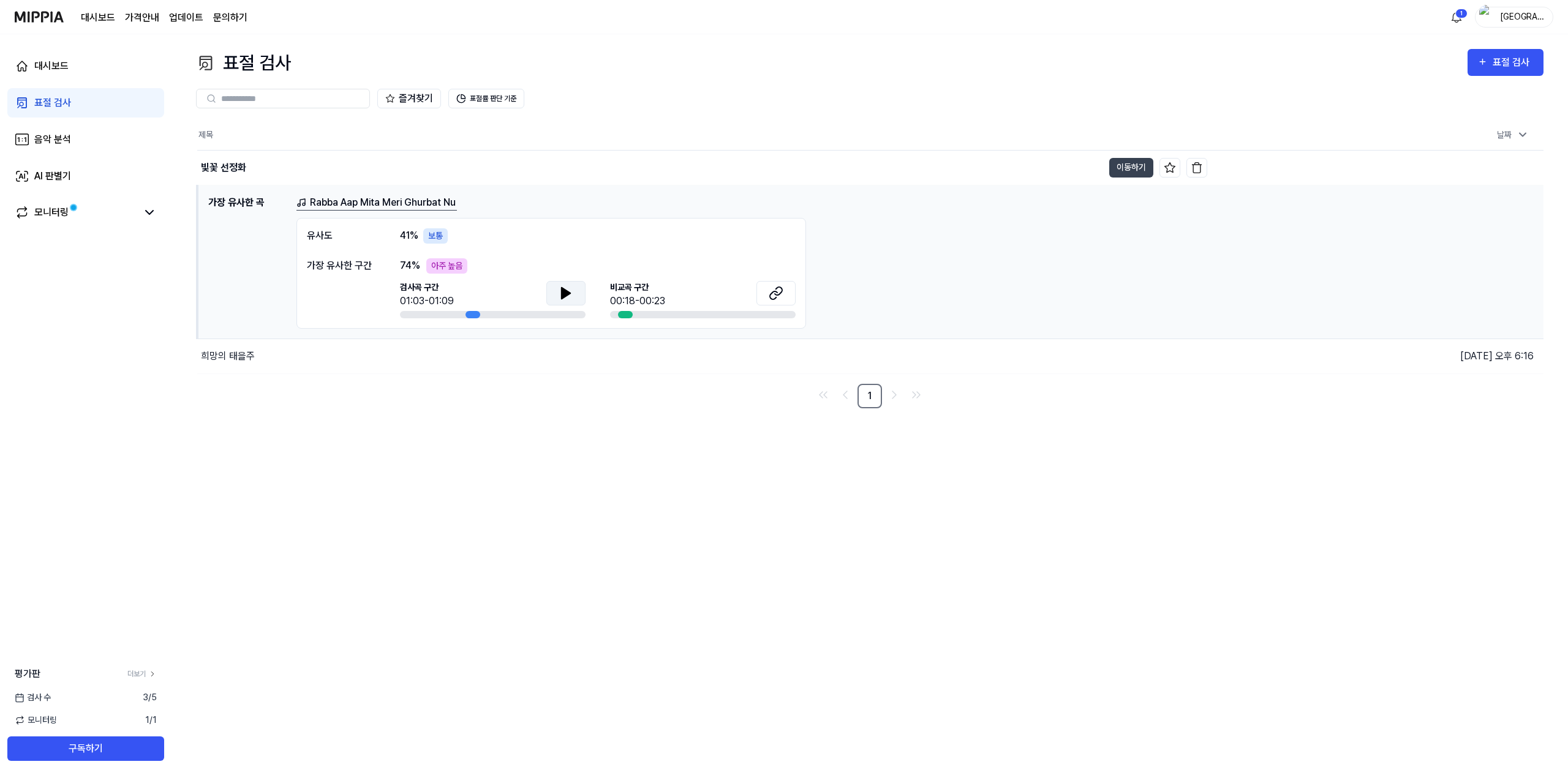
click at [569, 290] on icon at bounding box center [566, 294] width 15 height 15
click at [579, 293] on button at bounding box center [566, 293] width 40 height 24
click at [236, 358] on div "희망의 태을주" at bounding box center [227, 356] width 54 height 15
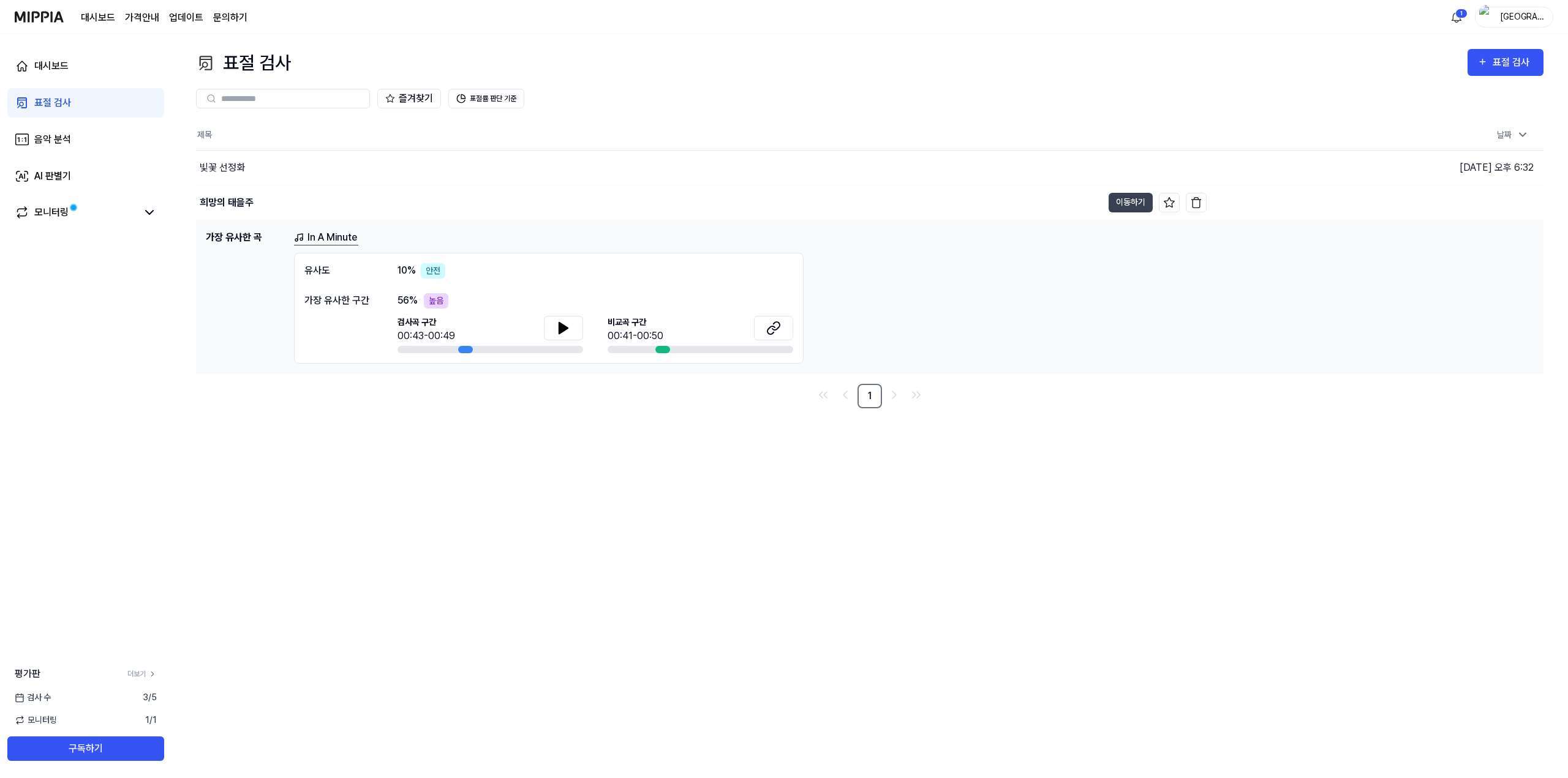
click at [69, 101] on div "표절 검사" at bounding box center [52, 103] width 37 height 15
click at [1520, 56] on div "표절 검사" at bounding box center [1513, 62] width 41 height 16
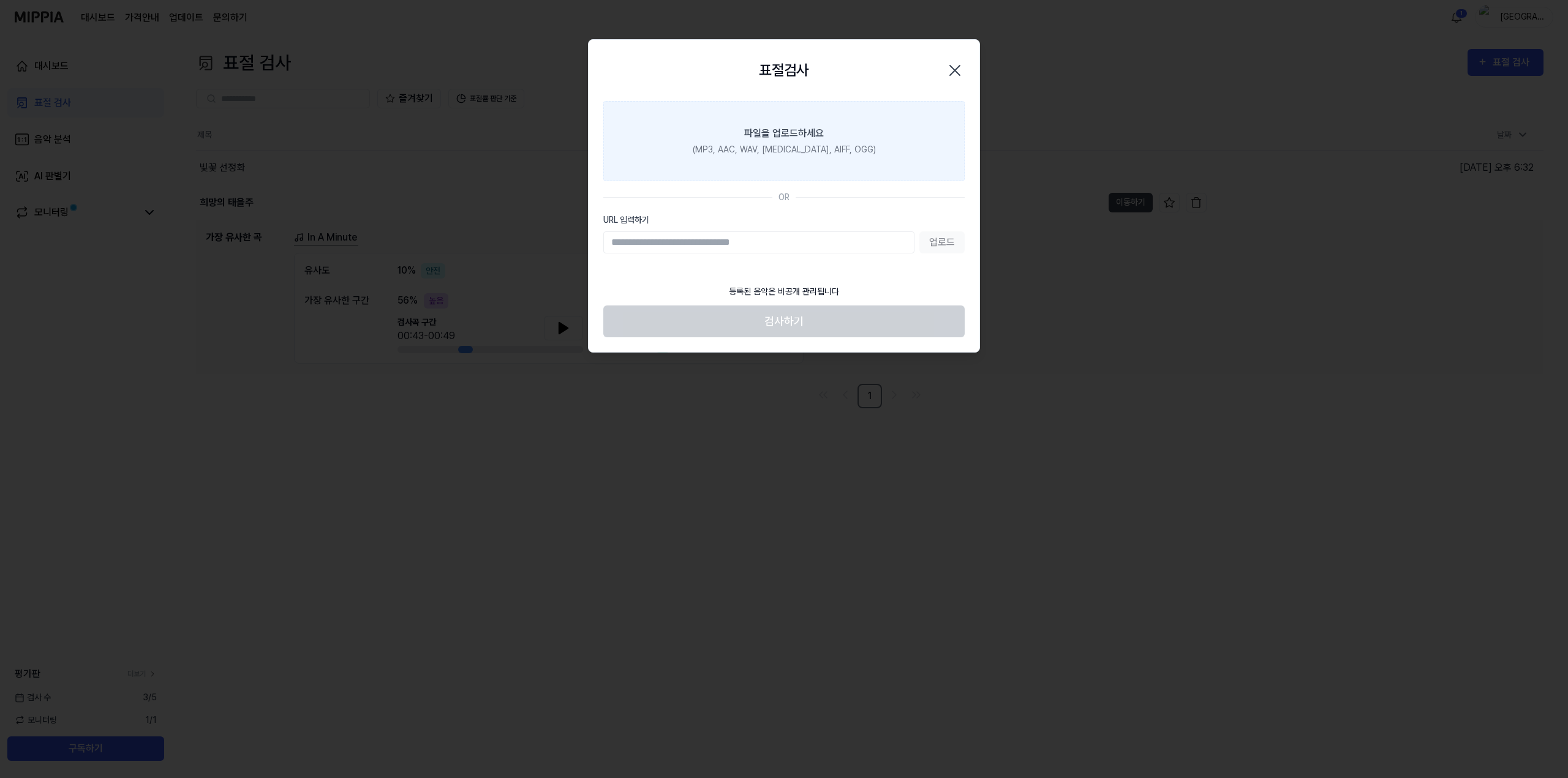
click at [802, 138] on div "파일을 업로드하세요" at bounding box center [784, 134] width 79 height 15
click at [0, 0] on input "파일을 업로드하세요 (MP3, AAC, WAV, [MEDICAL_DATA], AIFF, OGG)" at bounding box center [0, 0] width 0 height 0
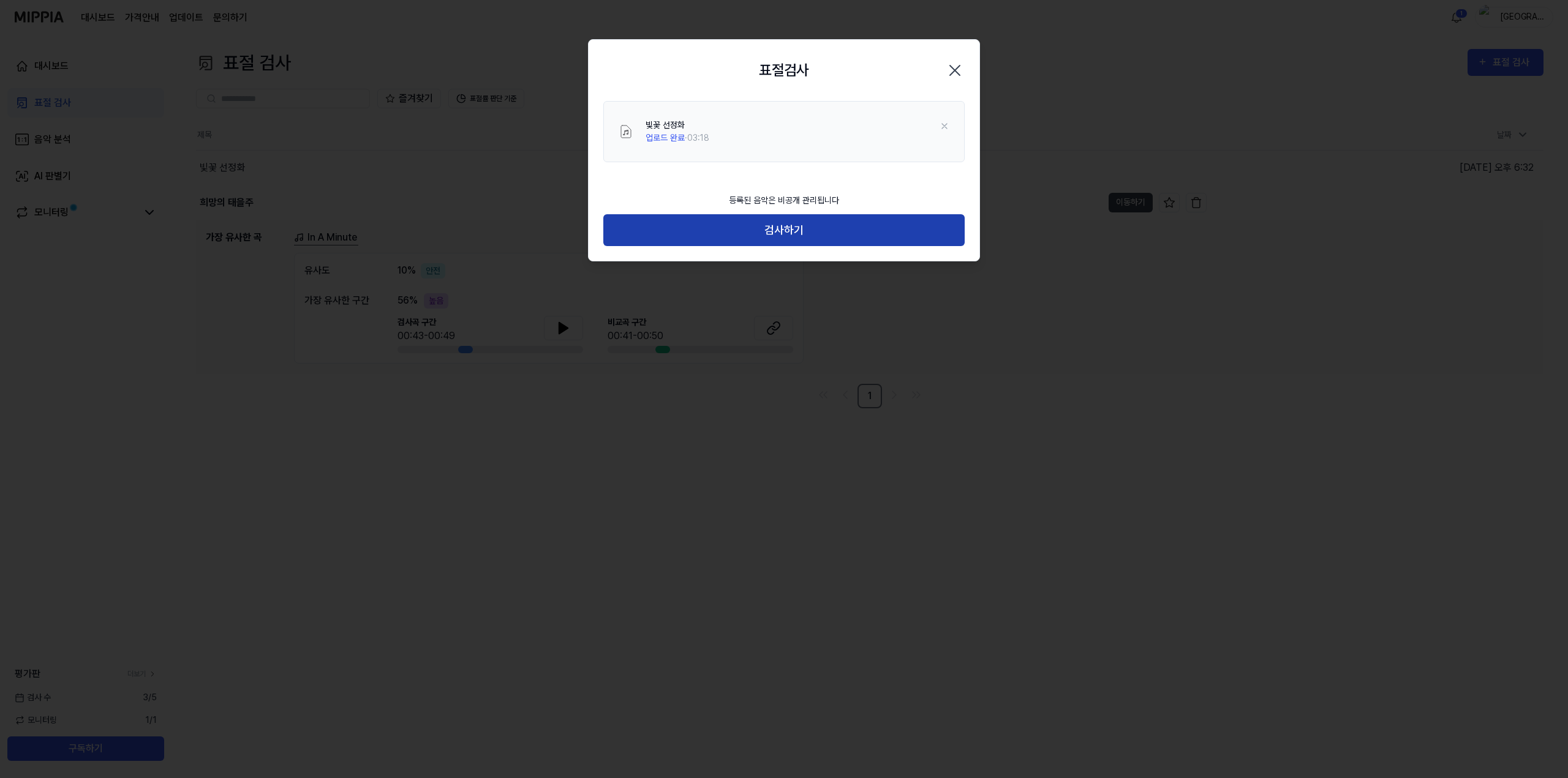
click at [801, 225] on button "검사하기" at bounding box center [783, 230] width 361 height 32
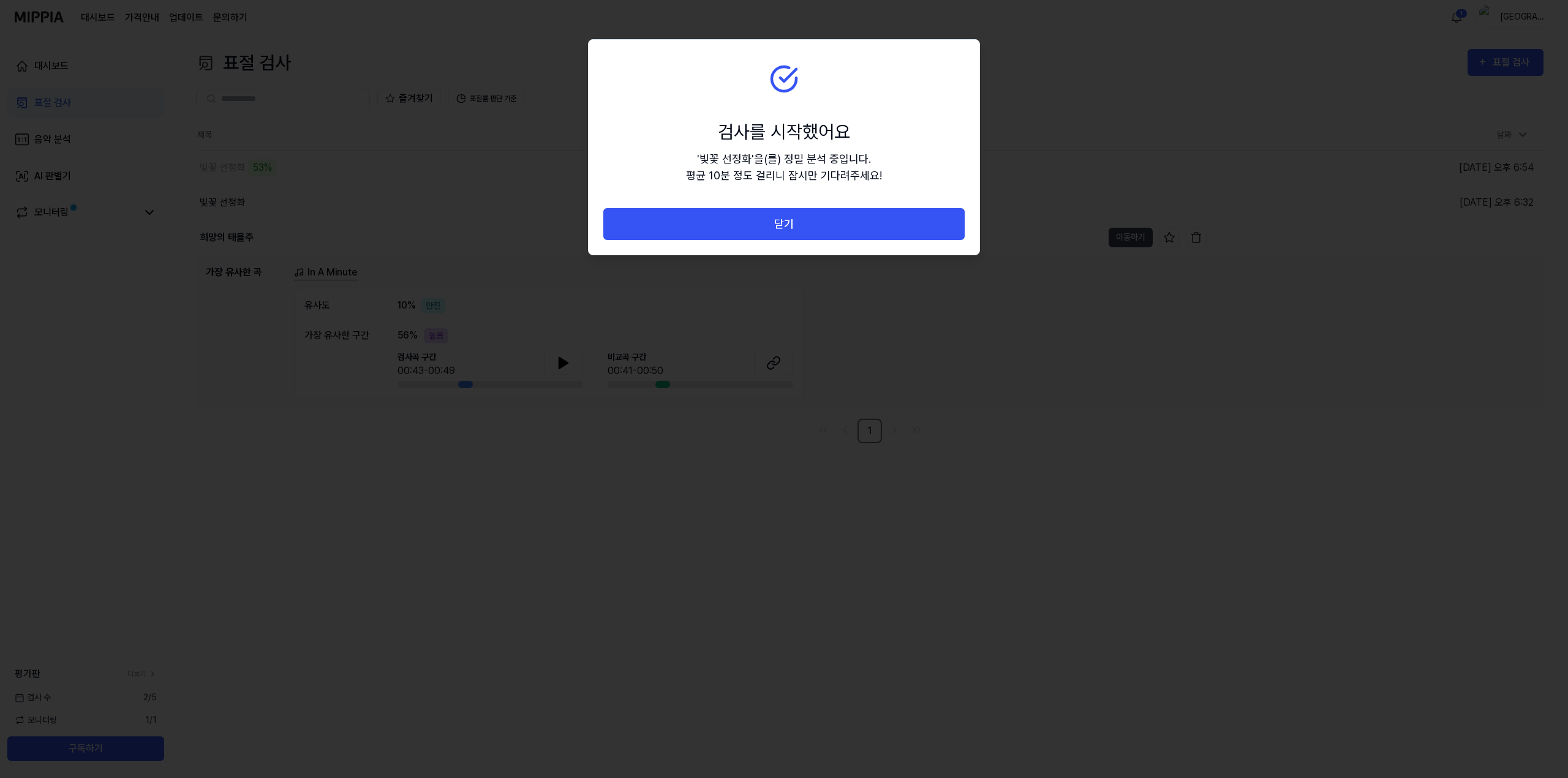
click at [449, 159] on div at bounding box center [784, 389] width 1568 height 778
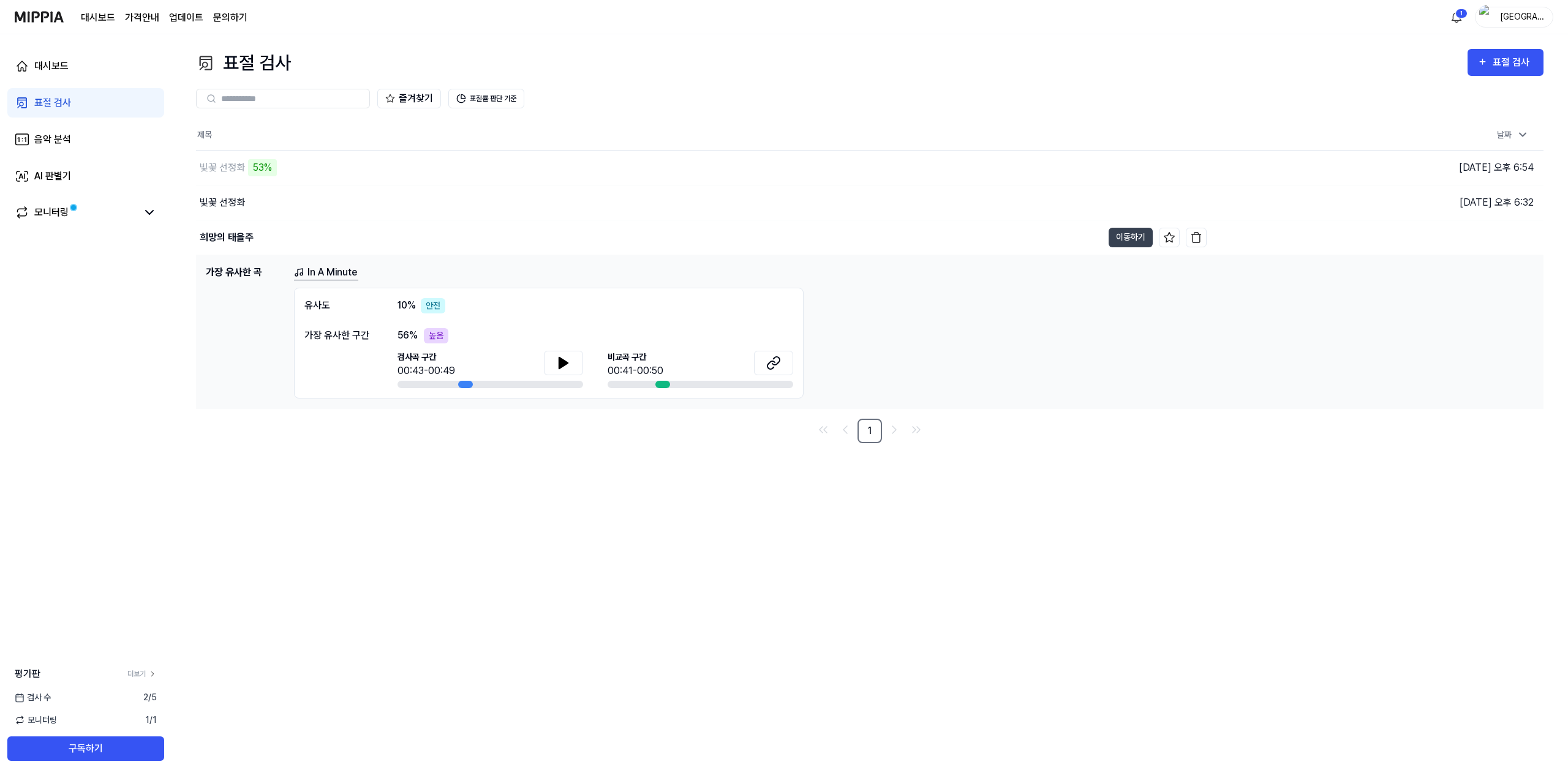
click at [351, 430] on nav "1" at bounding box center [870, 431] width 1348 height 24
click at [252, 229] on div "희망의 태을주" at bounding box center [649, 237] width 906 height 34
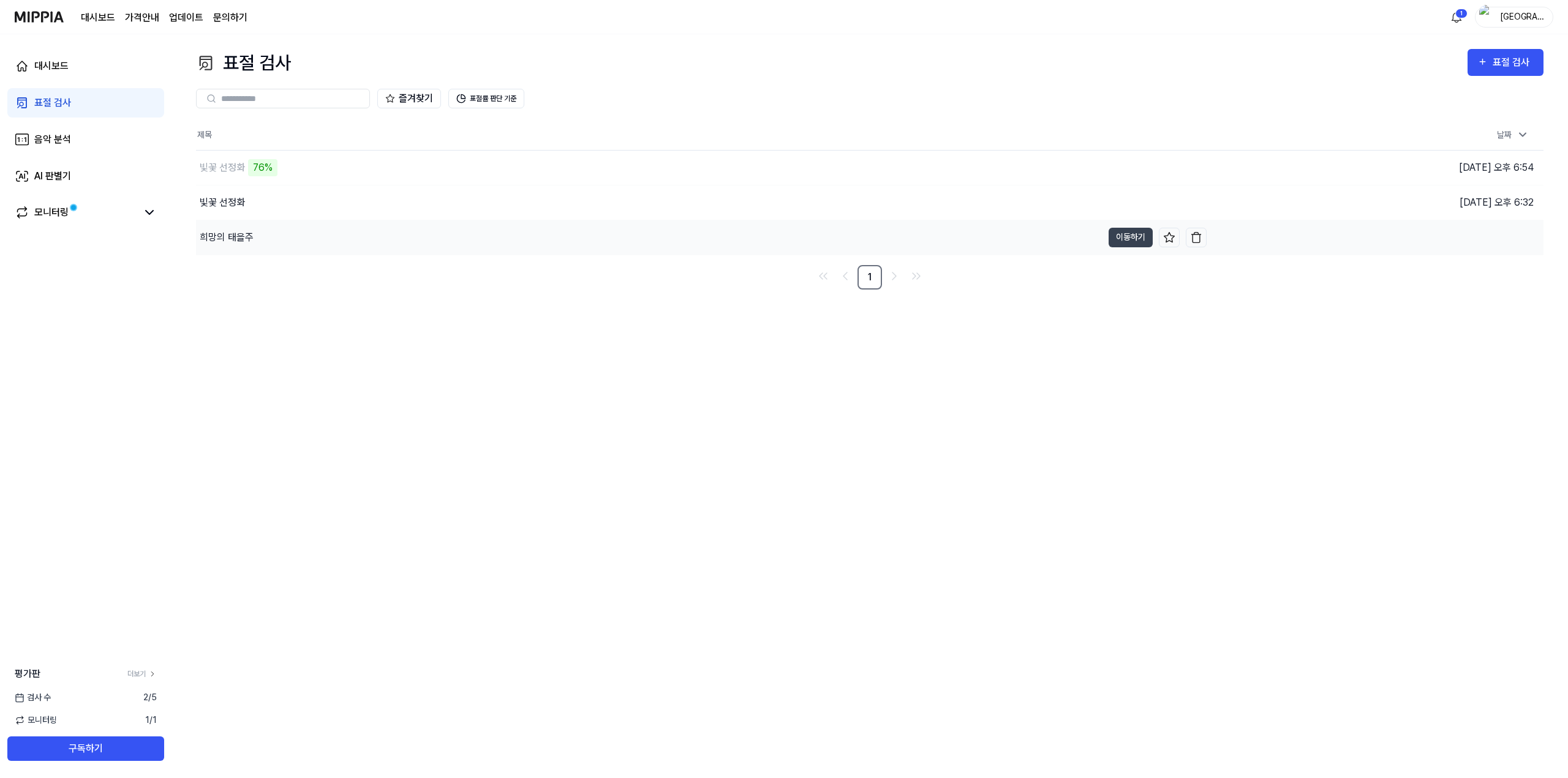
click at [215, 226] on div "희망의 태을주" at bounding box center [649, 237] width 906 height 34
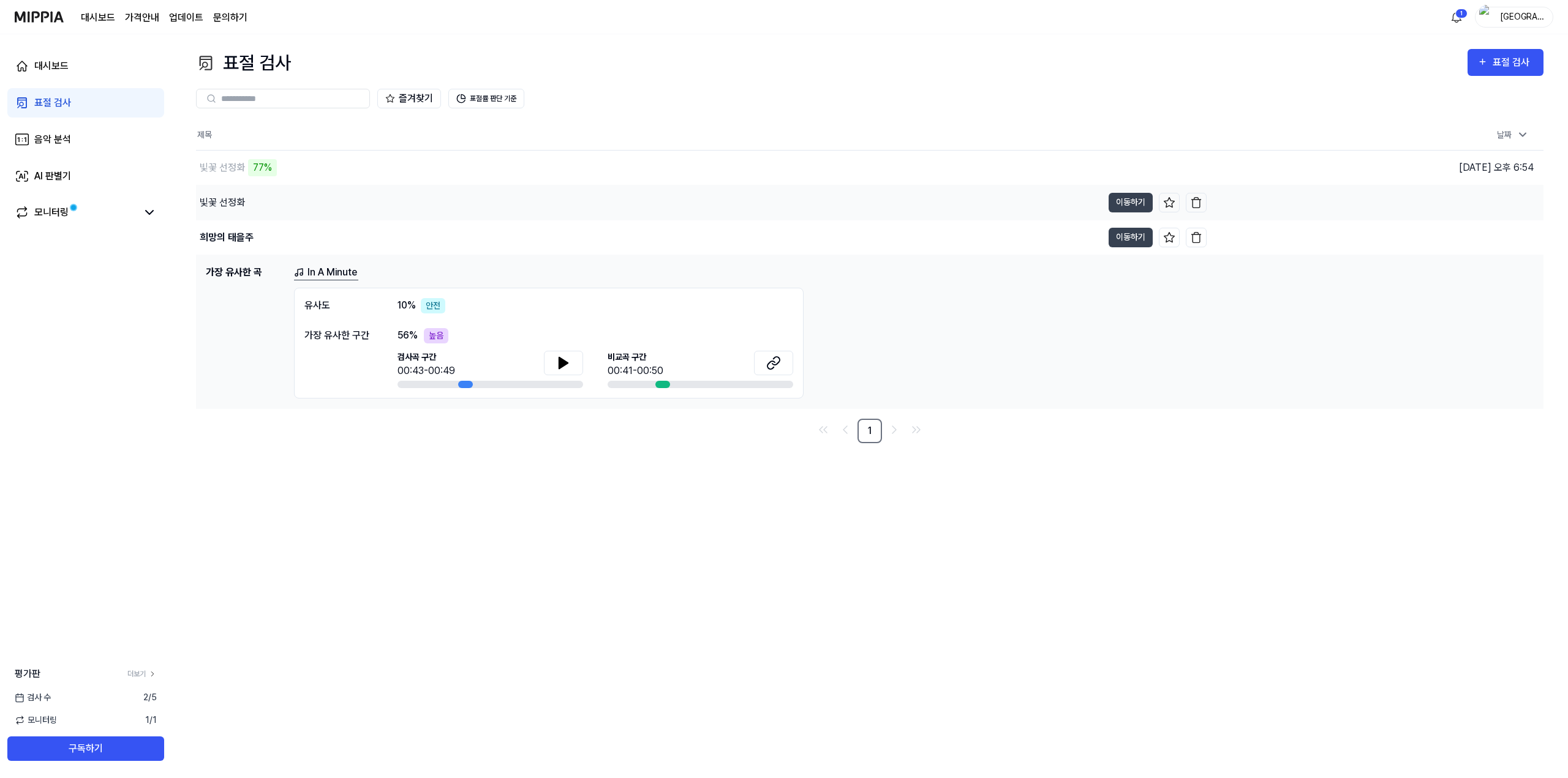
click at [220, 202] on div "빛꽃 선정화" at bounding box center [222, 203] width 45 height 15
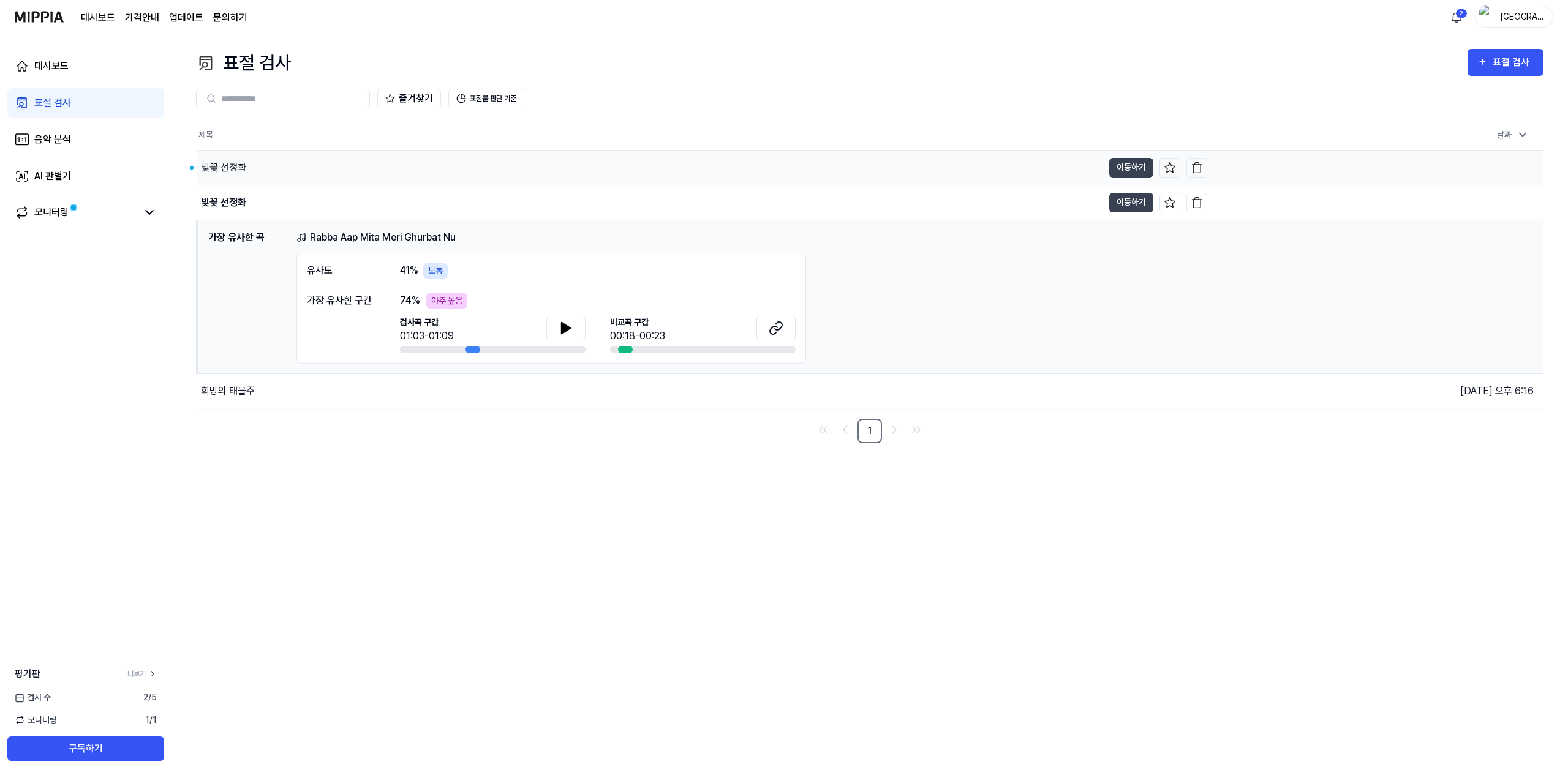
click at [223, 167] on div "빛꽃 선정화" at bounding box center [223, 168] width 45 height 15
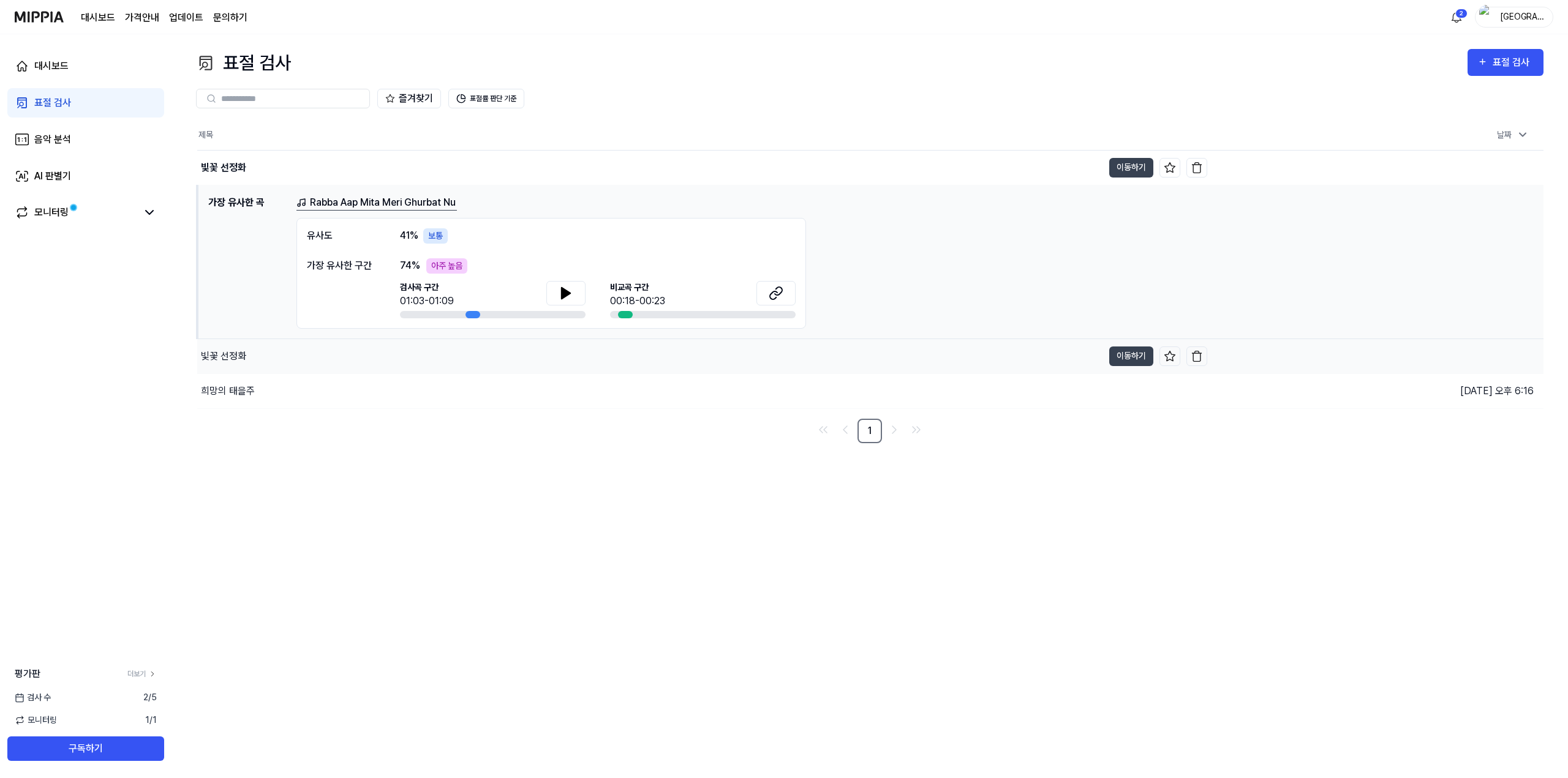
click at [234, 356] on div "빛꽃 선정화" at bounding box center [223, 356] width 45 height 15
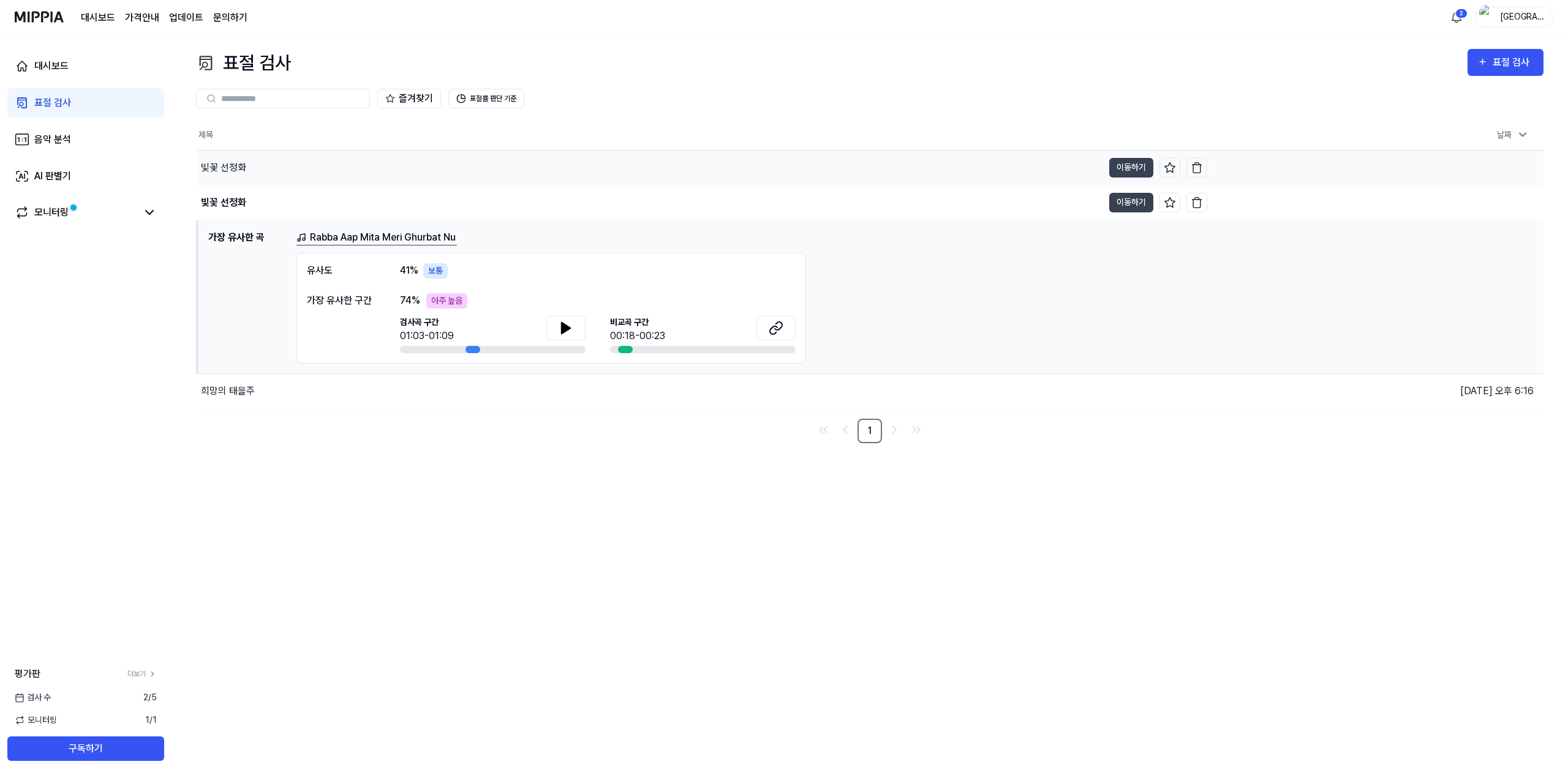
click at [236, 169] on div "빛꽃 선정화" at bounding box center [223, 168] width 45 height 15
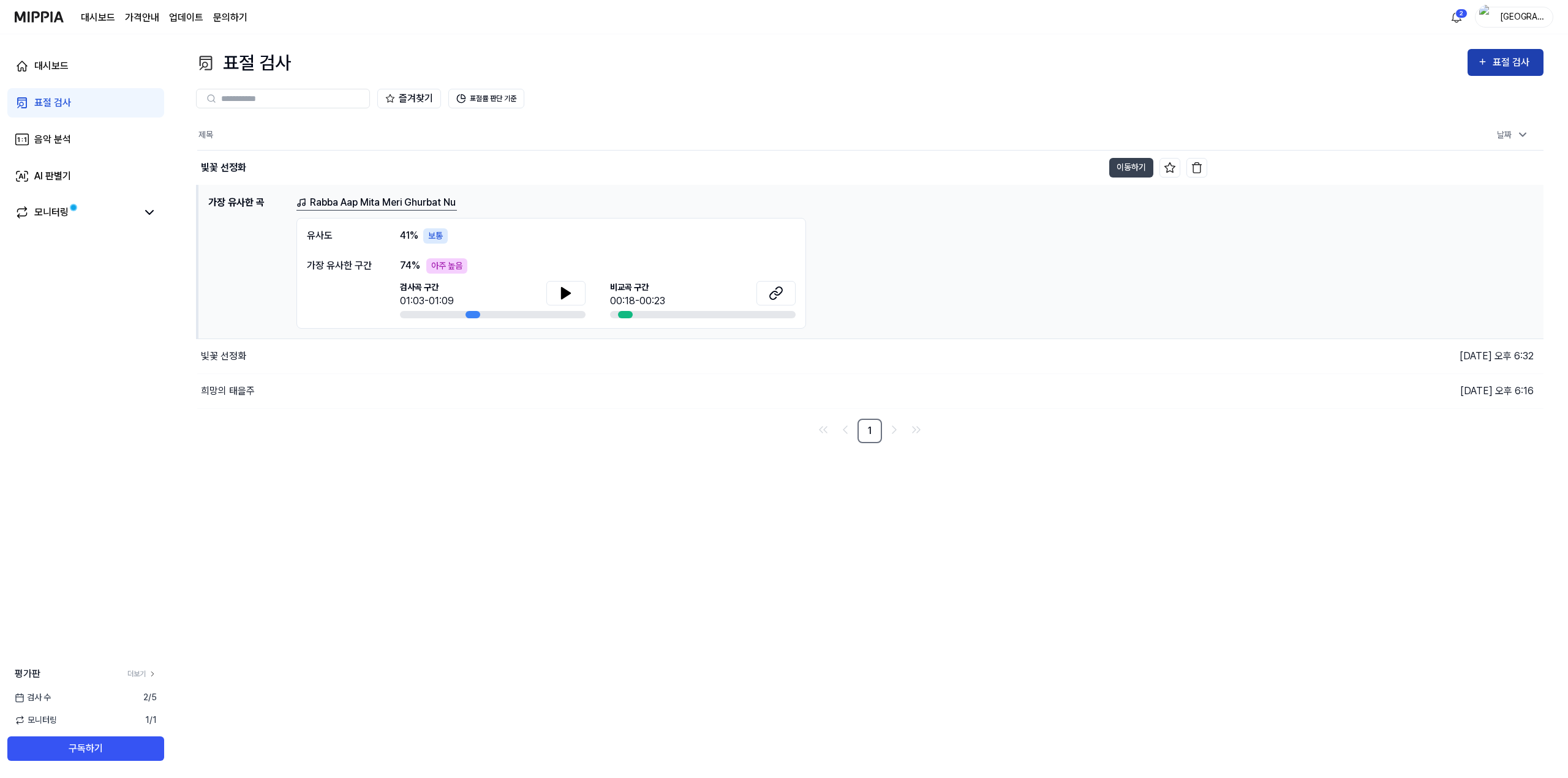
click at [1494, 60] on div "표절 검사" at bounding box center [1513, 62] width 41 height 16
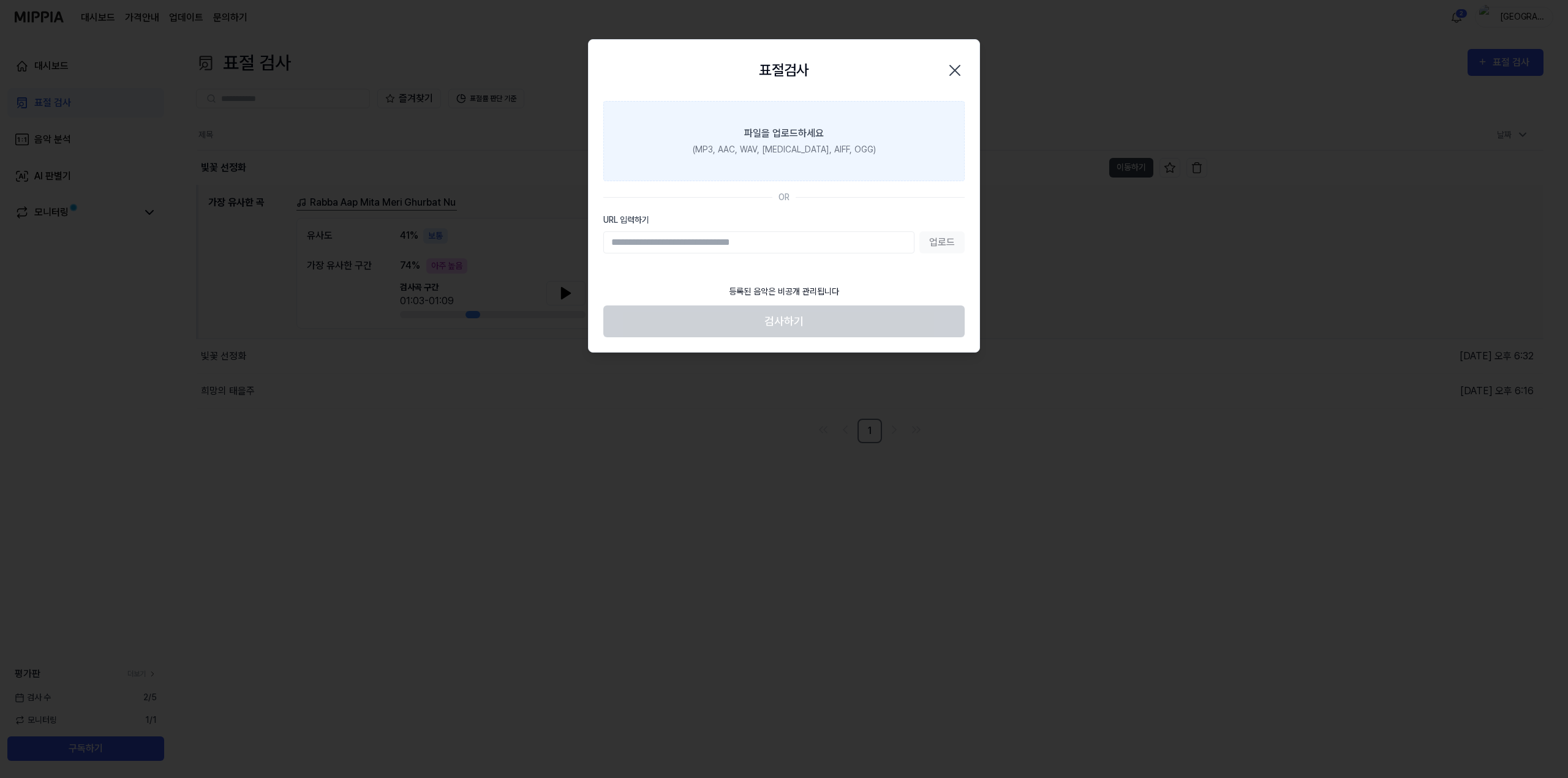
click at [790, 132] on div "파일을 업로드하세요" at bounding box center [784, 134] width 79 height 15
click at [0, 0] on input "파일을 업로드하세요 (MP3, AAC, WAV, [MEDICAL_DATA], AIFF, OGG)" at bounding box center [0, 0] width 0 height 0
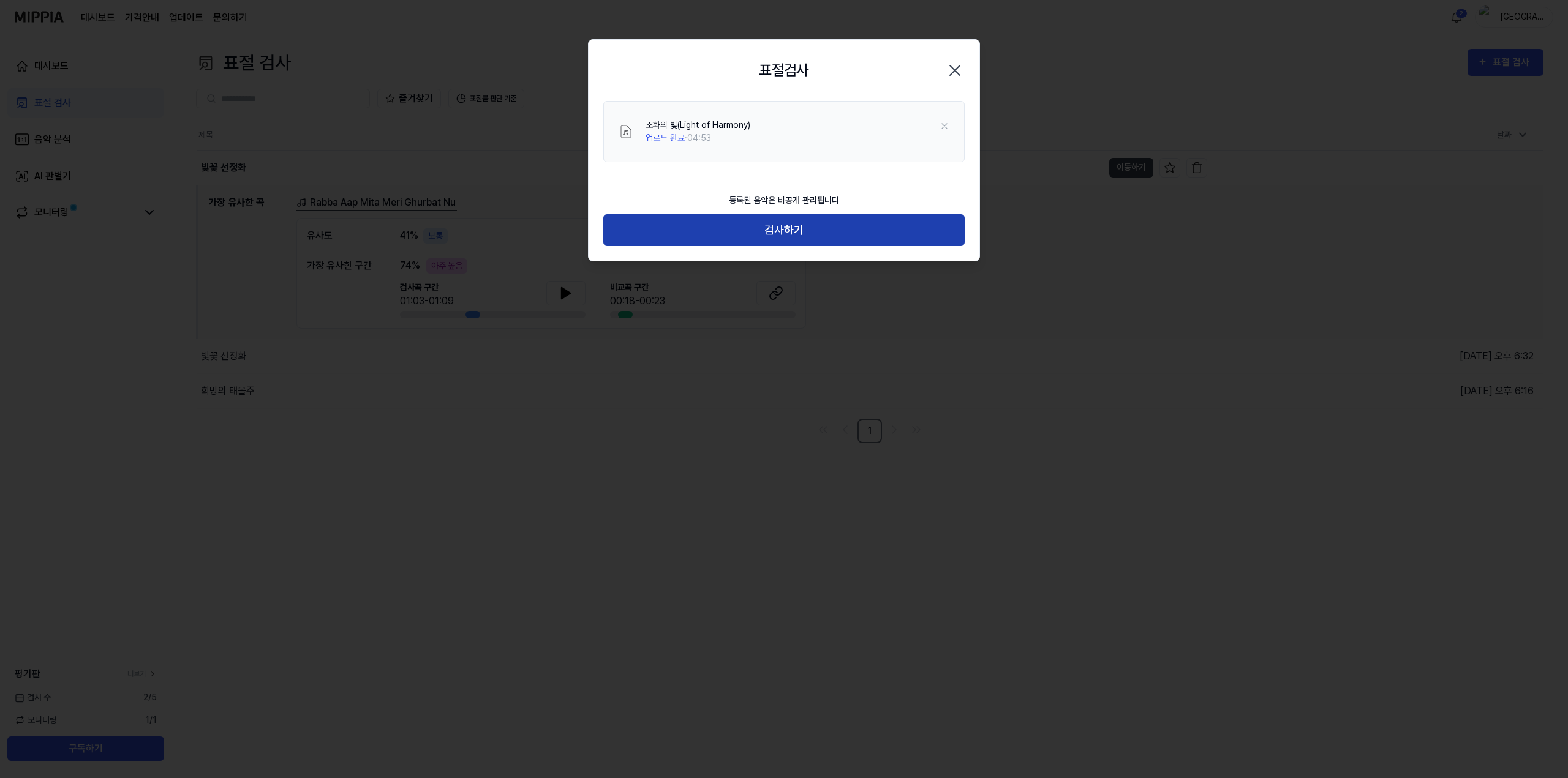
click at [799, 229] on button "검사하기" at bounding box center [783, 230] width 361 height 32
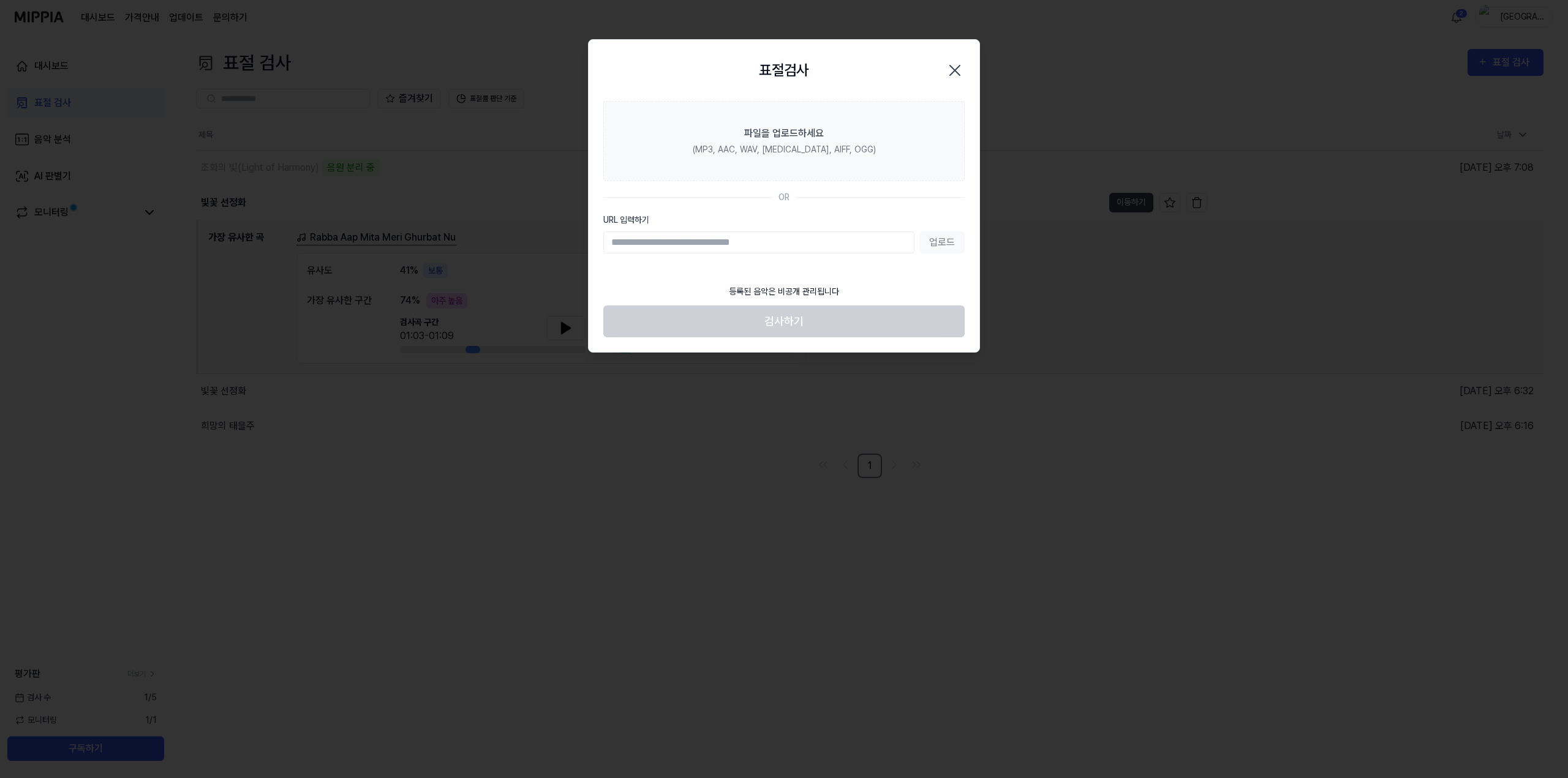
click at [464, 146] on div at bounding box center [784, 389] width 1568 height 778
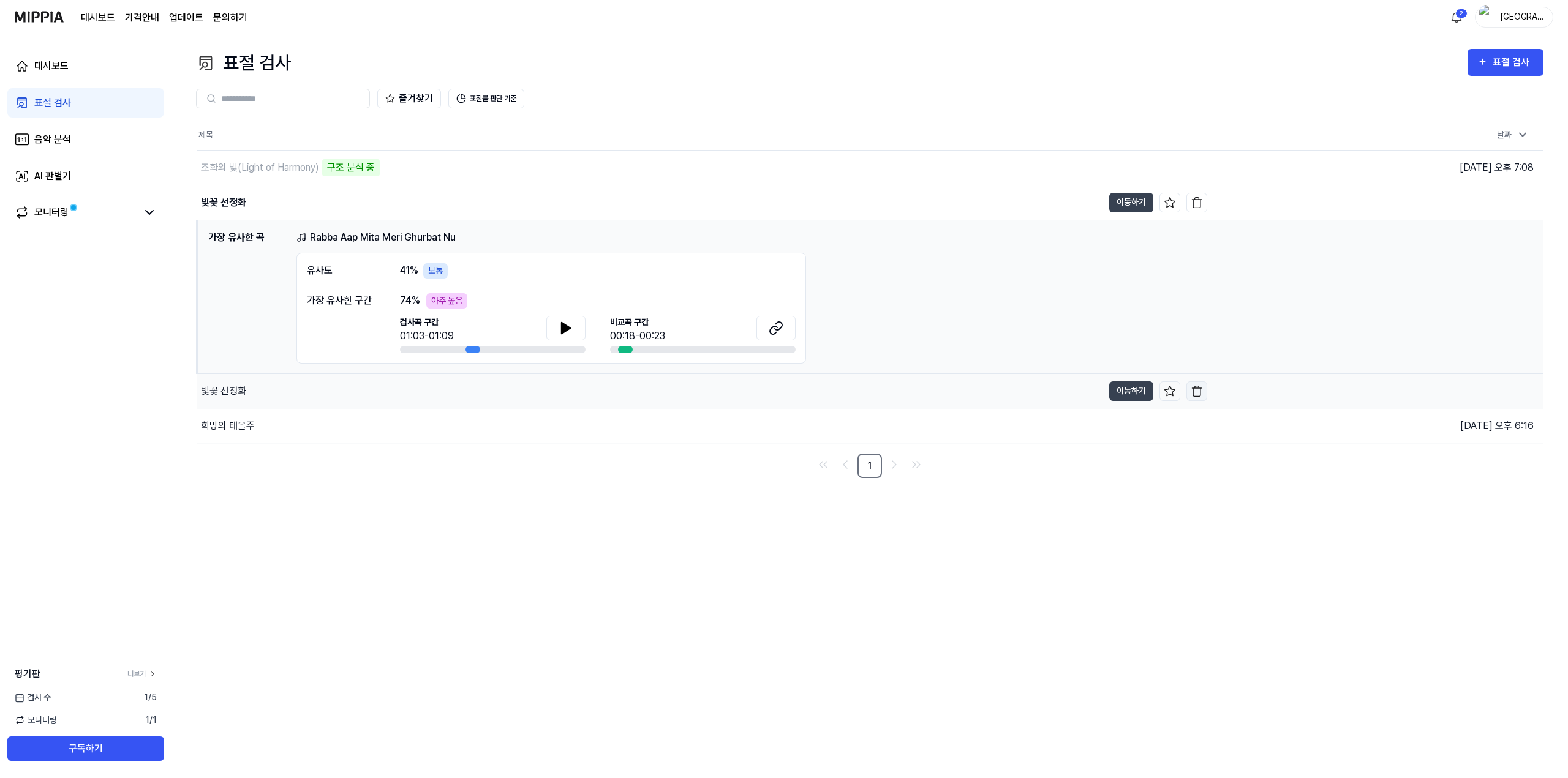
click at [1203, 388] on button "button" at bounding box center [1197, 391] width 21 height 20
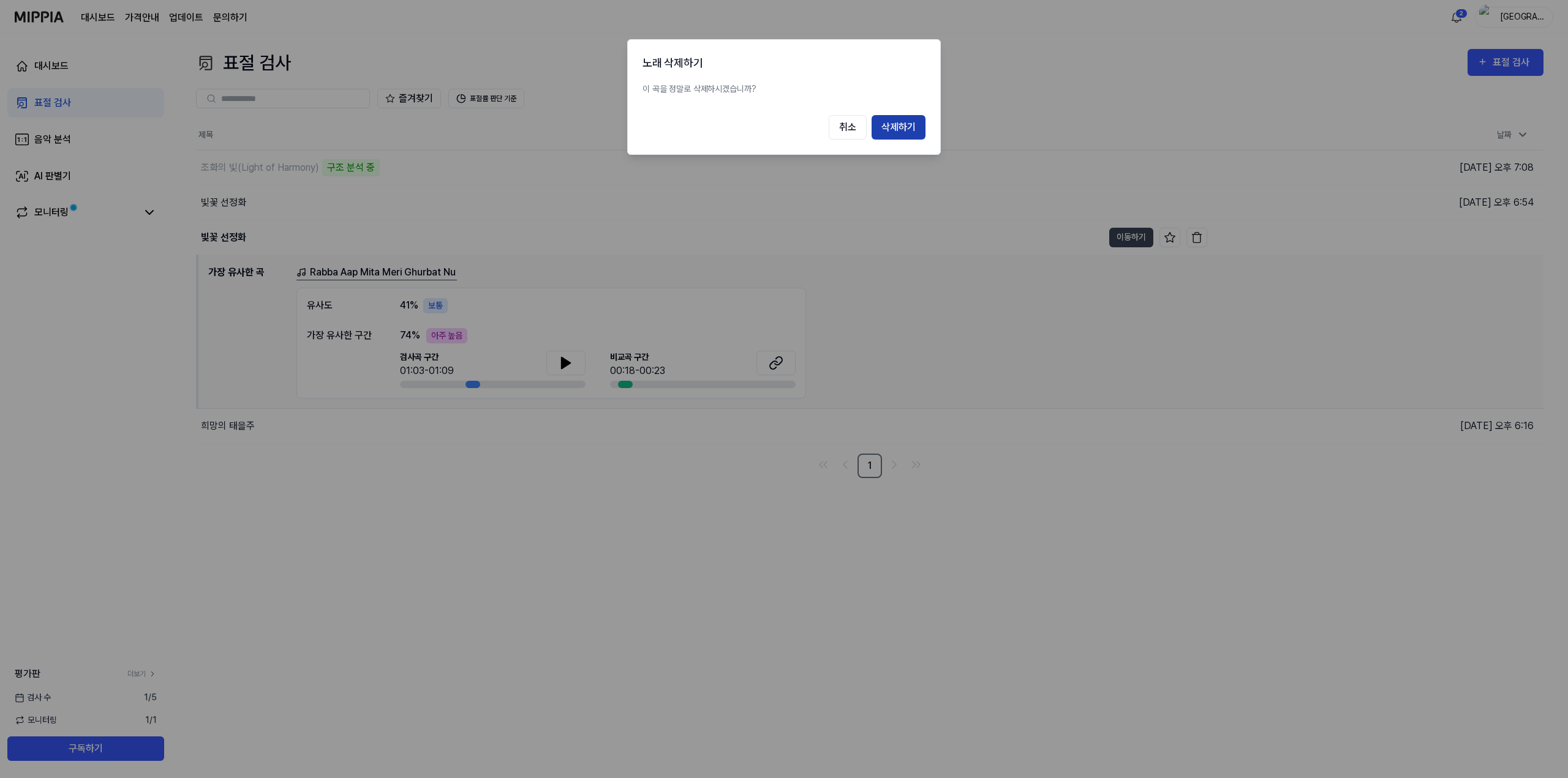
click at [897, 119] on button "삭제하기" at bounding box center [898, 127] width 54 height 24
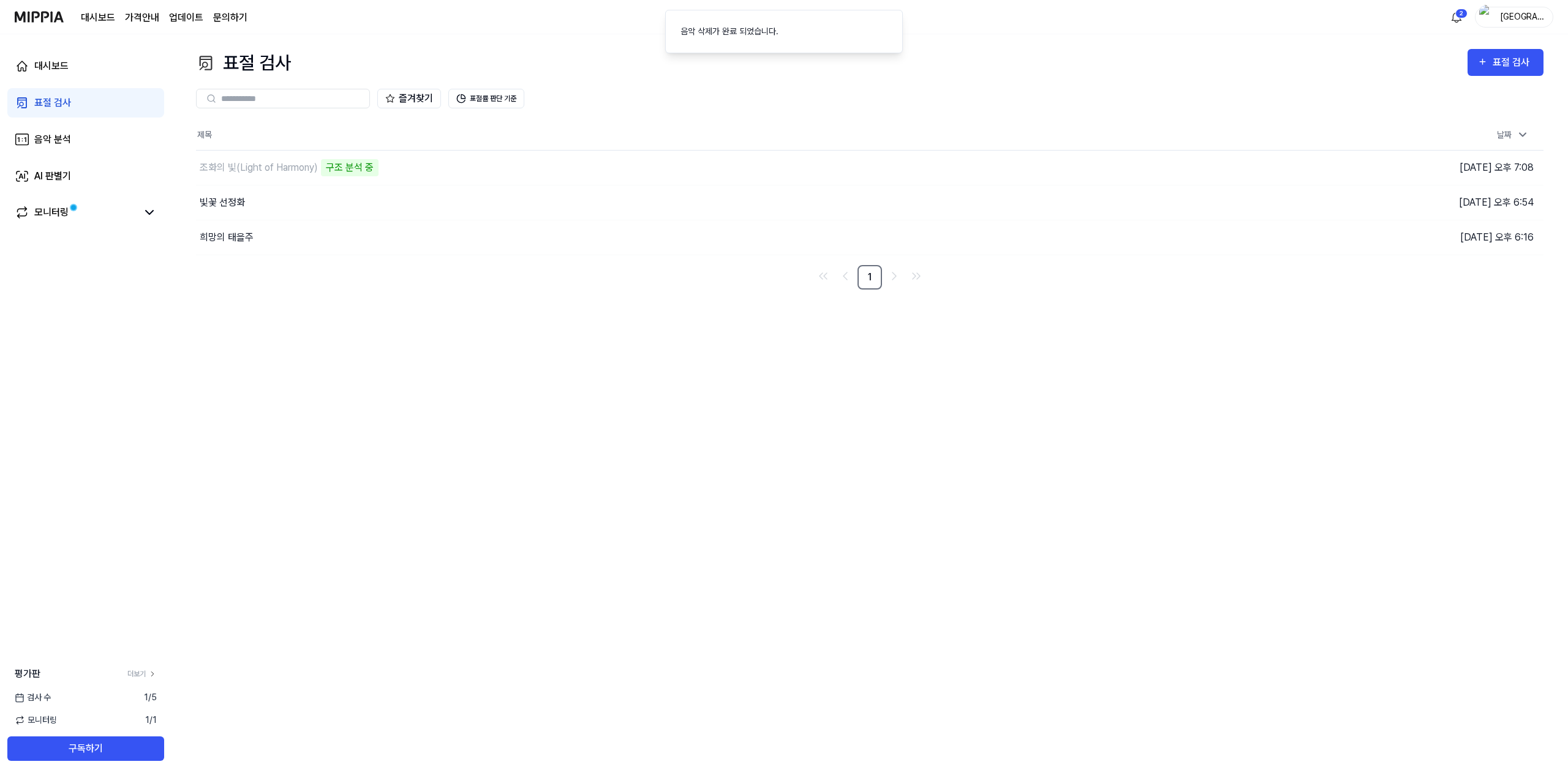
click at [392, 446] on div "표절 검사 표절 검사 표절 검사 음악 분석 AI 판별기 즐겨찾기 표절률 판단 기준 제목 날짜 조화의 빛(Light of Harmony) 구조 …" at bounding box center [870, 406] width 1396 height 744
click at [225, 205] on div "빛꽃 선정화" at bounding box center [222, 203] width 45 height 15
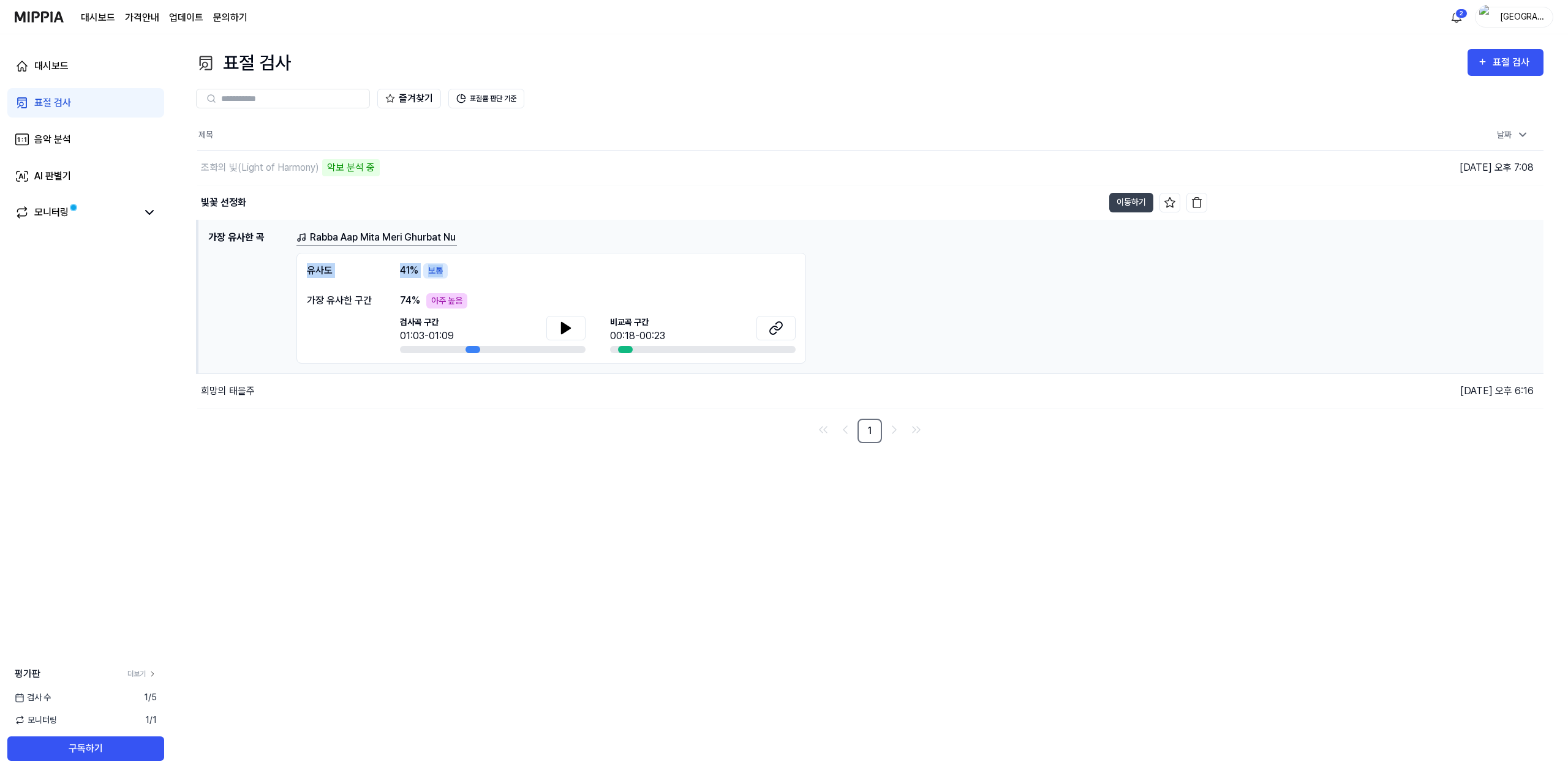
drag, startPoint x: 310, startPoint y: 267, endPoint x: 597, endPoint y: 267, distance: 287.0
click at [597, 267] on div "유사도 41 % 보통" at bounding box center [551, 270] width 489 height 15
copy div "유사도 41 % 보통"
click at [561, 328] on icon at bounding box center [566, 329] width 15 height 15
click at [776, 331] on icon at bounding box center [776, 329] width 15 height 15
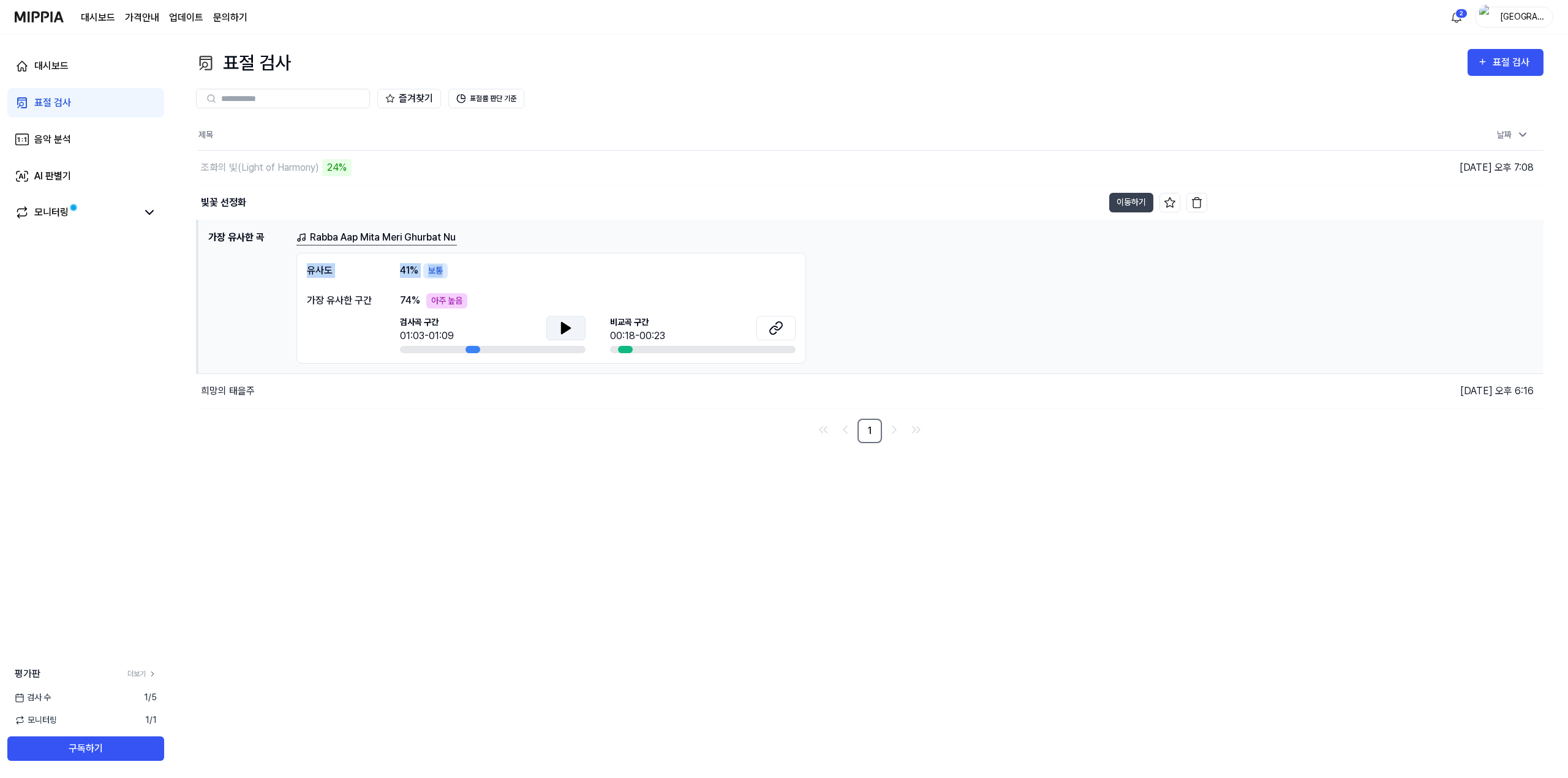
click at [570, 327] on icon at bounding box center [566, 329] width 15 height 15
click at [563, 326] on icon at bounding box center [565, 329] width 8 height 11
click at [775, 330] on icon at bounding box center [776, 329] width 15 height 15
click at [579, 330] on button at bounding box center [566, 328] width 40 height 24
click at [566, 327] on icon at bounding box center [566, 329] width 15 height 15
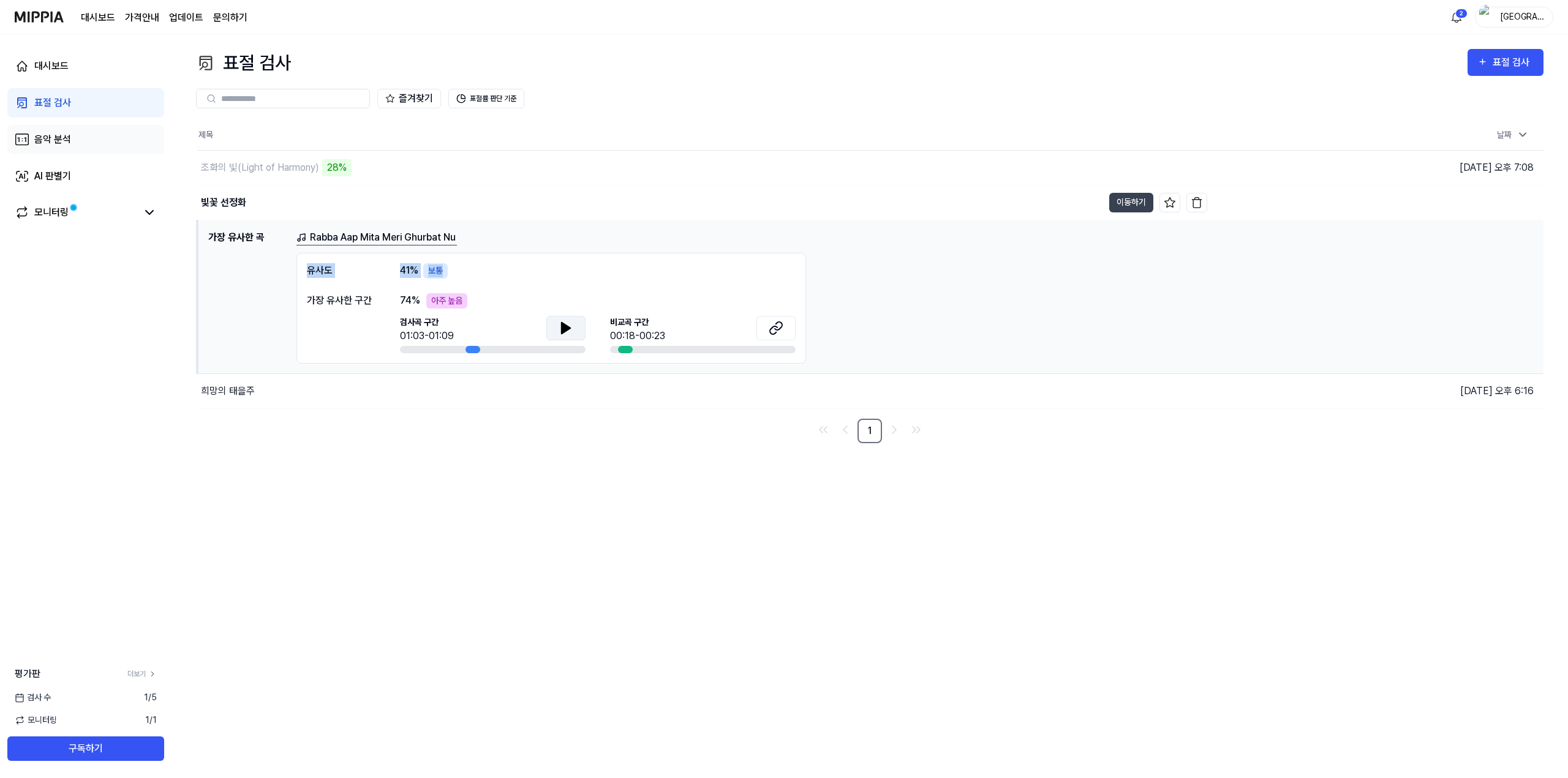
click at [67, 143] on div "음악 분석" at bounding box center [52, 139] width 37 height 15
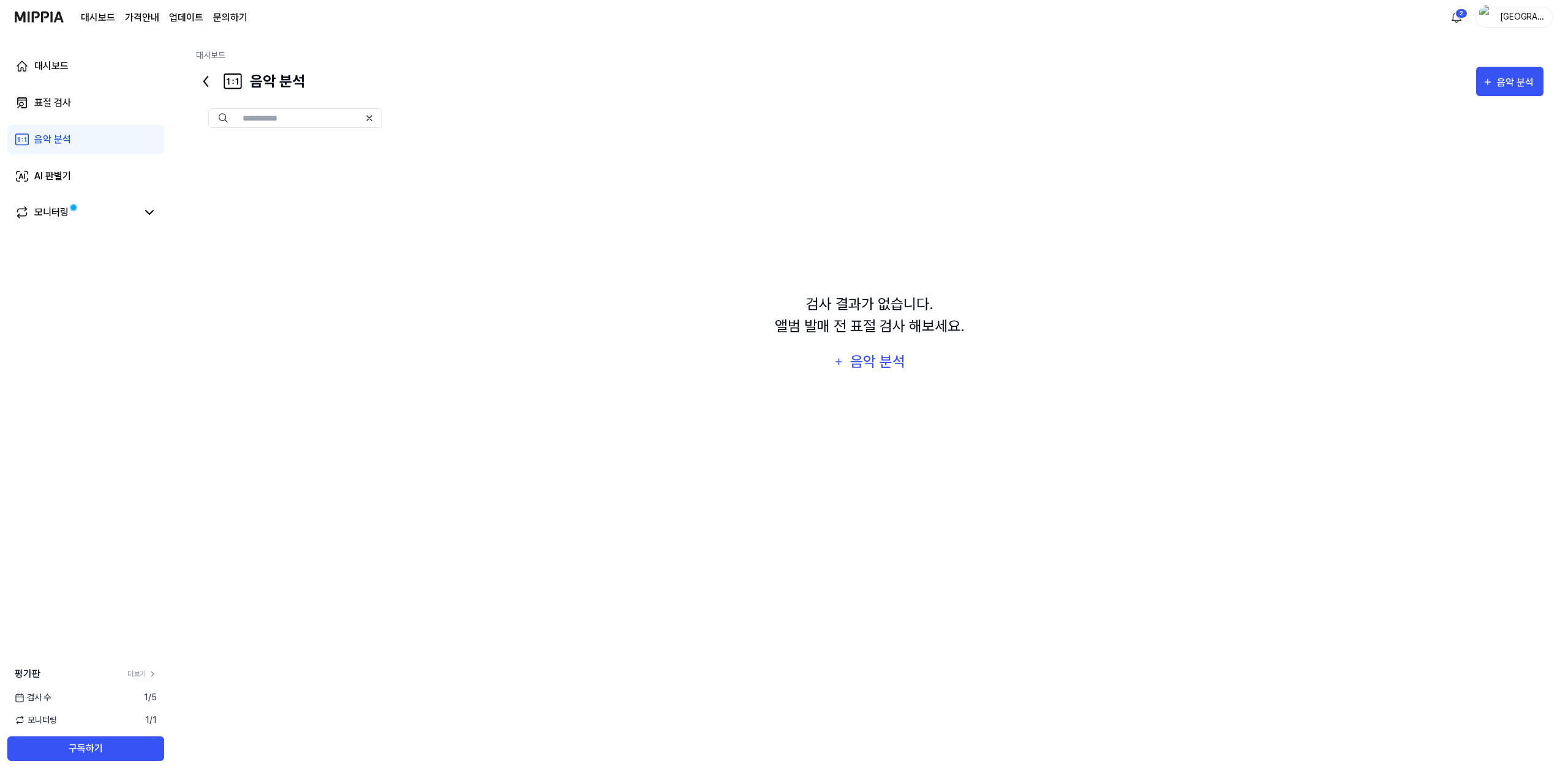
click at [147, 24] on page\) "가격안내" at bounding box center [142, 18] width 34 height 15
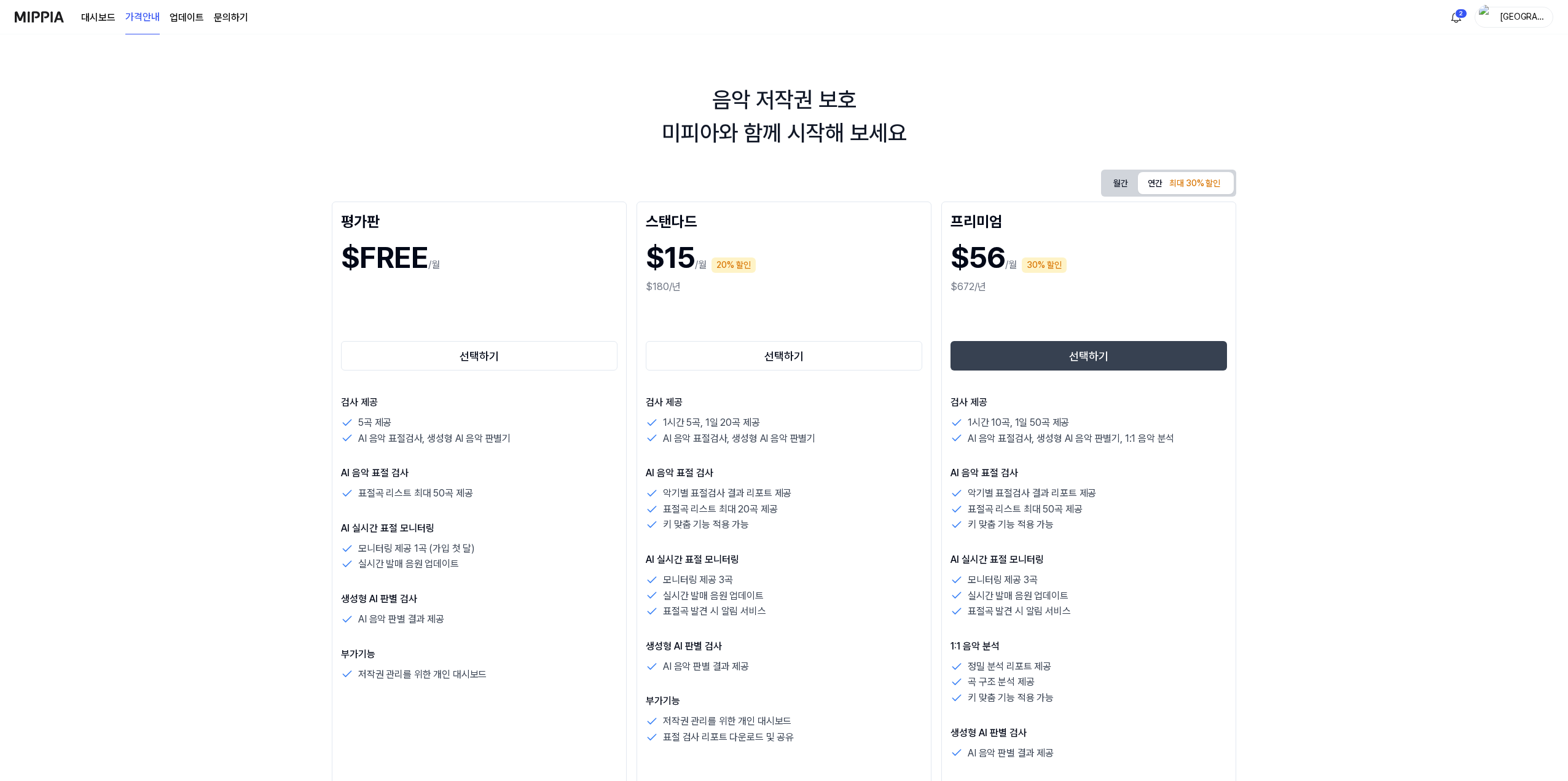
click at [97, 18] on link "대시보드" at bounding box center [98, 18] width 34 height 15
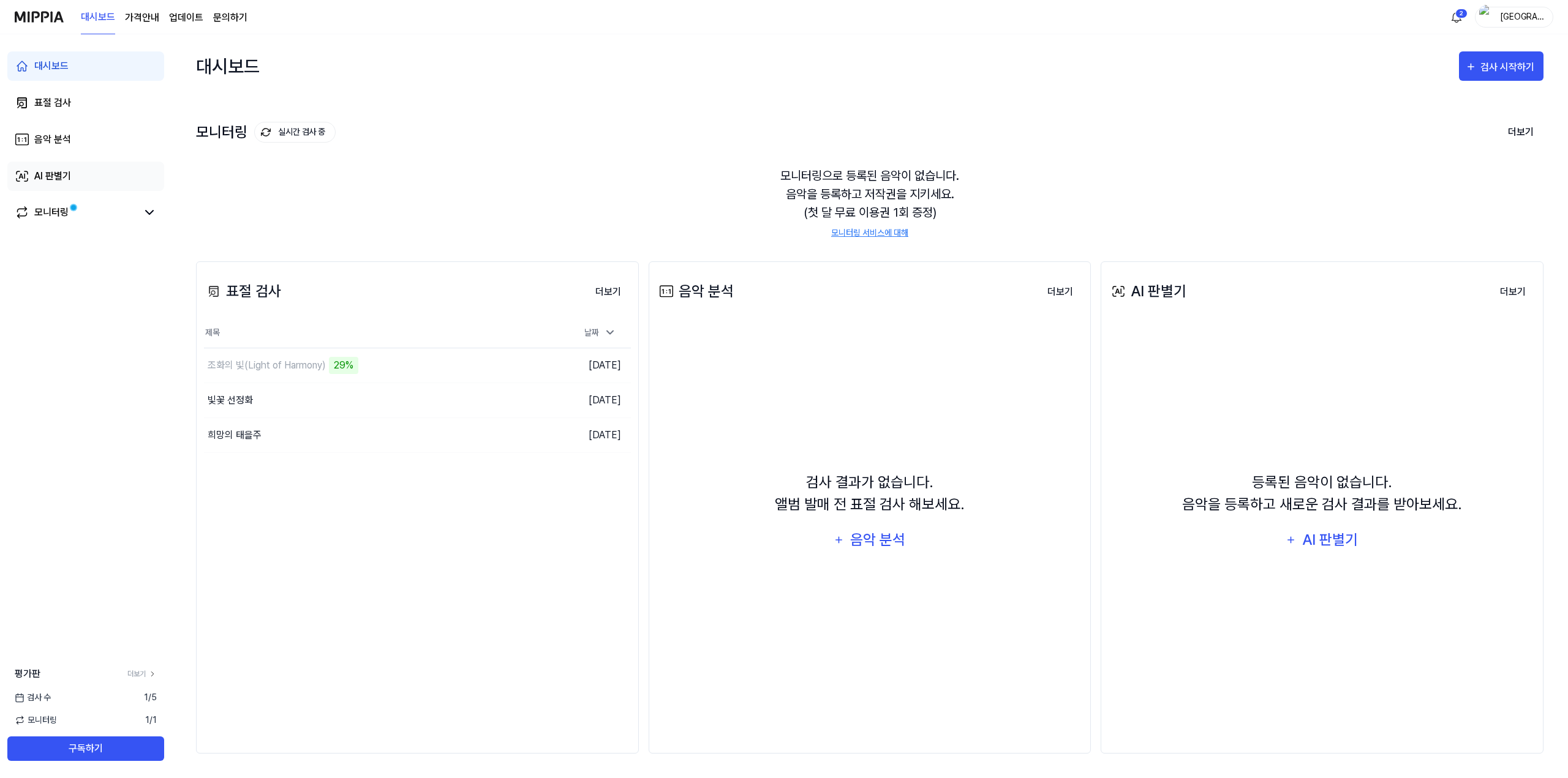
click at [57, 166] on link "AI 판별기" at bounding box center [86, 176] width 156 height 29
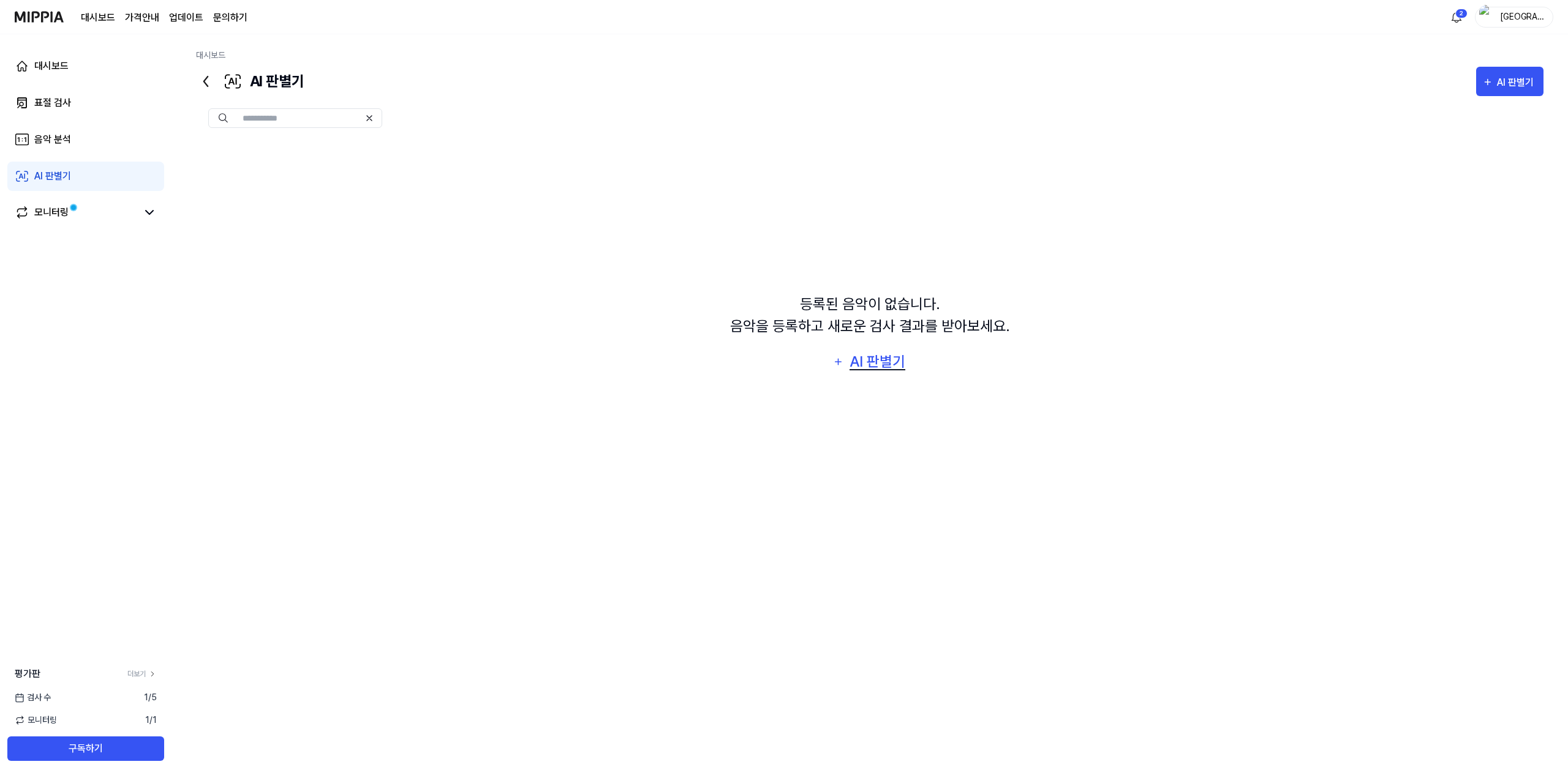
click at [841, 364] on icon "button" at bounding box center [838, 362] width 11 height 15
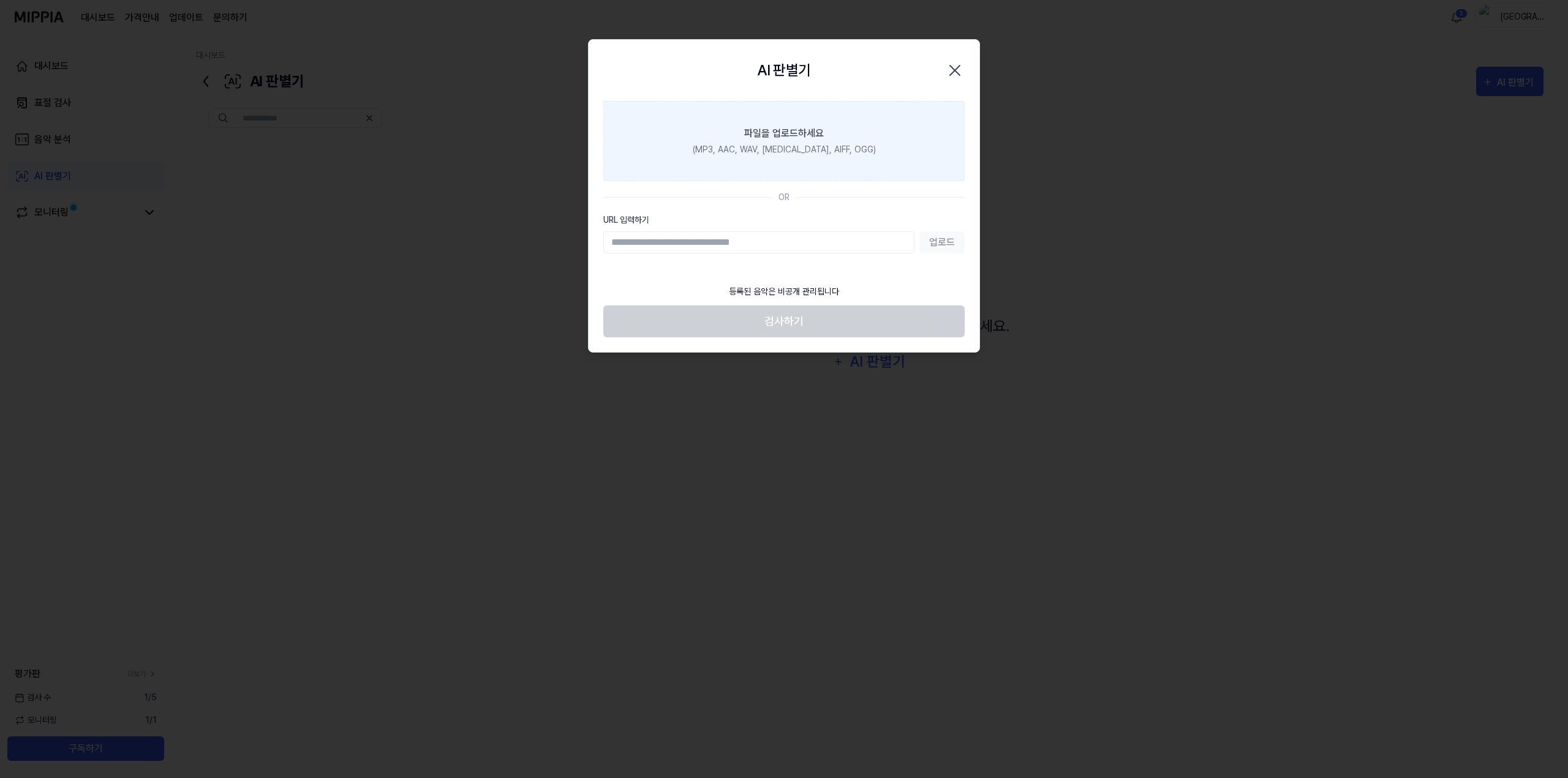
click at [814, 145] on div "(MP3, AAC, WAV, [MEDICAL_DATA], AIFF, OGG)" at bounding box center [784, 150] width 183 height 13
click at [0, 0] on input "파일을 업로드하세요 (MP3, AAC, WAV, [MEDICAL_DATA], AIFF, OGG)" at bounding box center [0, 0] width 0 height 0
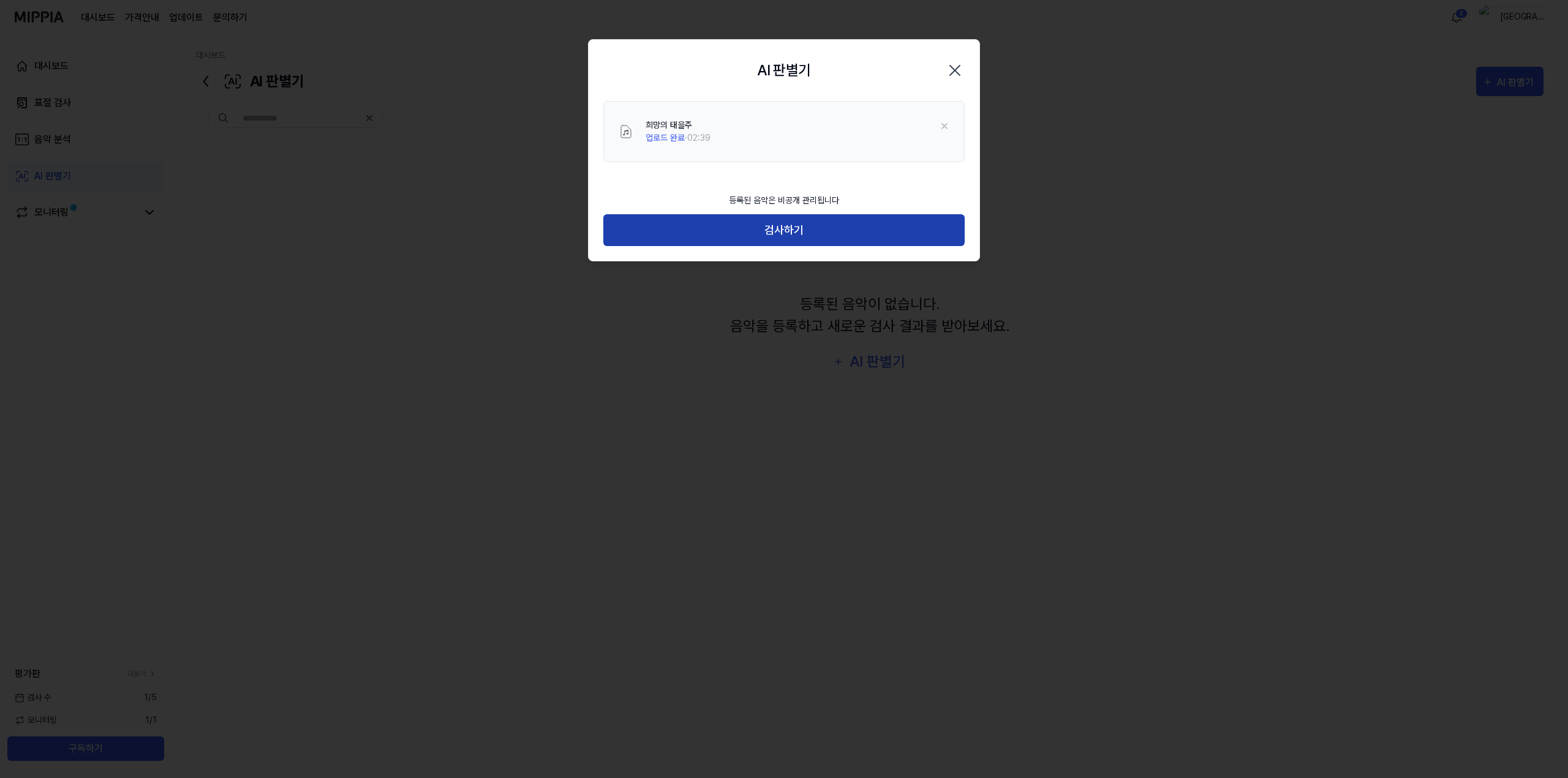
click at [799, 232] on button "검사하기" at bounding box center [783, 230] width 361 height 32
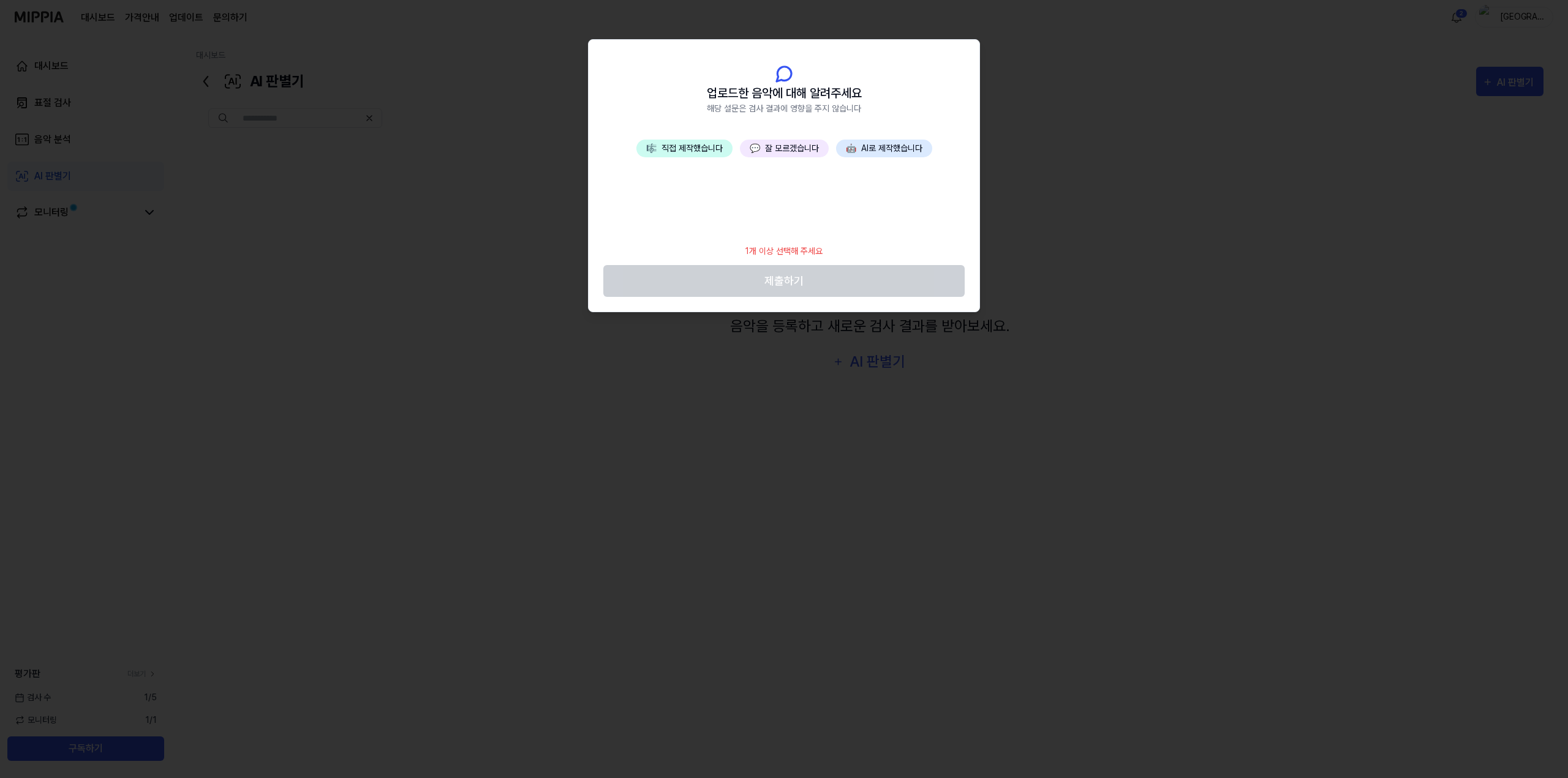
click at [903, 151] on button "🤖 AI로 제작했습니다" at bounding box center [884, 148] width 96 height 18
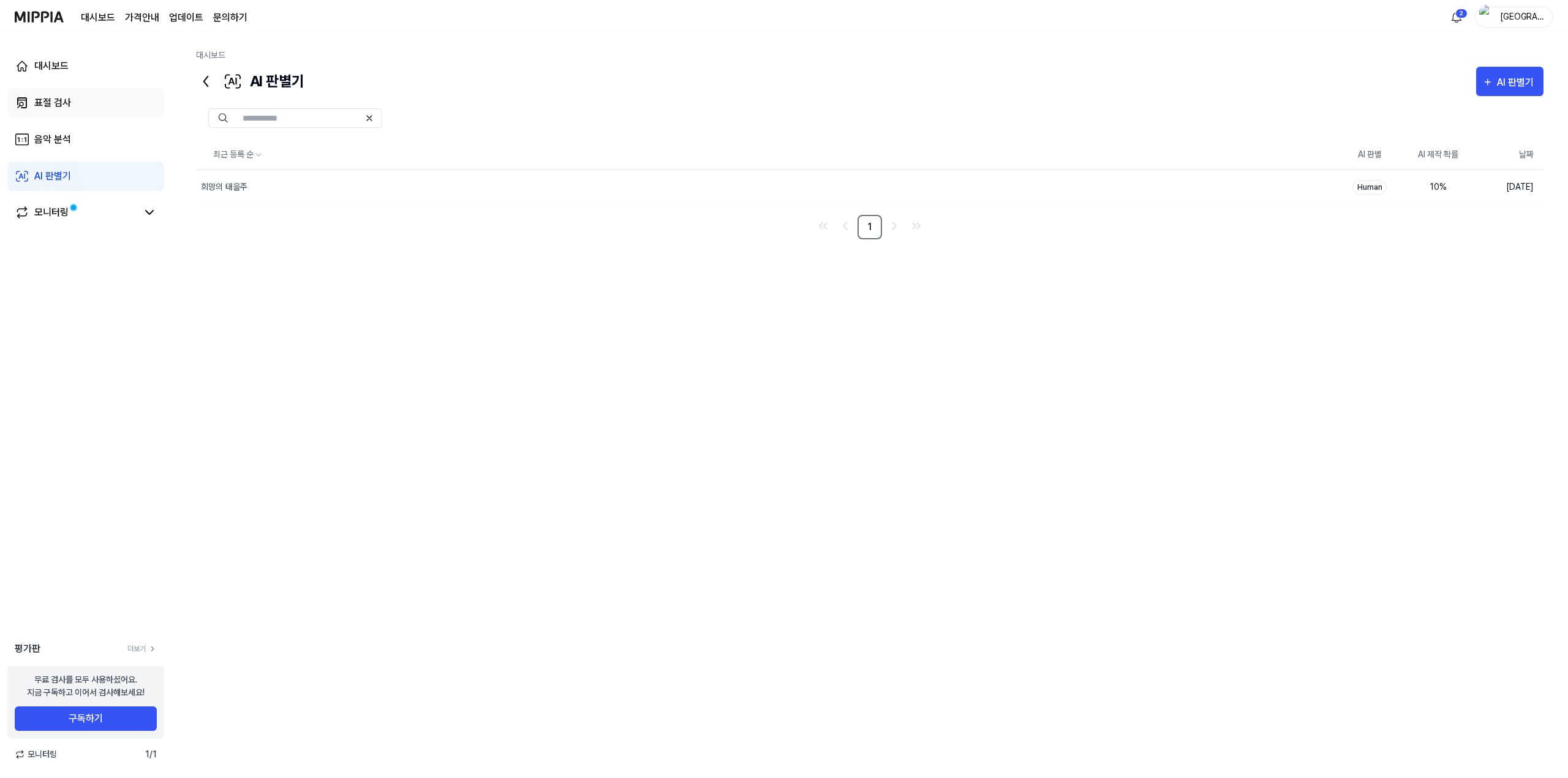
click at [46, 98] on div "표절 검사" at bounding box center [52, 103] width 37 height 15
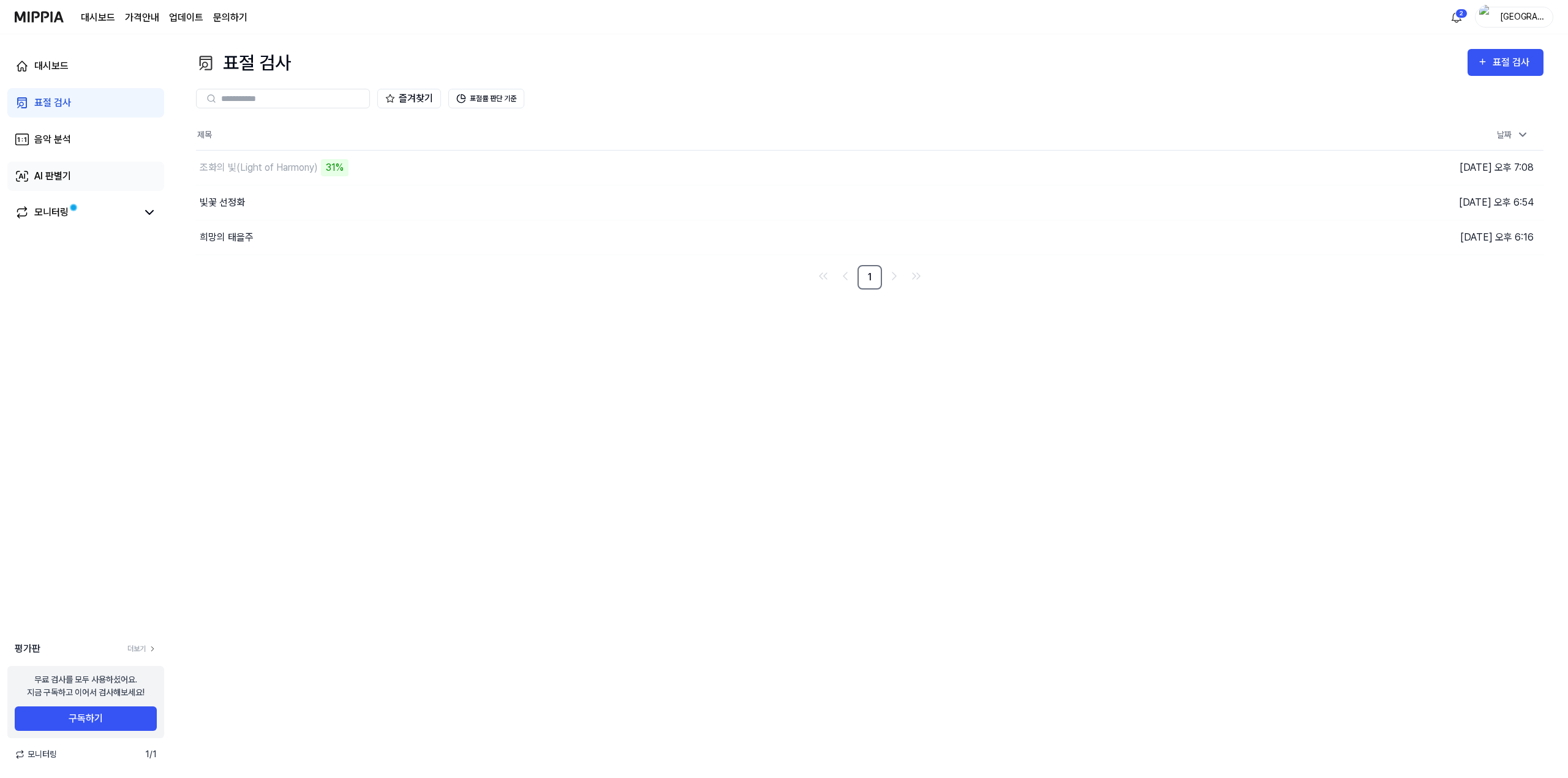
click at [74, 176] on link "AI 판별기" at bounding box center [86, 176] width 156 height 29
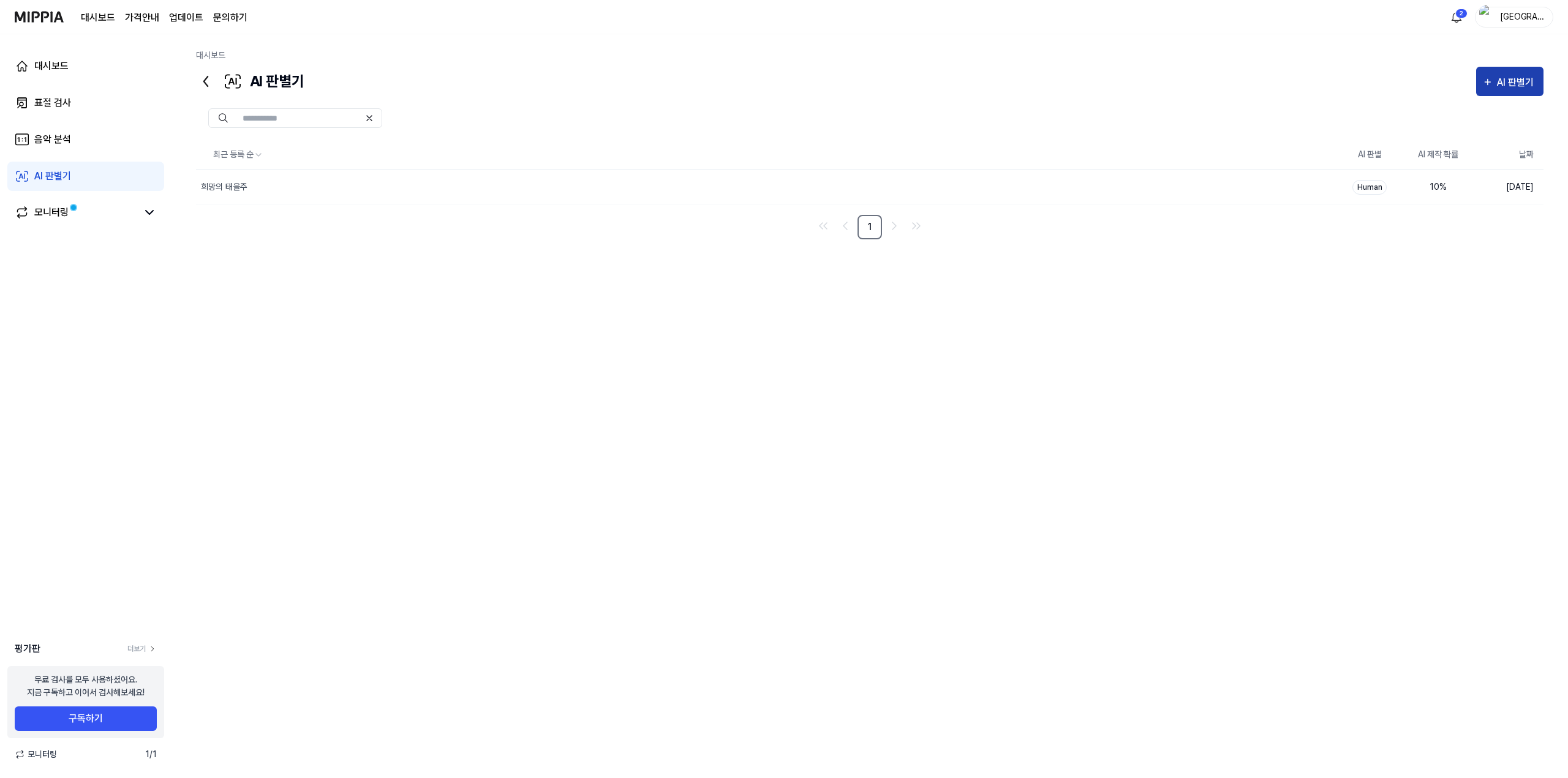
click at [1523, 80] on div "AI 판별기" at bounding box center [1517, 82] width 41 height 16
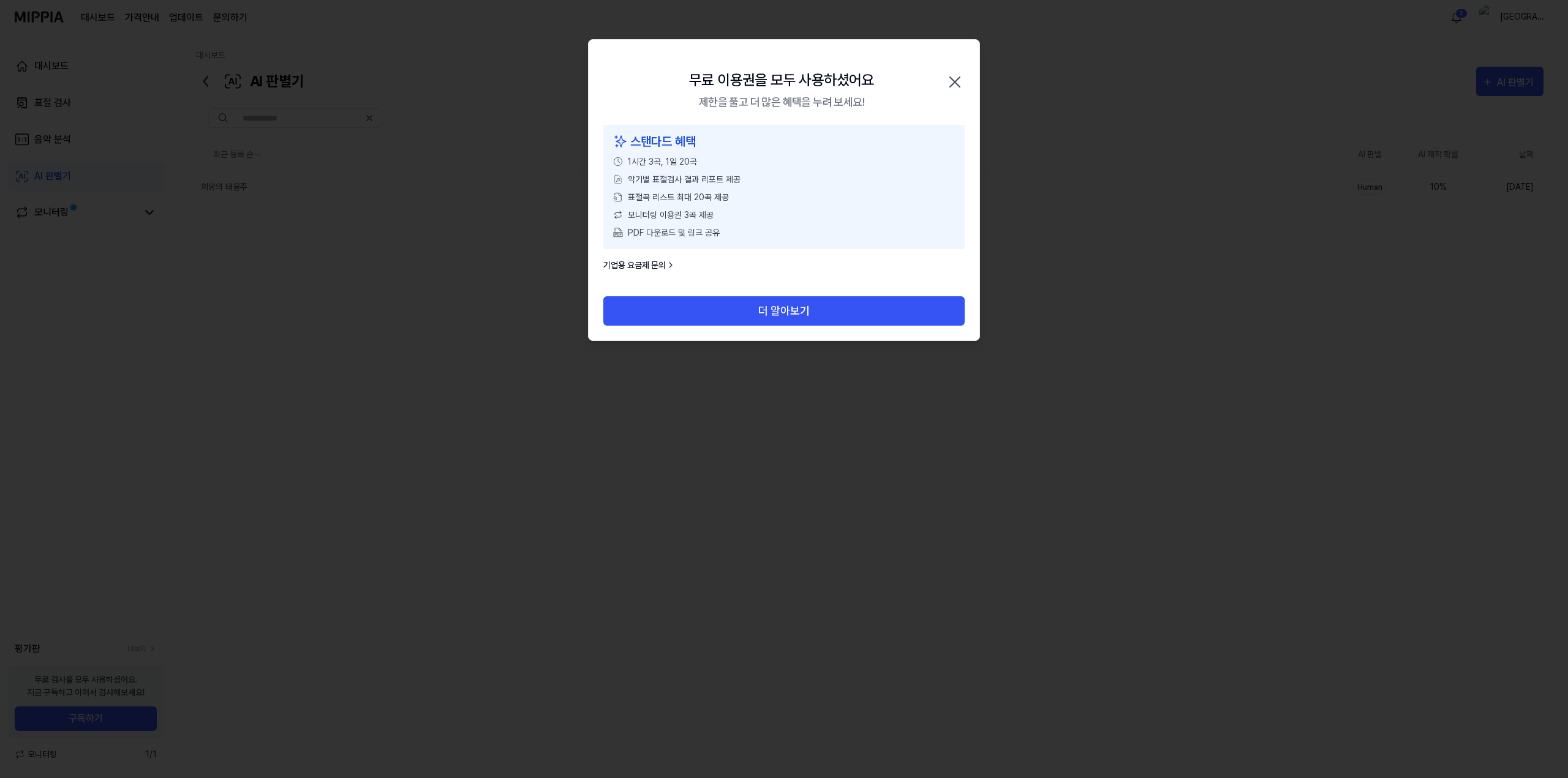
click at [962, 85] on icon "button" at bounding box center [955, 82] width 20 height 20
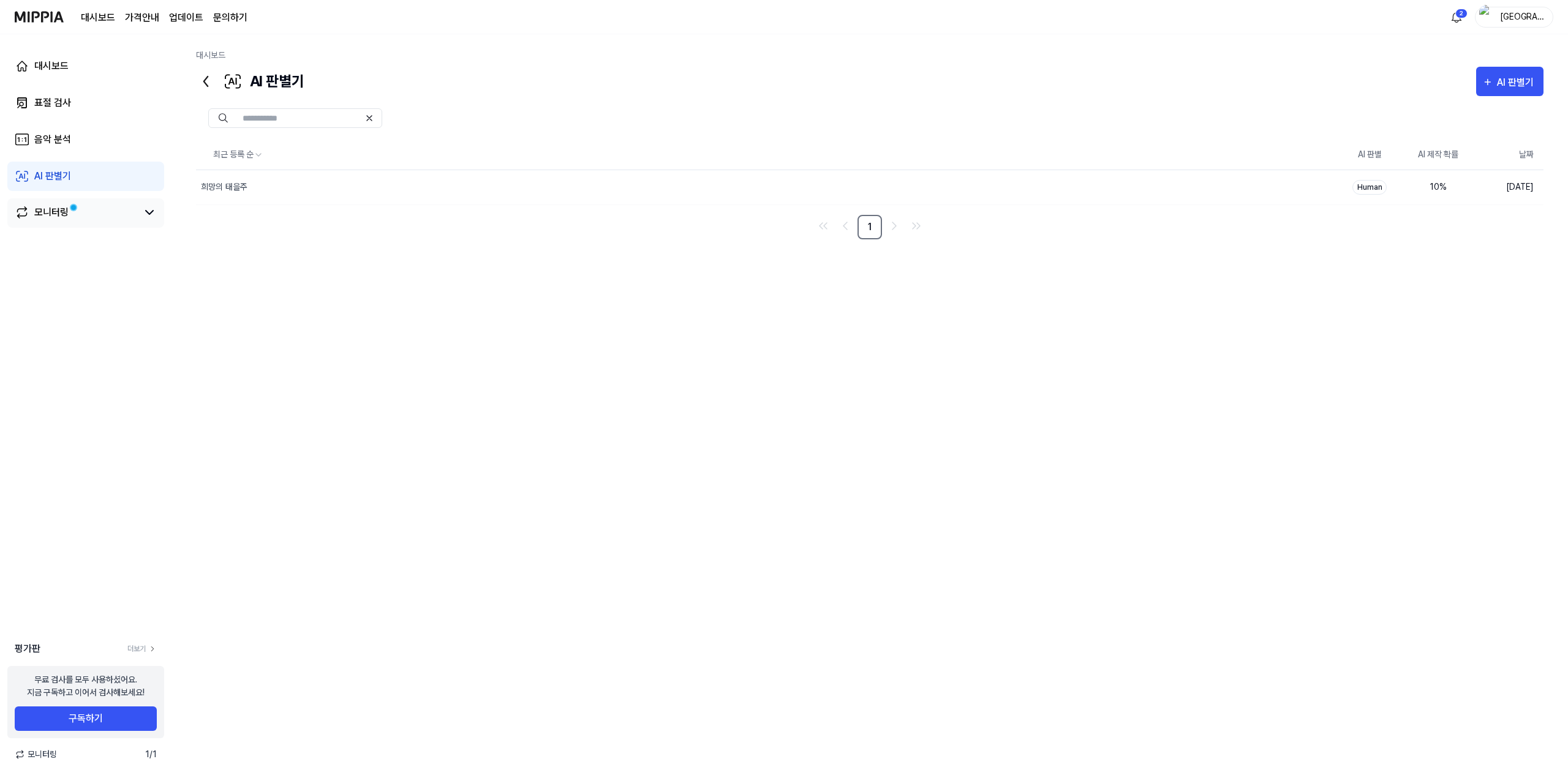
click at [50, 211] on div "모니터링" at bounding box center [51, 213] width 34 height 15
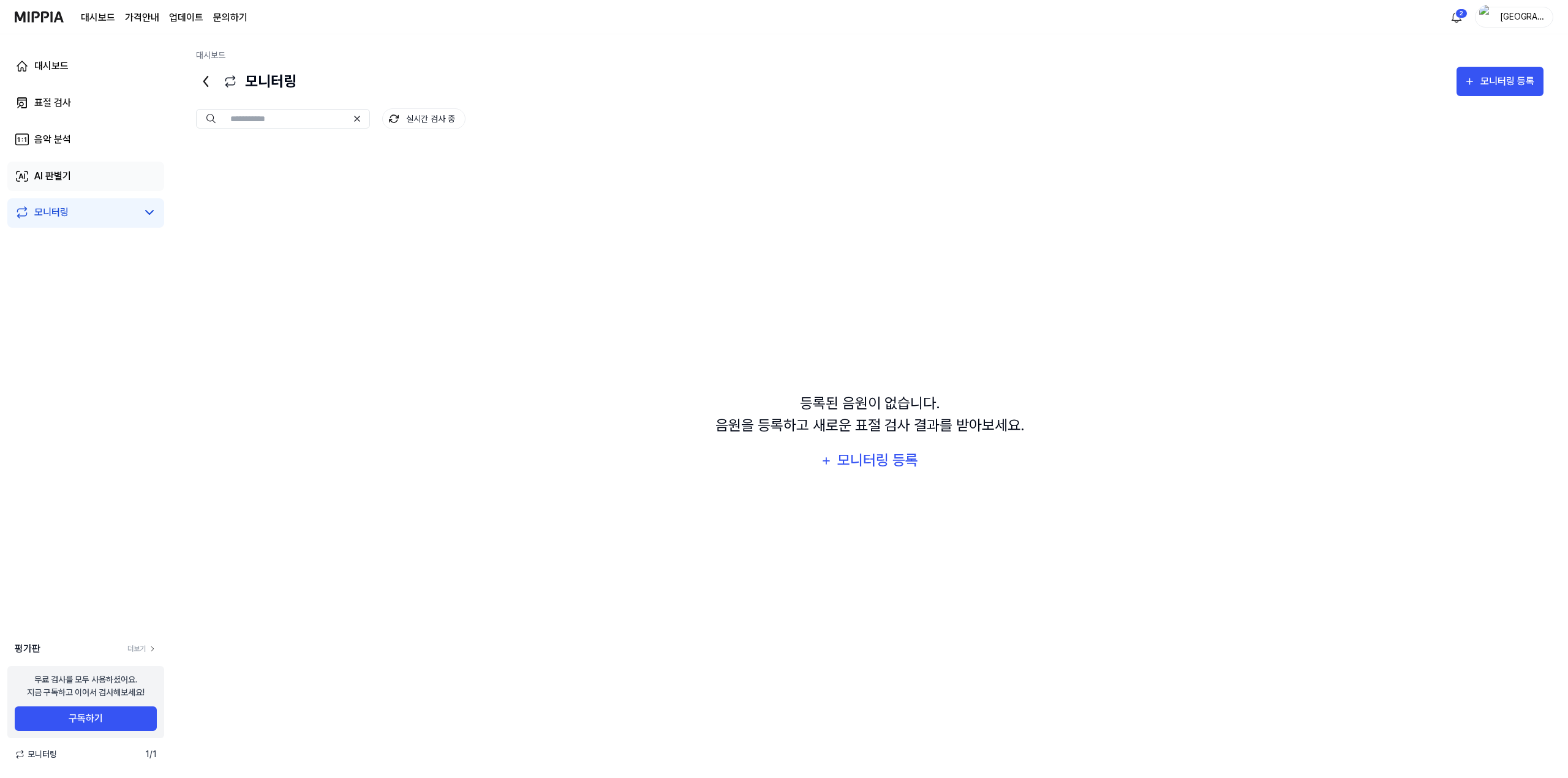
click at [55, 178] on div "AI 판별기" at bounding box center [52, 176] width 37 height 15
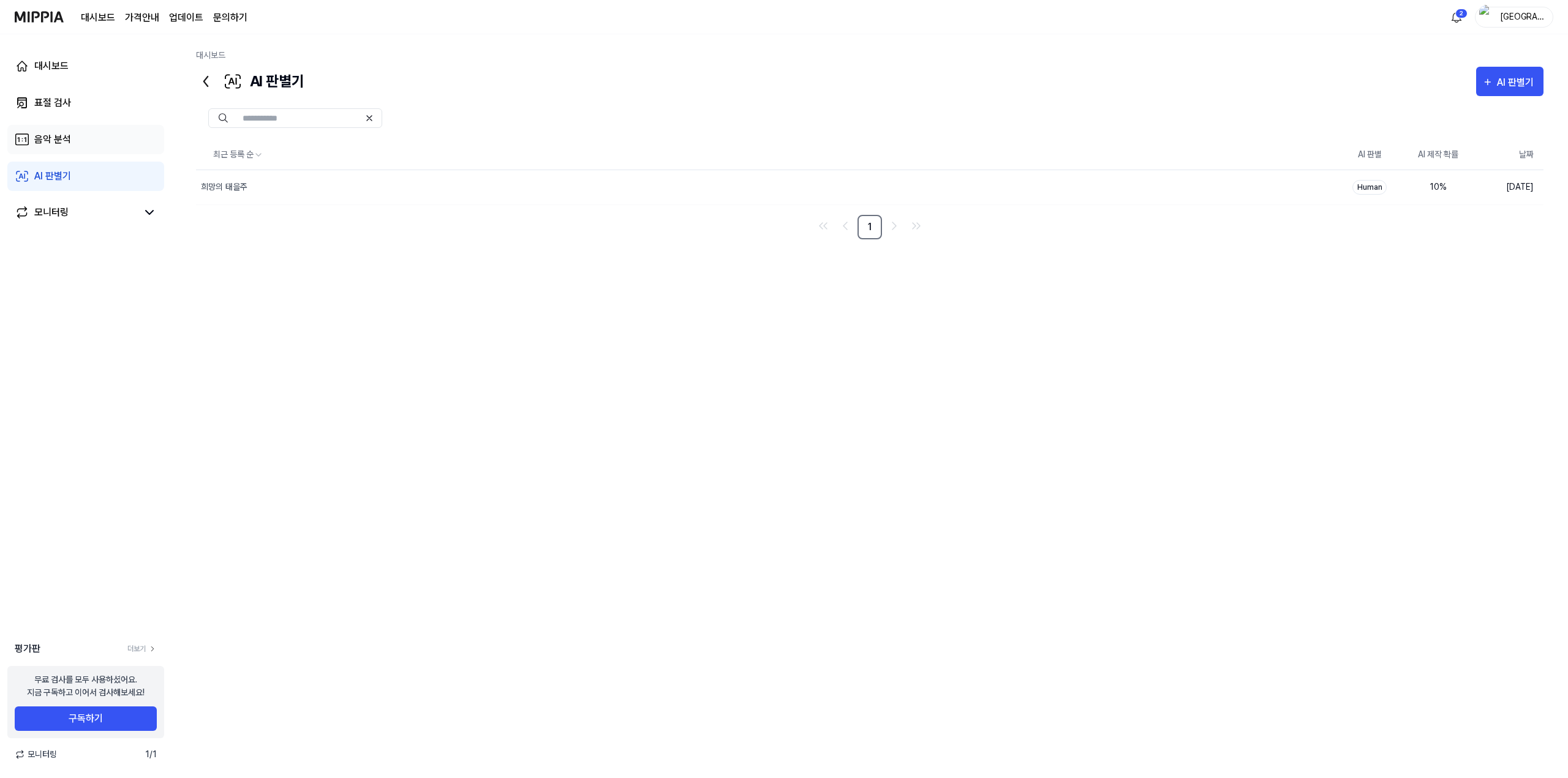
click at [66, 135] on div "음악 분석" at bounding box center [52, 139] width 37 height 15
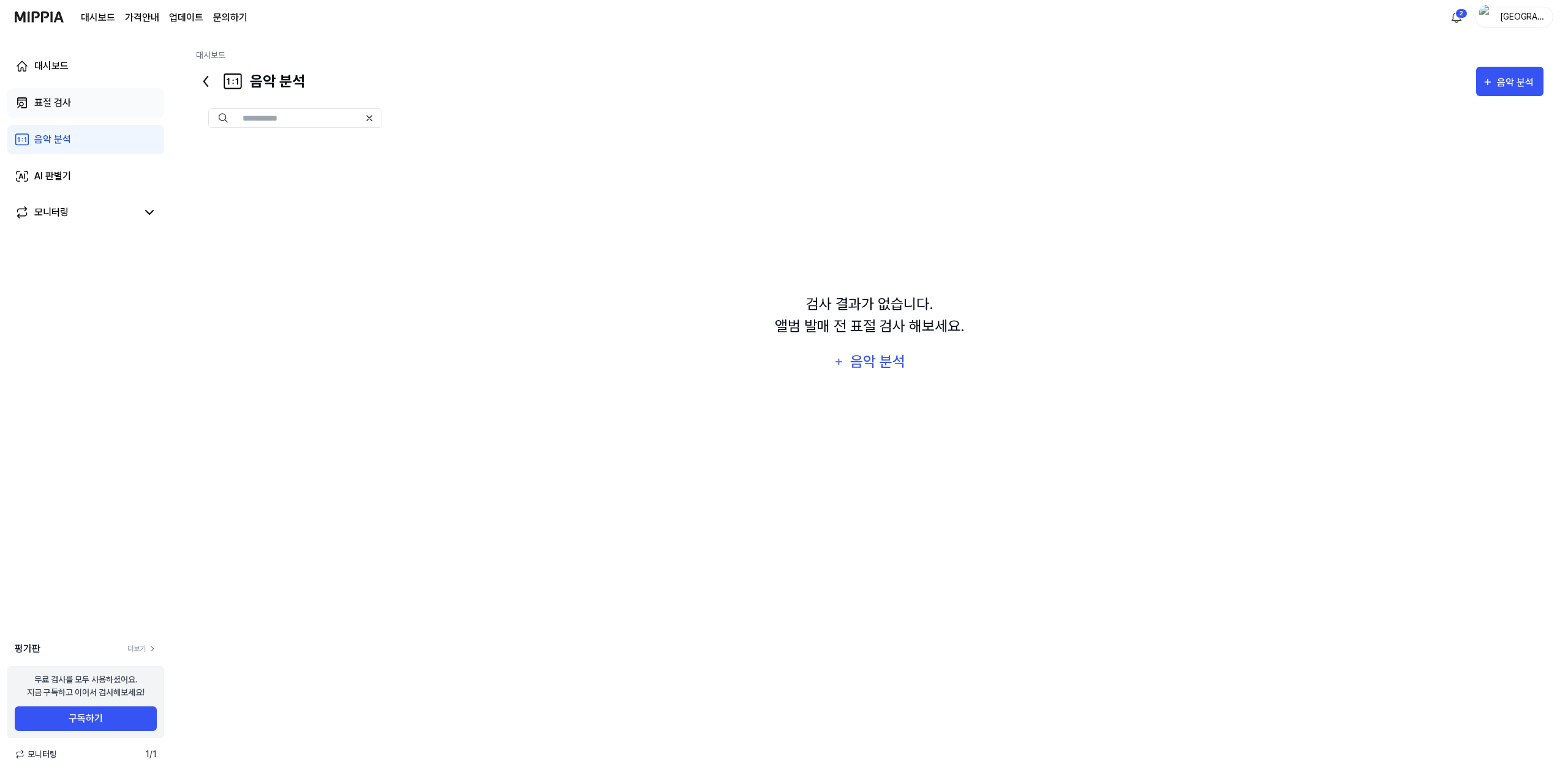
click at [64, 104] on div "표절 검사" at bounding box center [52, 103] width 37 height 15
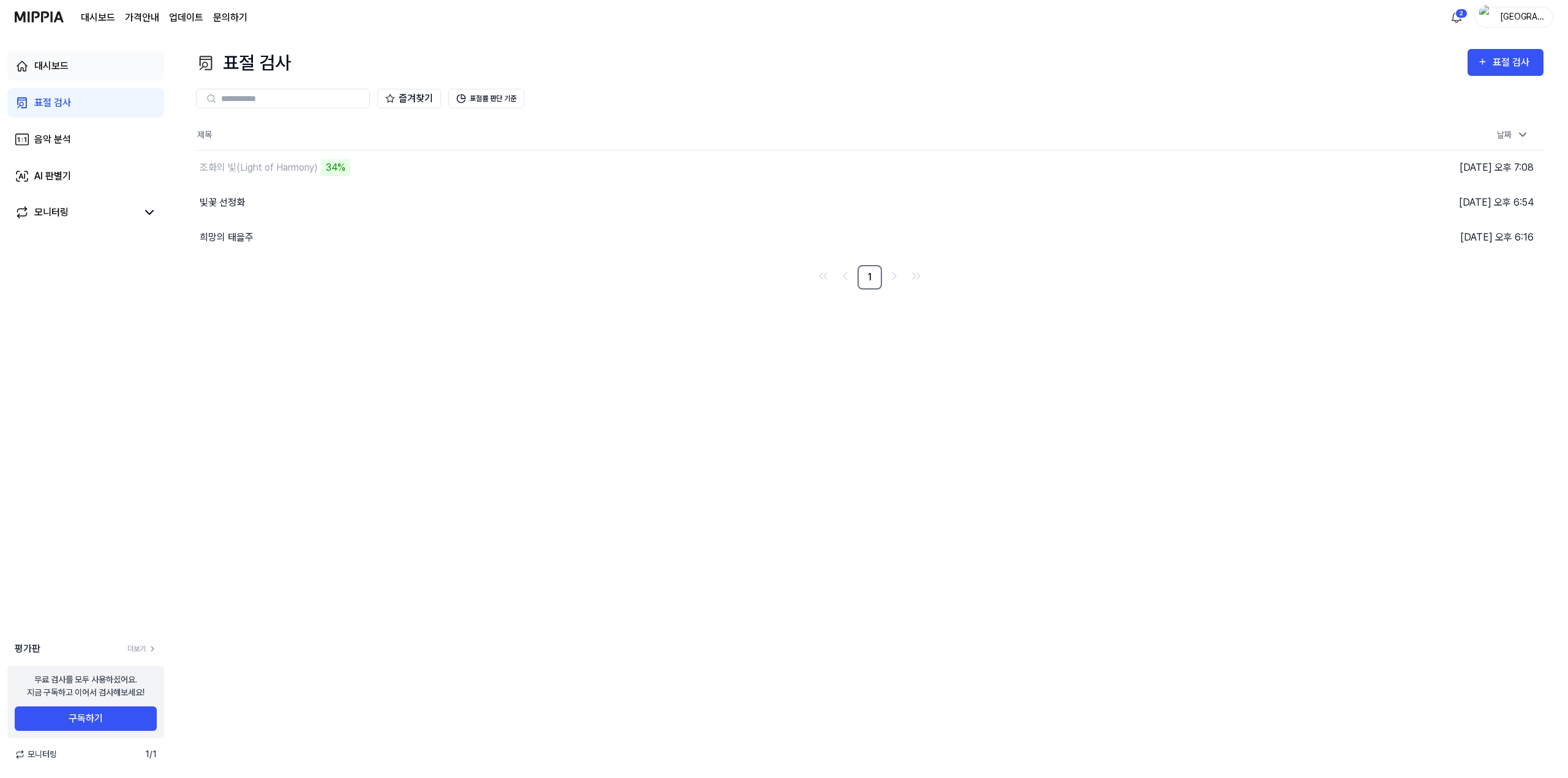
click at [76, 57] on link "대시보드" at bounding box center [86, 66] width 156 height 29
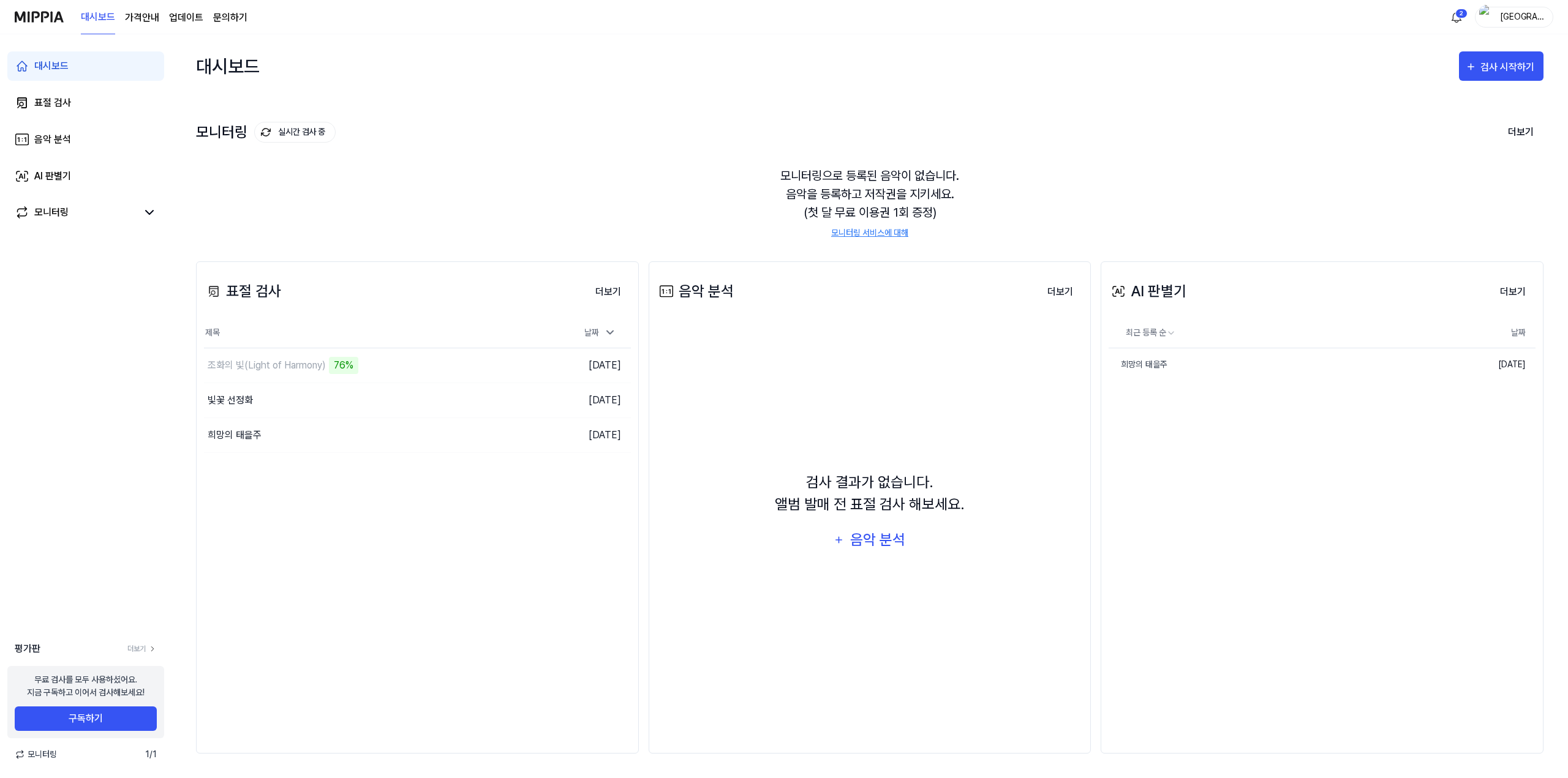
click at [310, 522] on div "표절 검사 더보기 표절 검사 제목 날짜 조화의 빛(Light of Harmony) 76% 이동하기 [DATE] 빛꽃 선정화 이동하기 [DATE…" at bounding box center [417, 508] width 443 height 493
click at [63, 102] on div "표절 검사" at bounding box center [52, 103] width 37 height 15
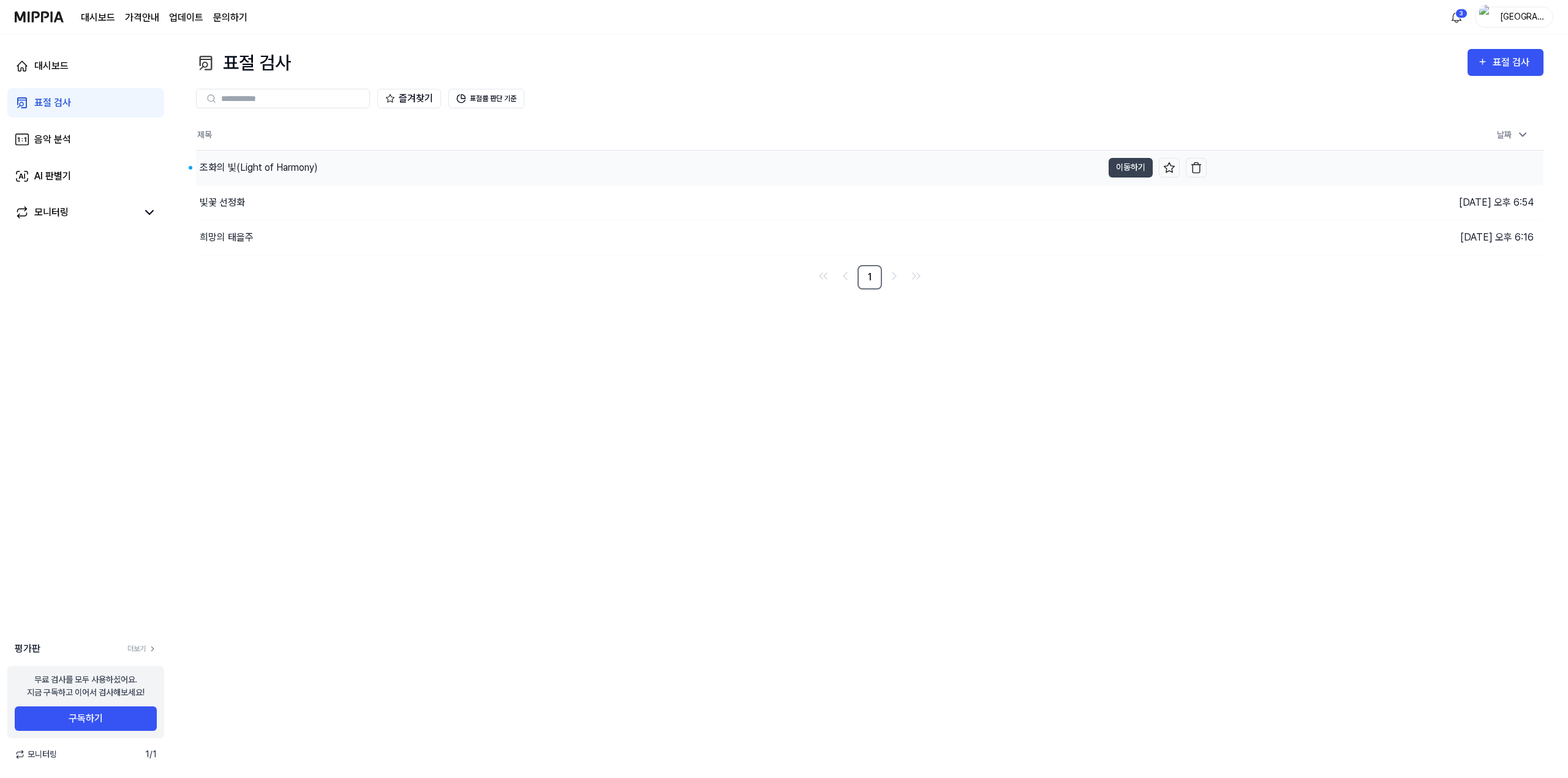
click at [307, 173] on div "조화의 빛(Light of Harmony)" at bounding box center [258, 168] width 118 height 15
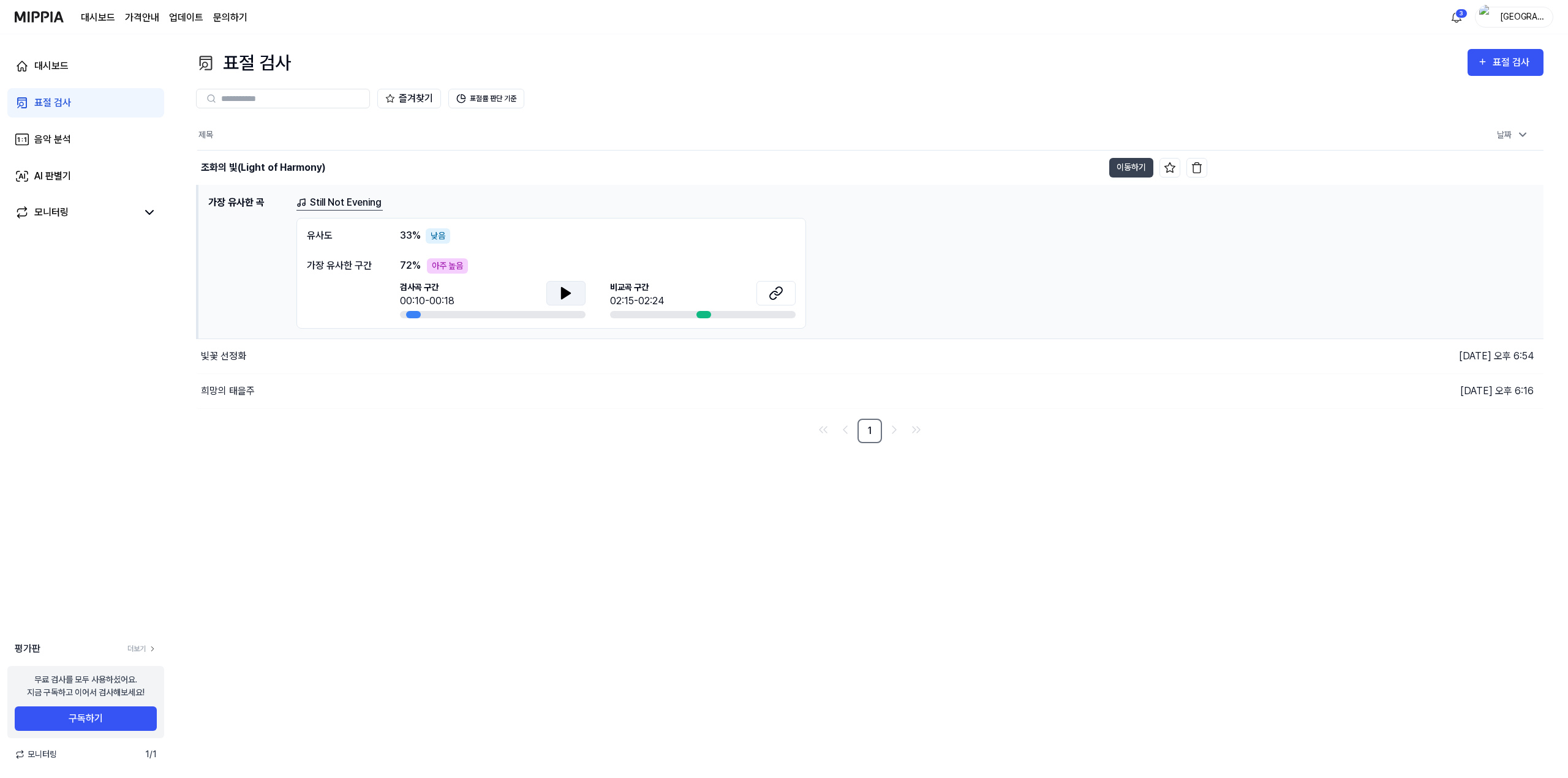
click at [572, 289] on icon at bounding box center [566, 294] width 15 height 15
click at [566, 287] on icon at bounding box center [566, 294] width 15 height 15
click at [773, 292] on icon at bounding box center [774, 295] width 8 height 8
click at [562, 289] on icon at bounding box center [565, 293] width 8 height 11
click at [777, 295] on icon at bounding box center [778, 291] width 8 height 8
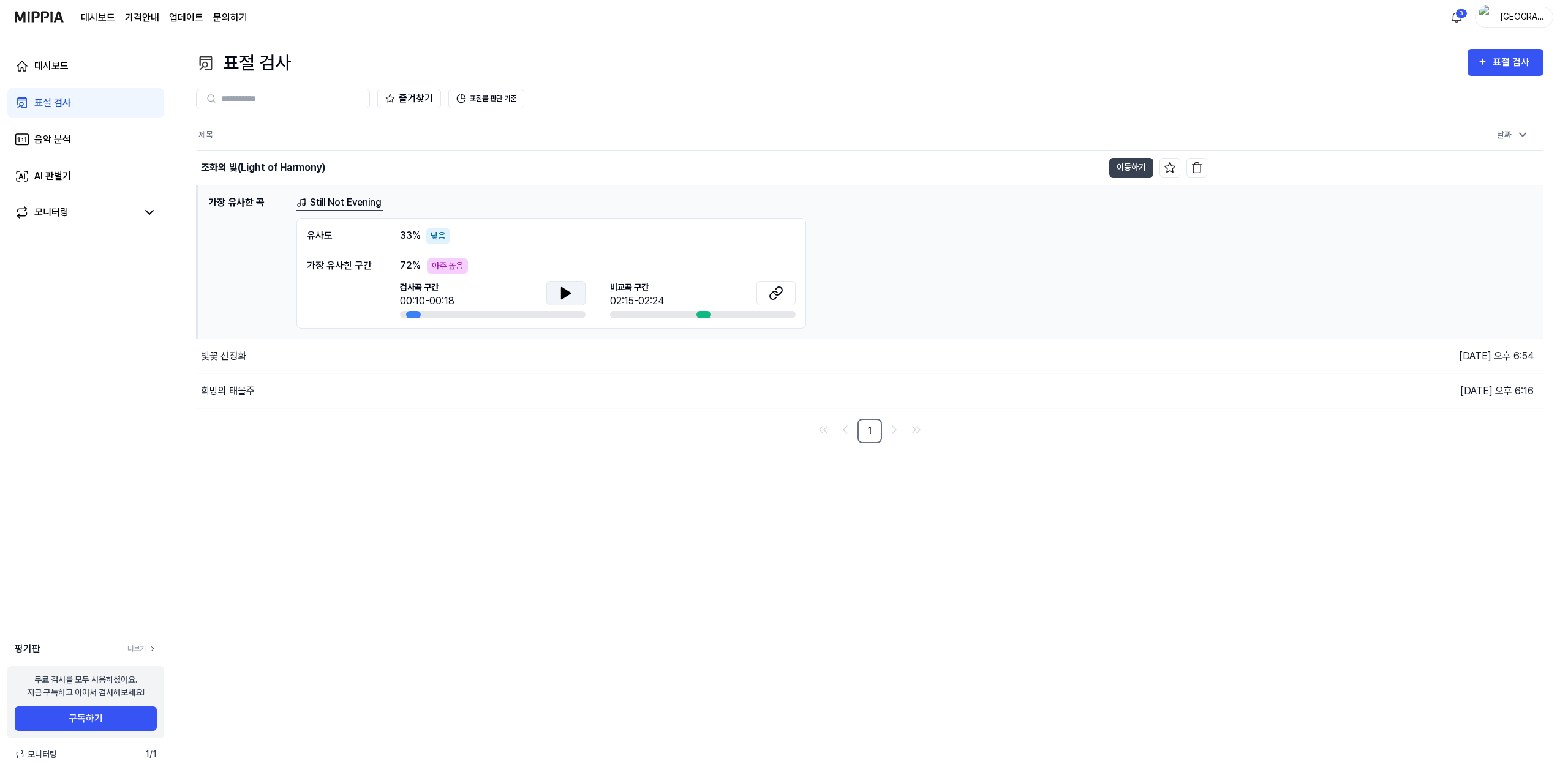
click at [68, 109] on div "표절 검사" at bounding box center [52, 103] width 37 height 15
click at [232, 382] on div "희망의 태을주" at bounding box center [649, 391] width 906 height 34
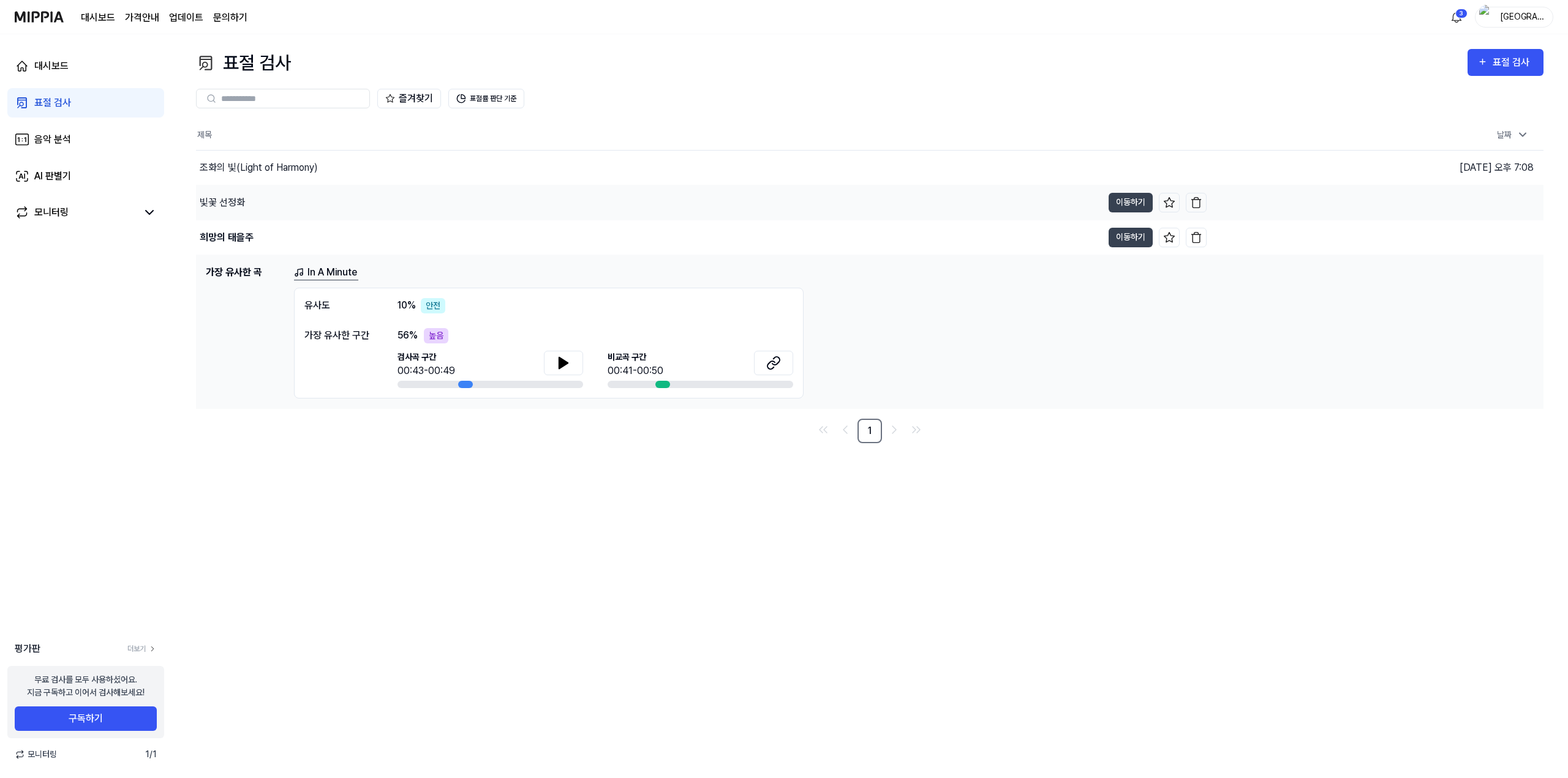
click at [240, 201] on div "빛꽃 선정화" at bounding box center [222, 203] width 45 height 15
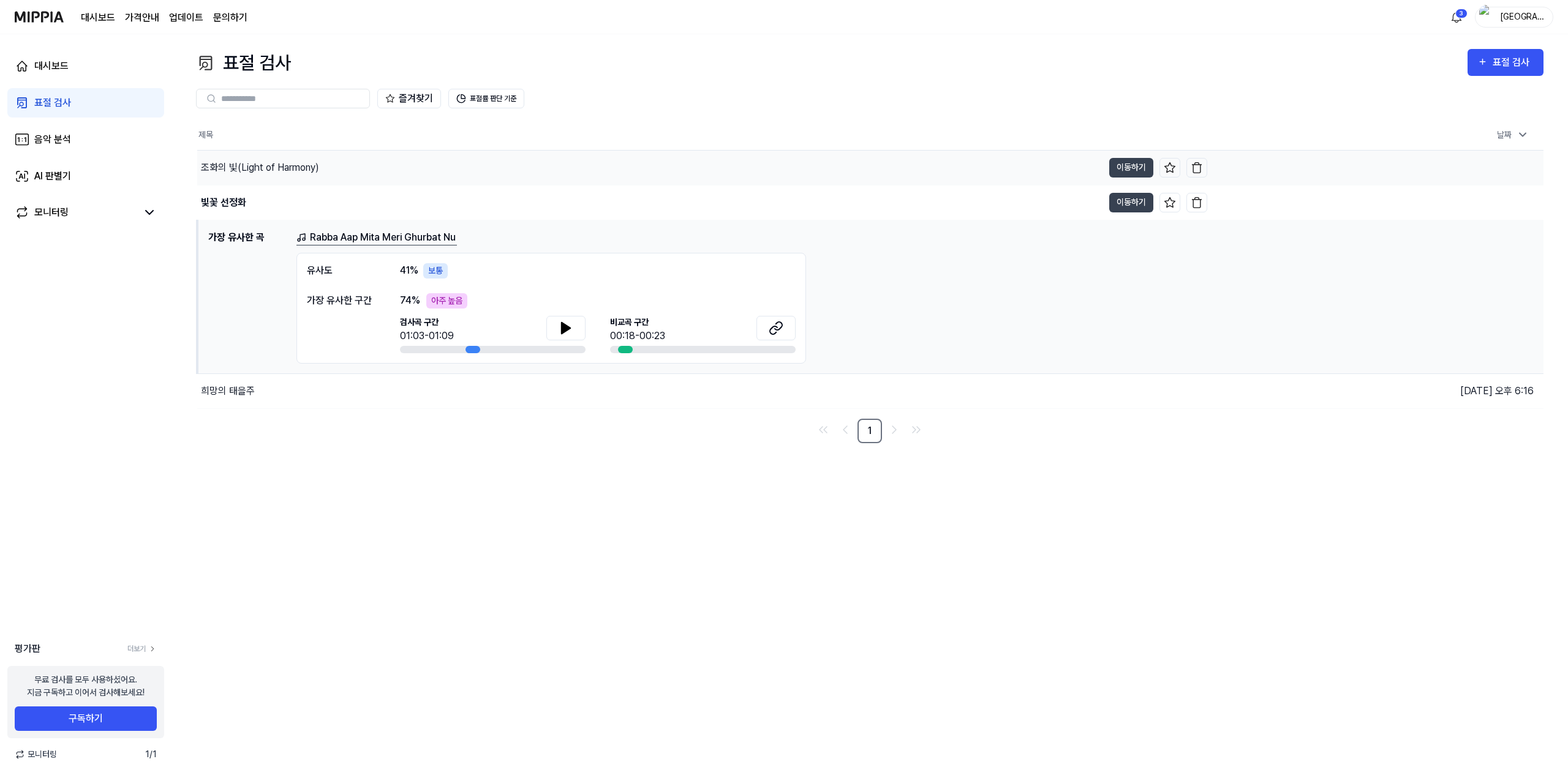
click at [231, 164] on div "조화의 빛(Light of Harmony)" at bounding box center [259, 168] width 118 height 15
